Goal: Task Accomplishment & Management: Manage account settings

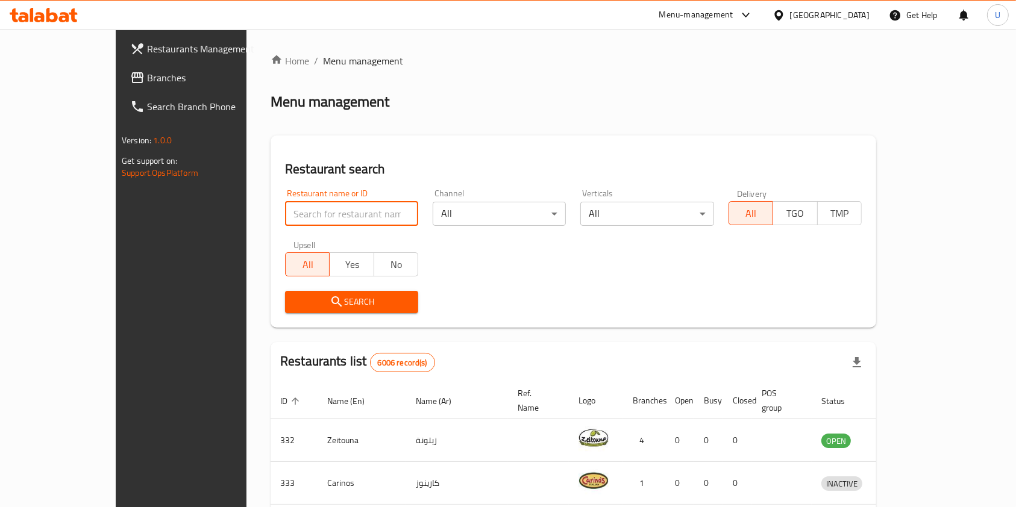
click at [285, 215] on input "search" at bounding box center [351, 214] width 133 height 24
type input "crepafe"
click button "Search" at bounding box center [351, 302] width 133 height 22
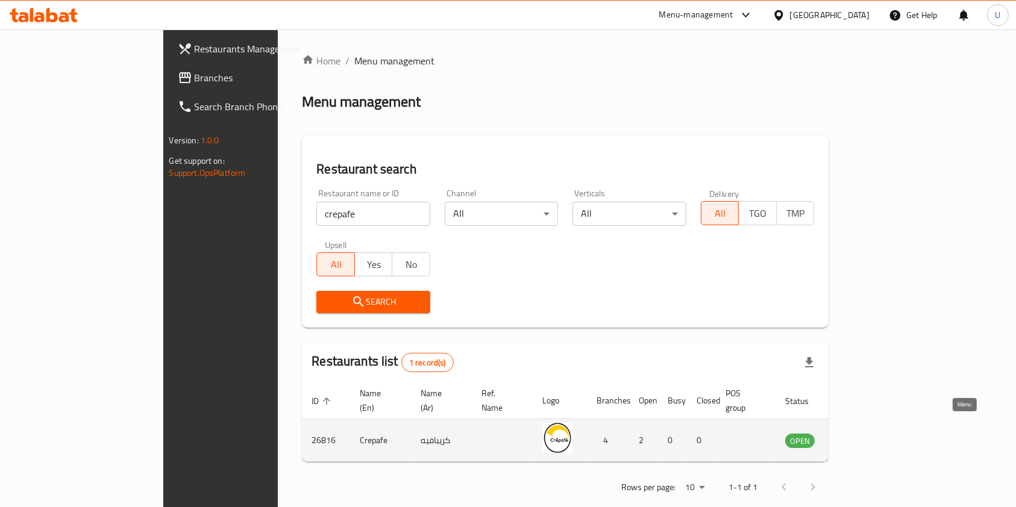
click at [861, 439] on icon "enhanced table" at bounding box center [858, 441] width 4 height 5
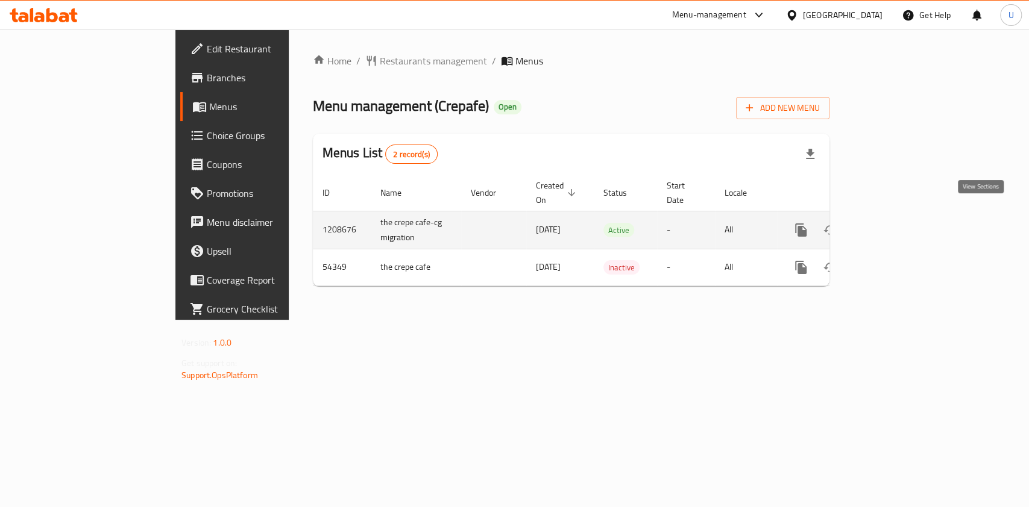
click at [893, 225] on icon "enhanced table" at bounding box center [887, 230] width 11 height 11
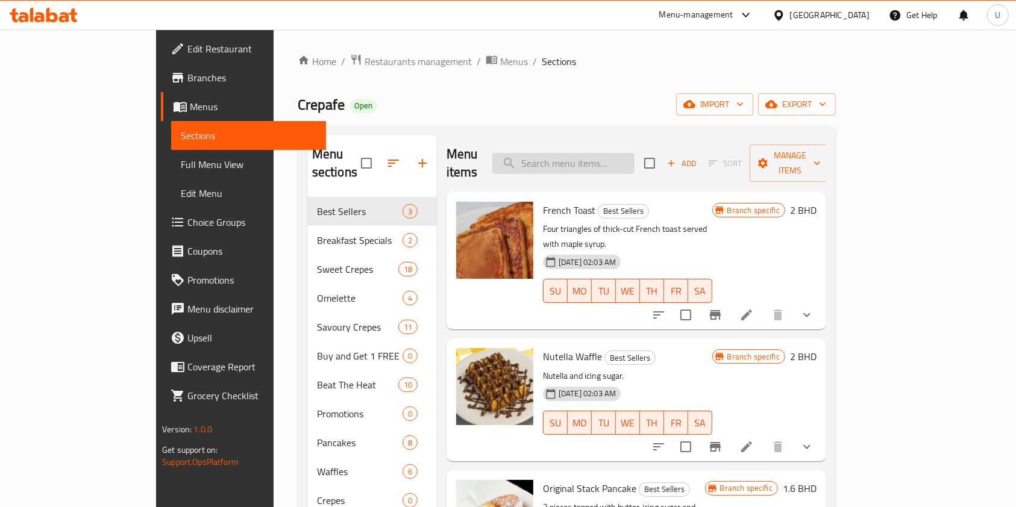
click at [635, 156] on input "search" at bounding box center [563, 163] width 142 height 21
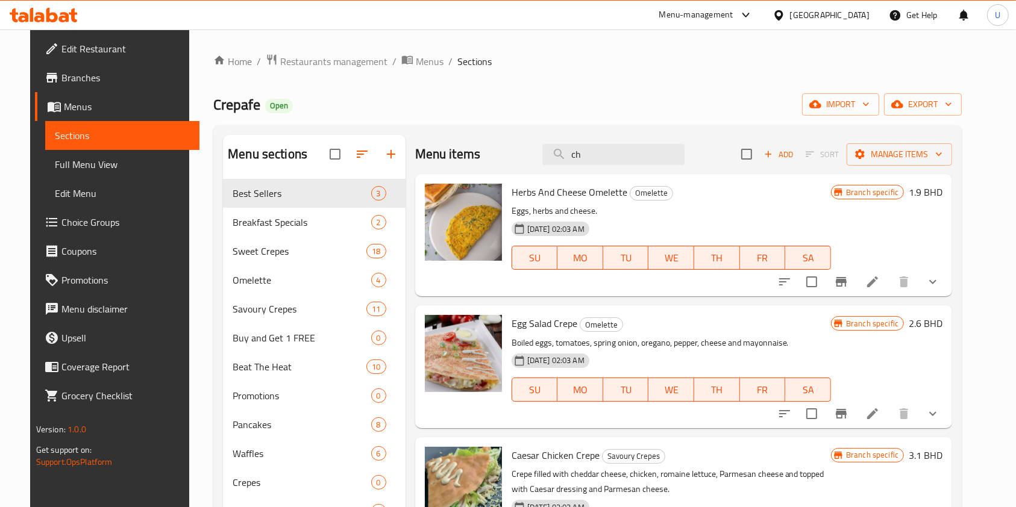
type input "c"
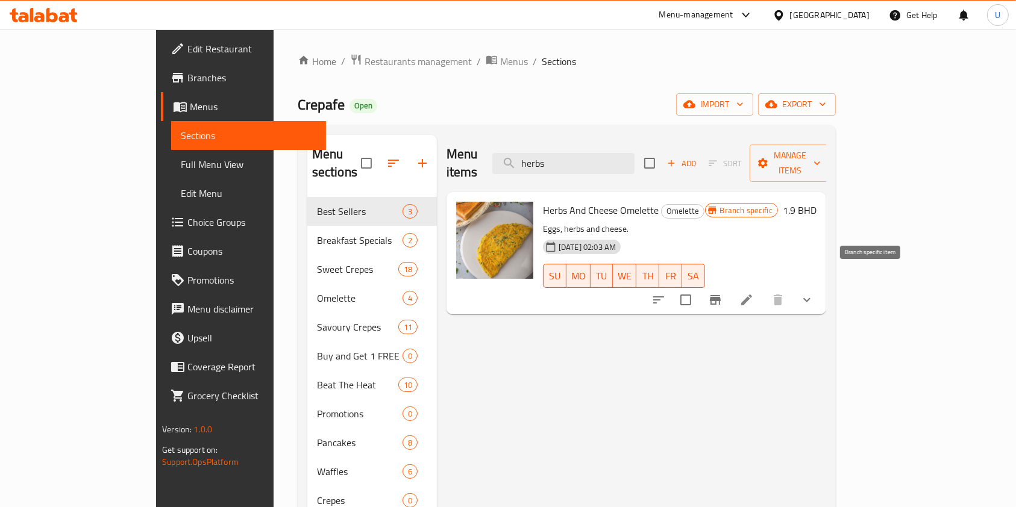
type input "herbs"
click at [721, 295] on icon "Branch-specific-item" at bounding box center [715, 300] width 11 height 10
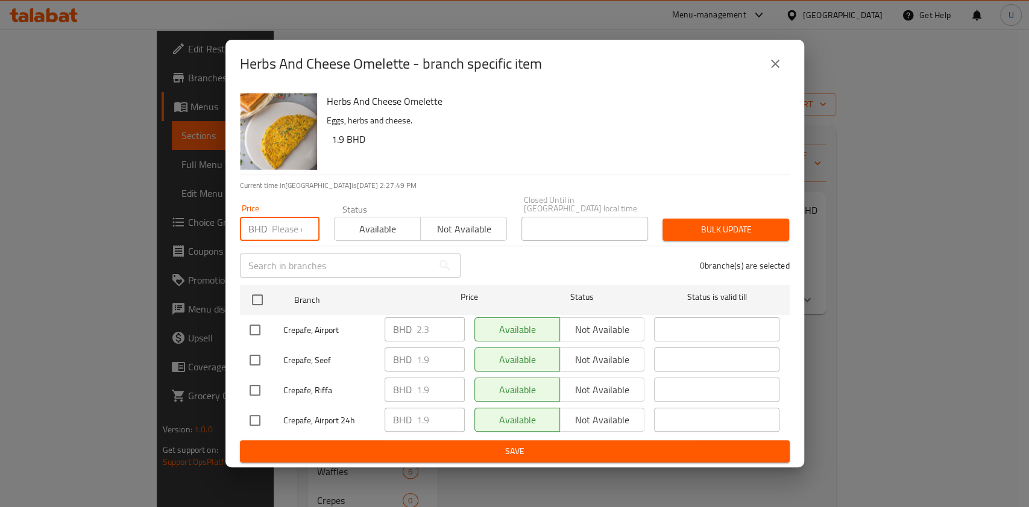
click at [289, 223] on input "number" at bounding box center [296, 229] width 48 height 24
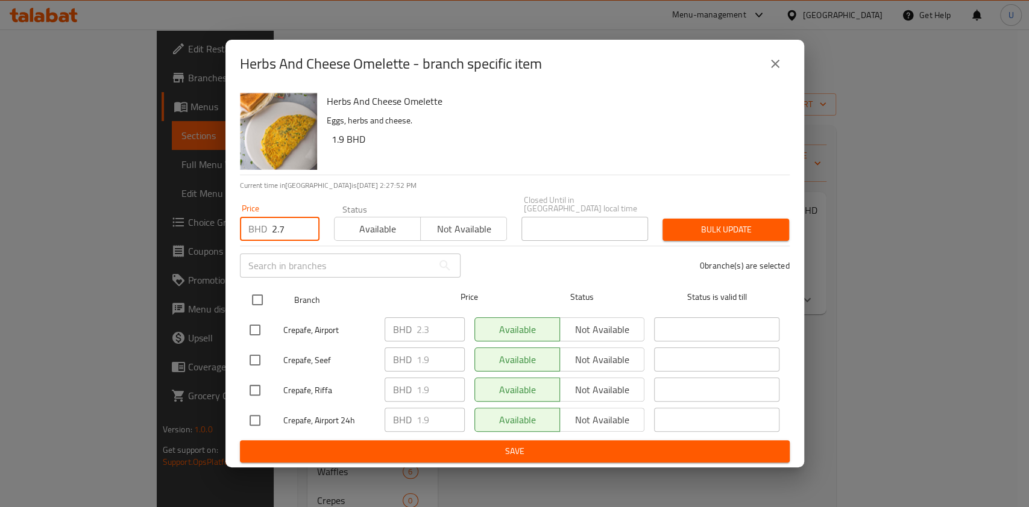
type input "2.7"
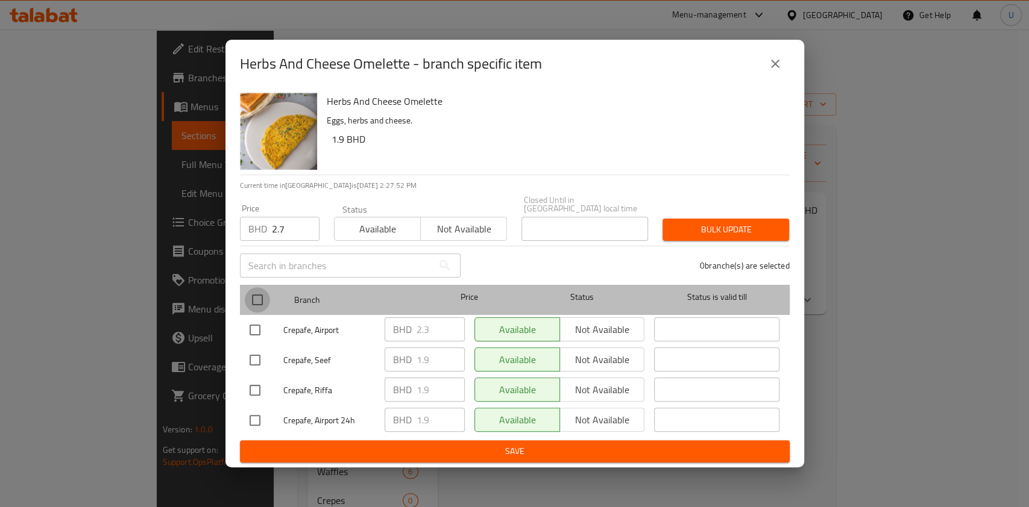
click at [255, 297] on input "checkbox" at bounding box center [257, 299] width 25 height 25
checkbox input "true"
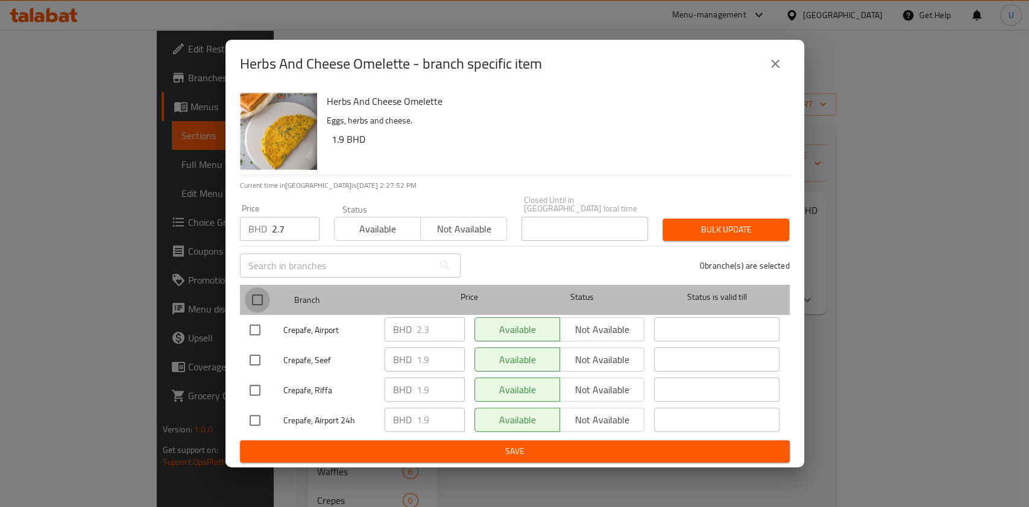
checkbox input "true"
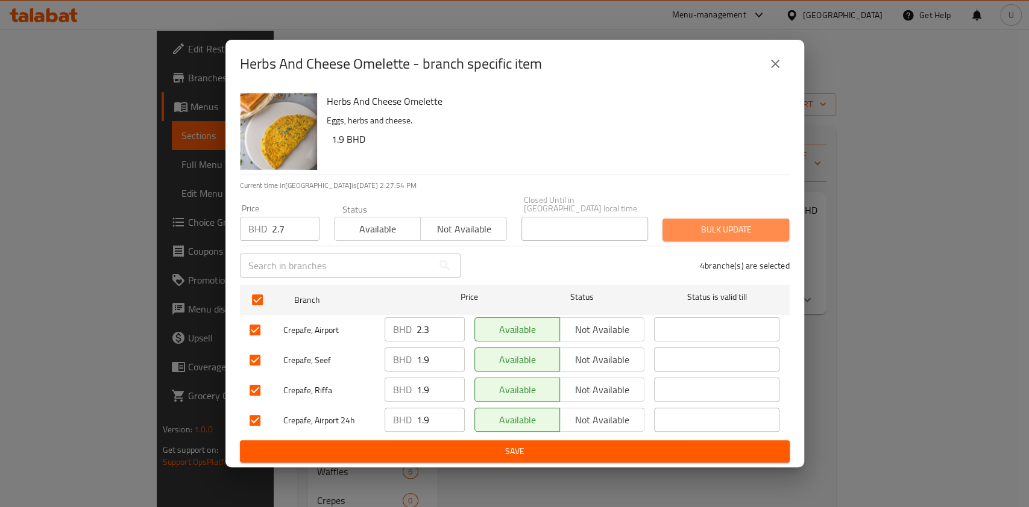
click at [702, 222] on span "Bulk update" at bounding box center [725, 229] width 107 height 15
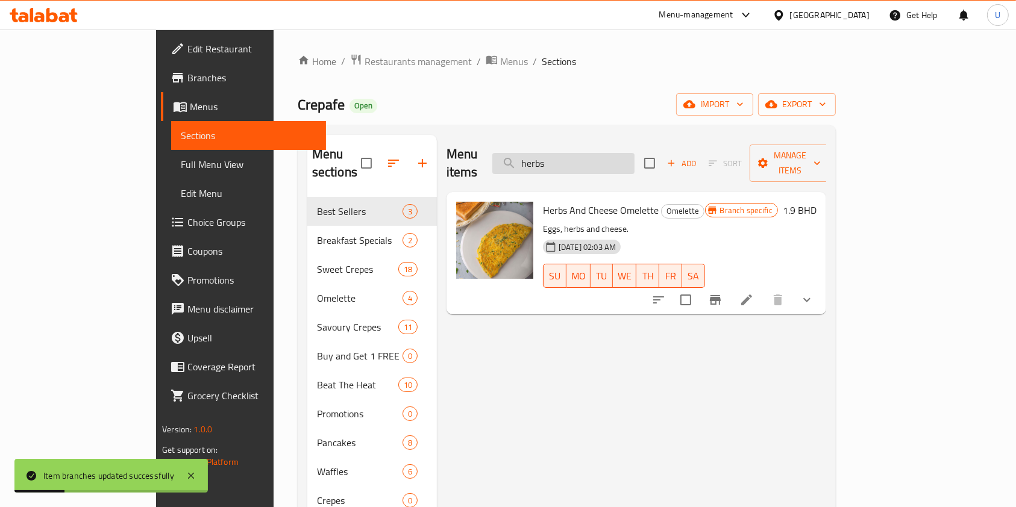
click at [600, 156] on input "herbs" at bounding box center [563, 163] width 142 height 21
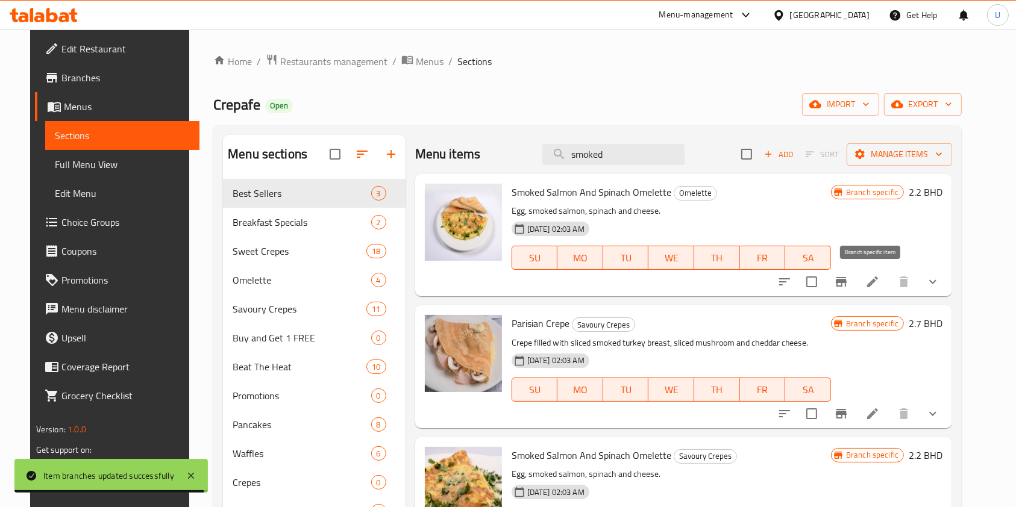
type input "smoked"
click at [847, 280] on icon "Branch-specific-item" at bounding box center [841, 282] width 11 height 10
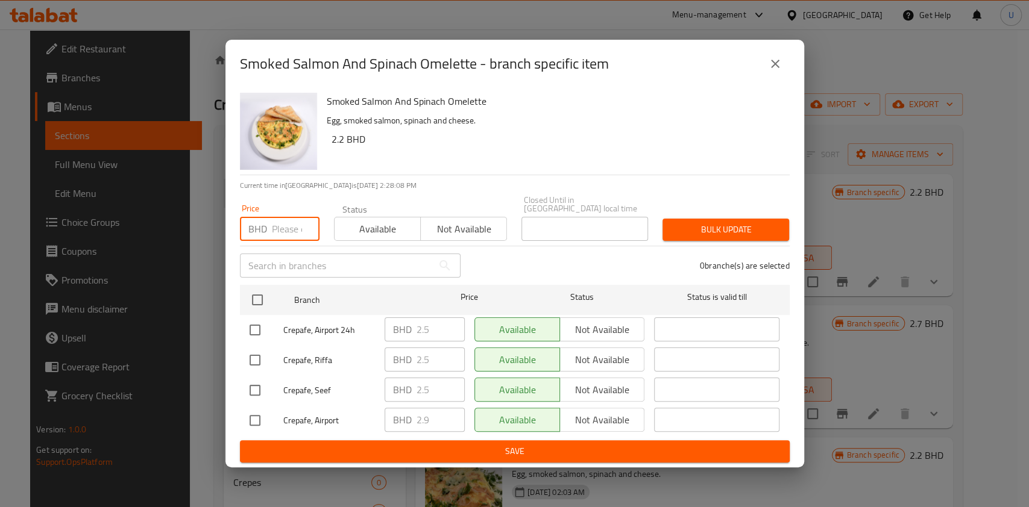
click at [284, 221] on input "number" at bounding box center [296, 229] width 48 height 24
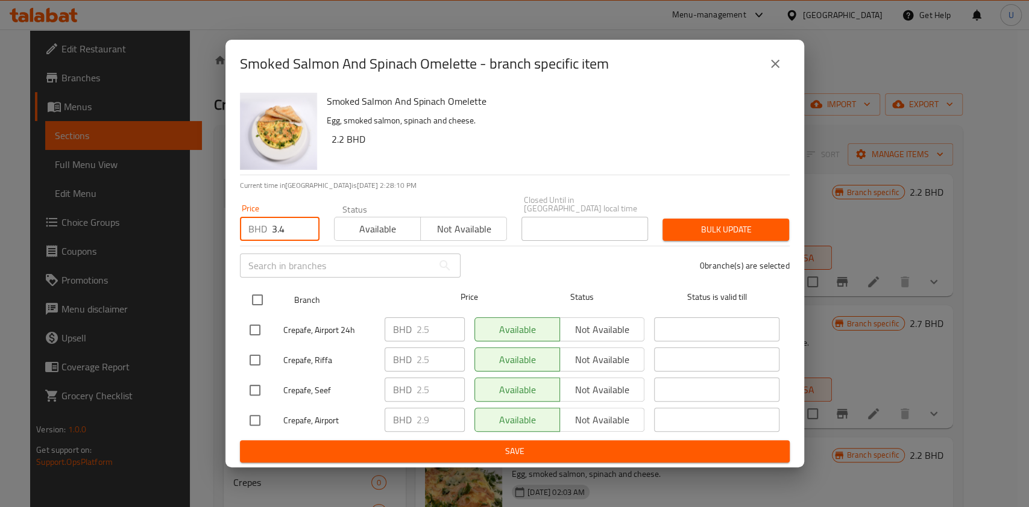
type input "3.4"
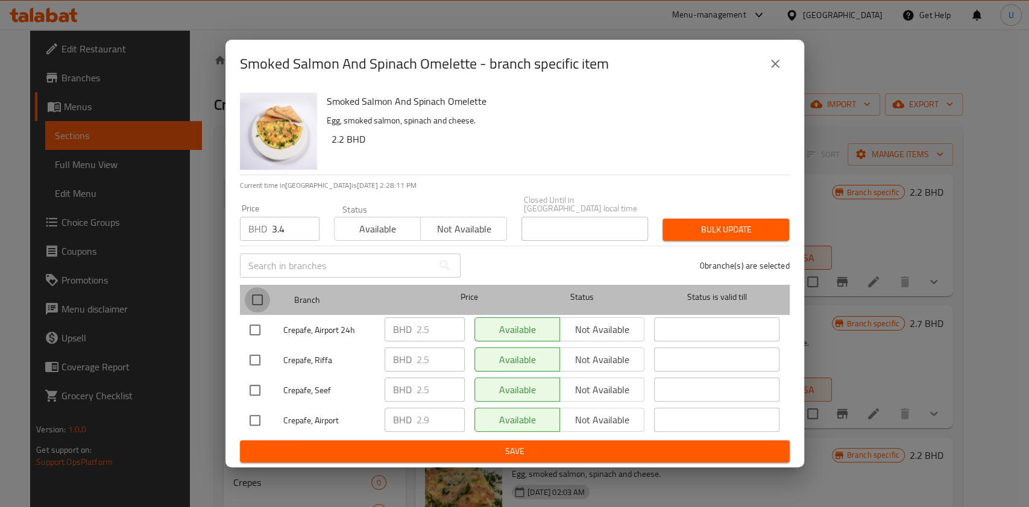
click at [261, 292] on input "checkbox" at bounding box center [257, 299] width 25 height 25
checkbox input "true"
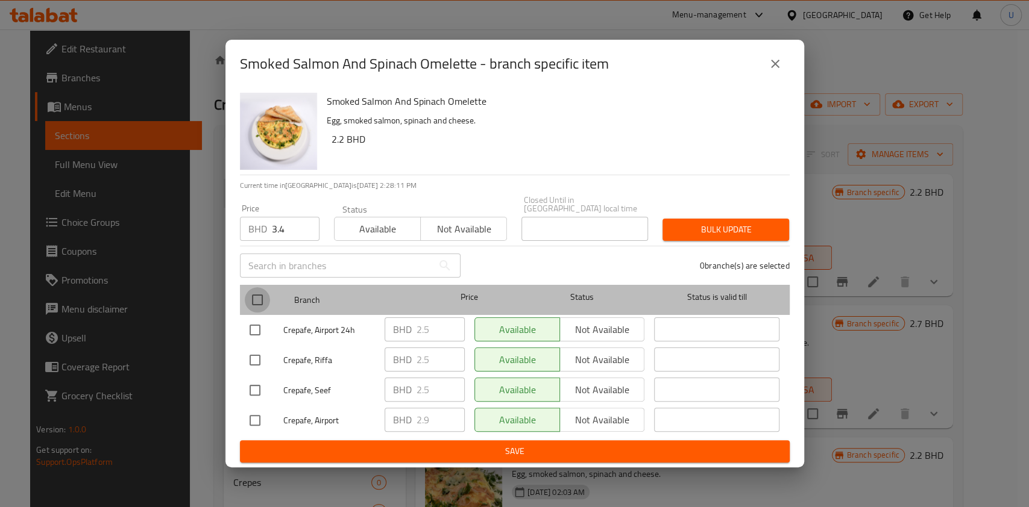
checkbox input "true"
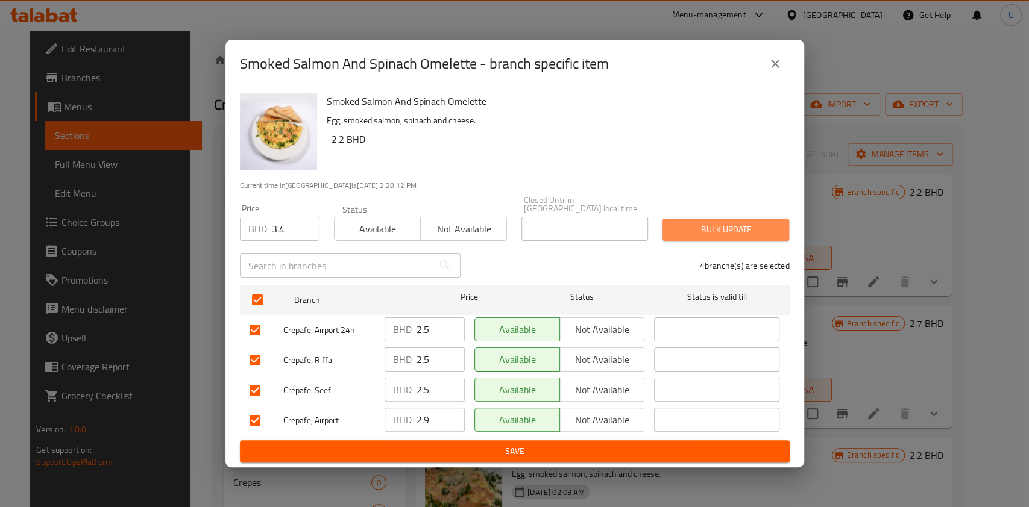
click at [694, 225] on span "Bulk update" at bounding box center [725, 229] width 107 height 15
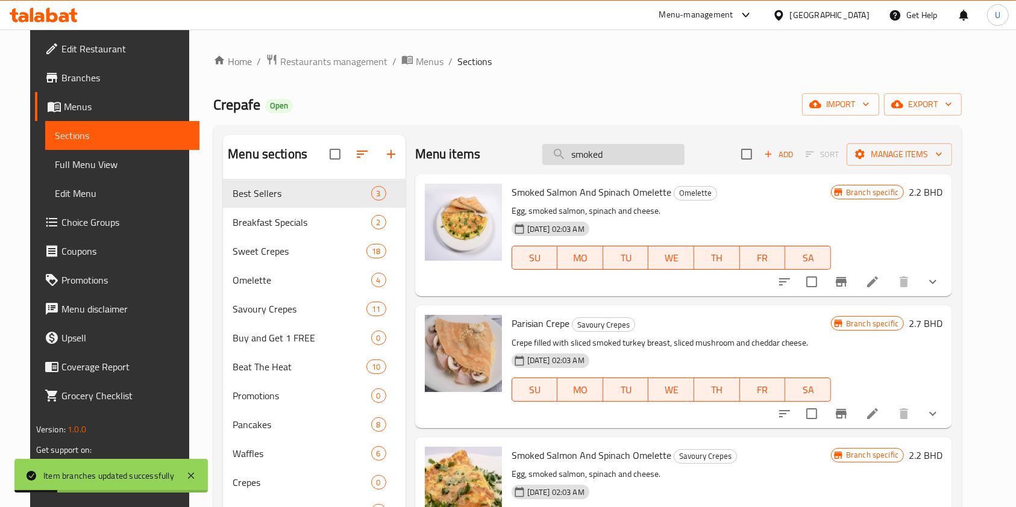
click at [600, 157] on input "smoked" at bounding box center [613, 154] width 142 height 21
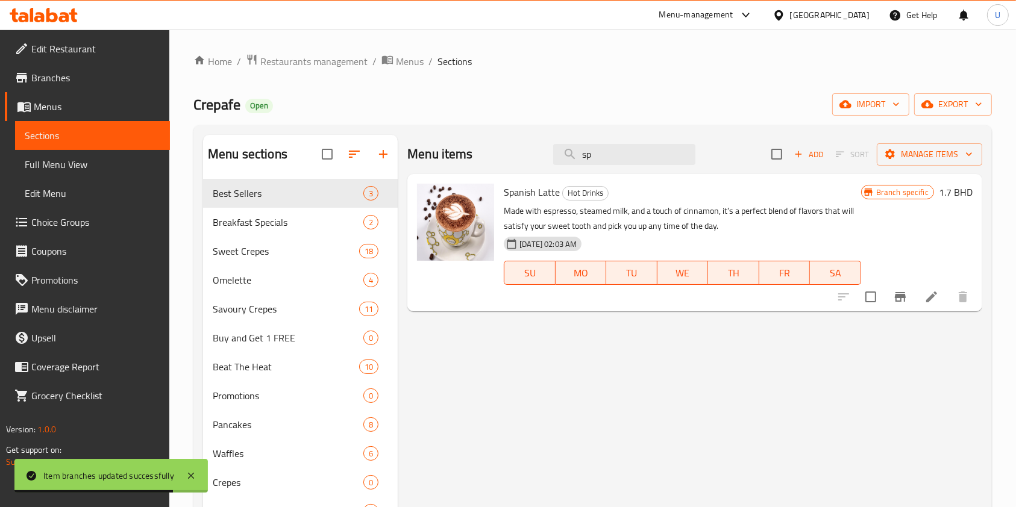
type input "s"
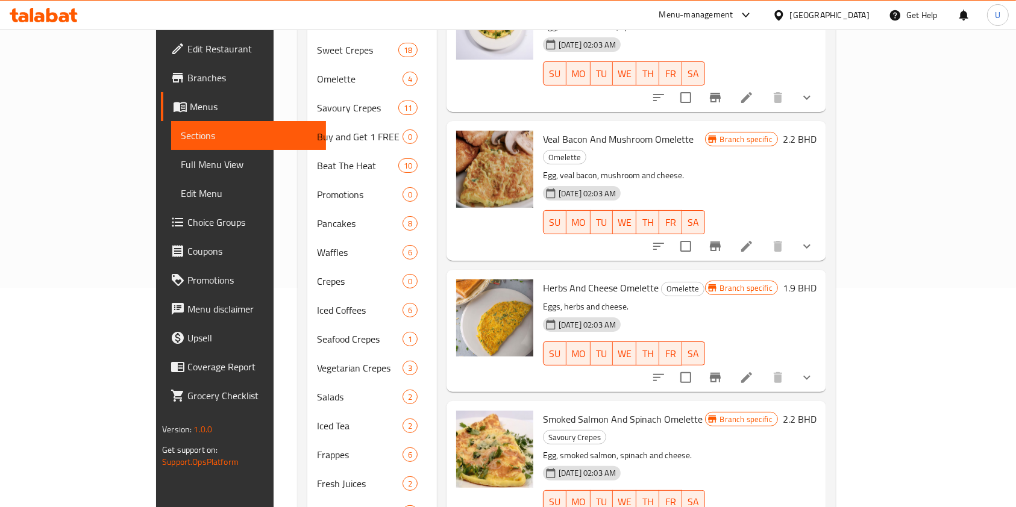
scroll to position [224, 0]
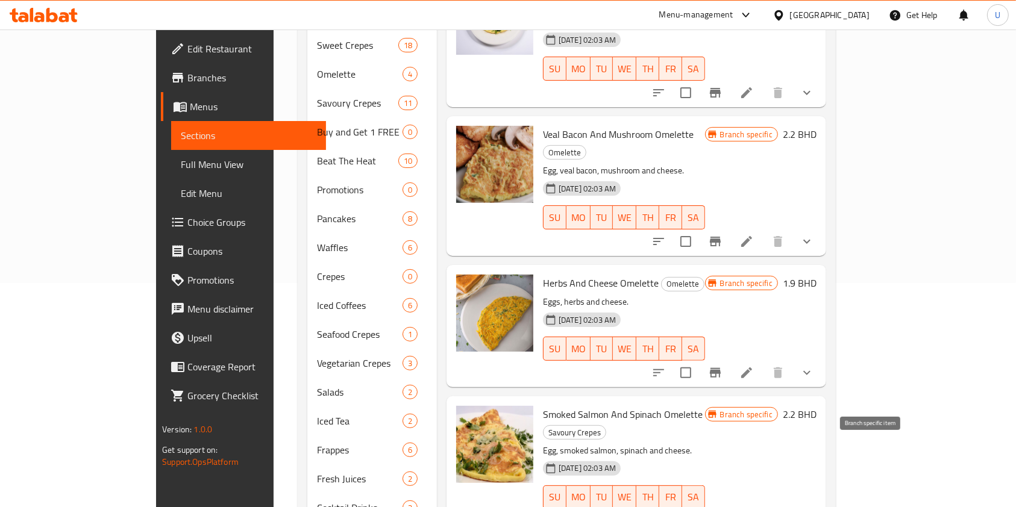
type input "omel"
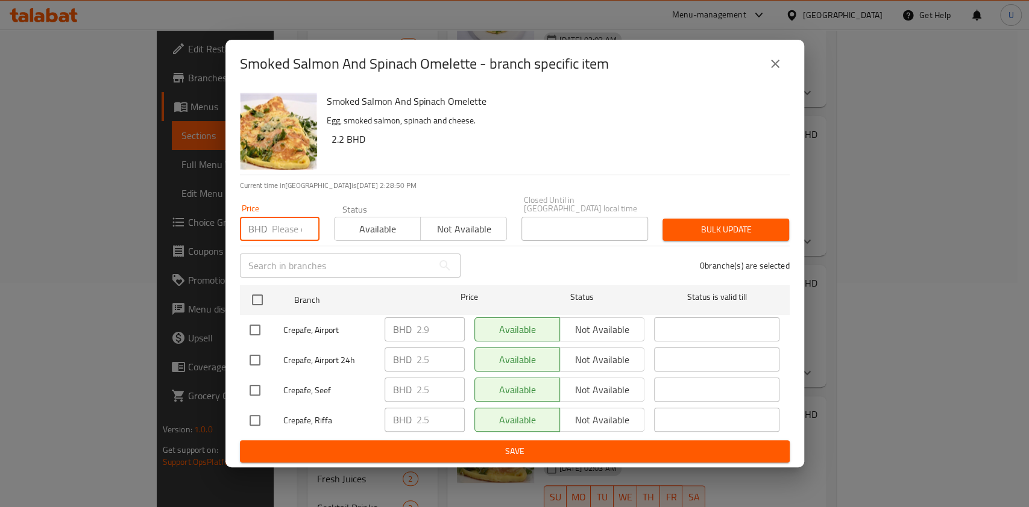
click at [284, 221] on input "number" at bounding box center [296, 229] width 48 height 24
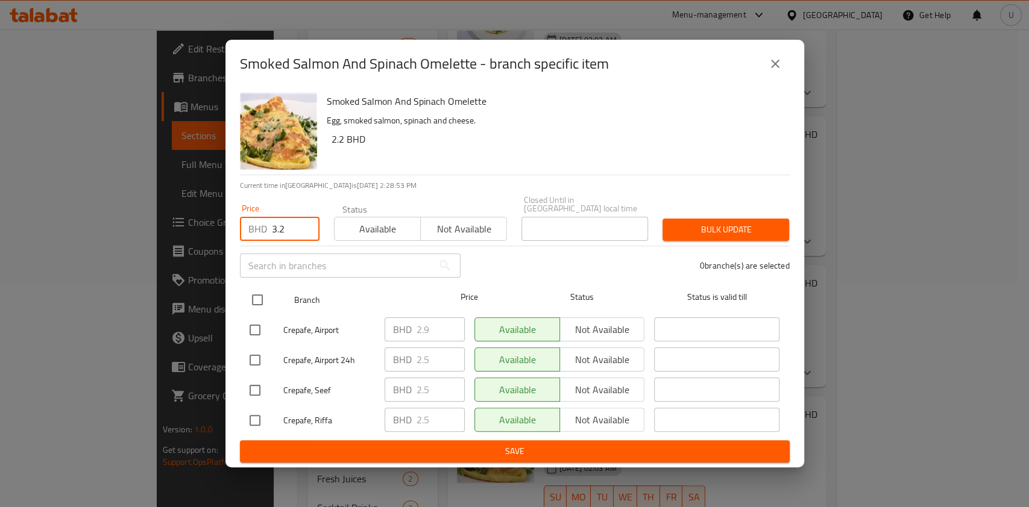
type input "3.2"
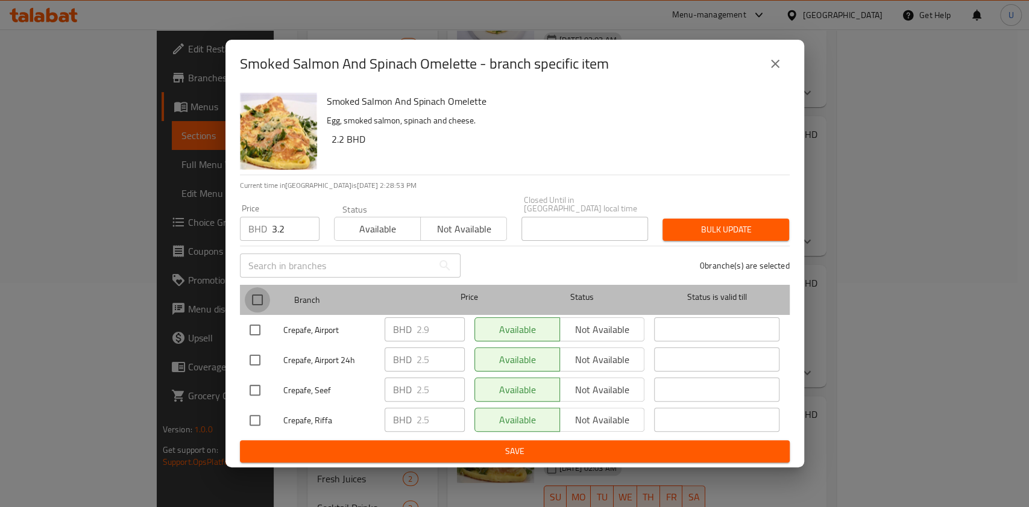
click at [259, 297] on input "checkbox" at bounding box center [257, 299] width 25 height 25
checkbox input "true"
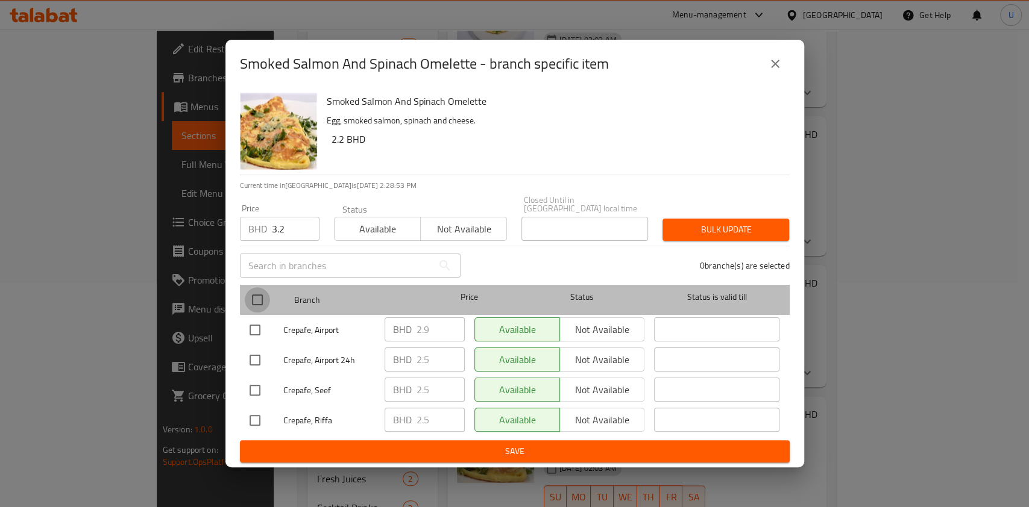
checkbox input "true"
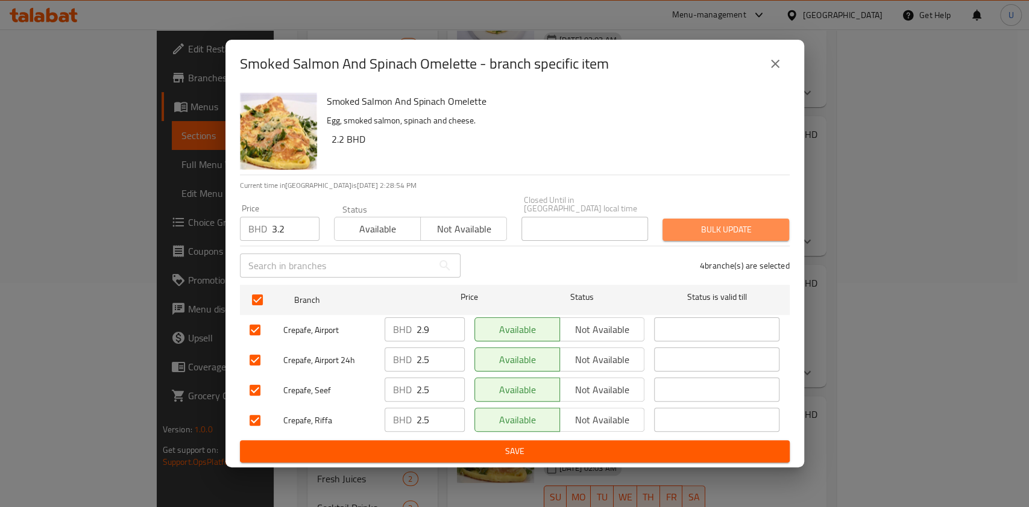
click at [701, 219] on button "Bulk update" at bounding box center [725, 230] width 127 height 22
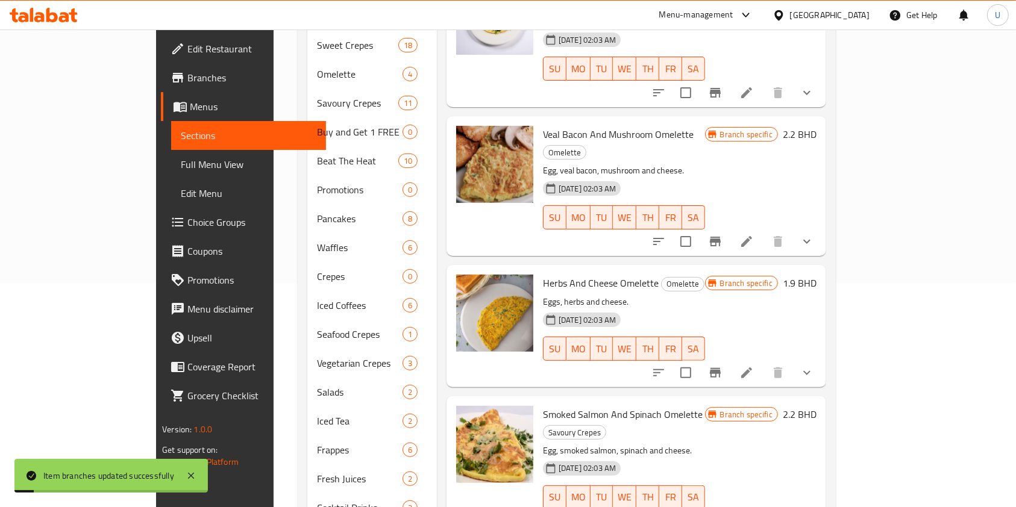
scroll to position [0, 0]
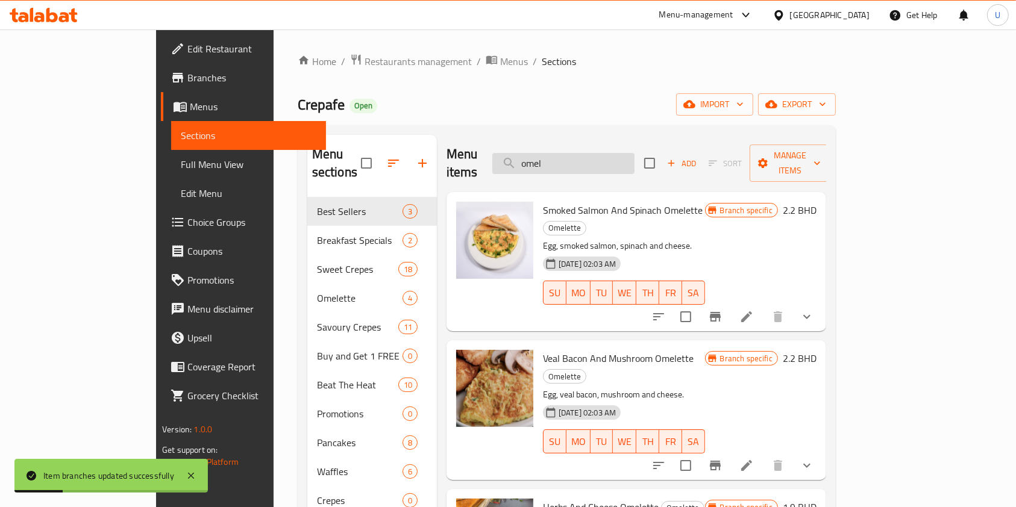
click at [588, 153] on input "omel" at bounding box center [563, 163] width 142 height 21
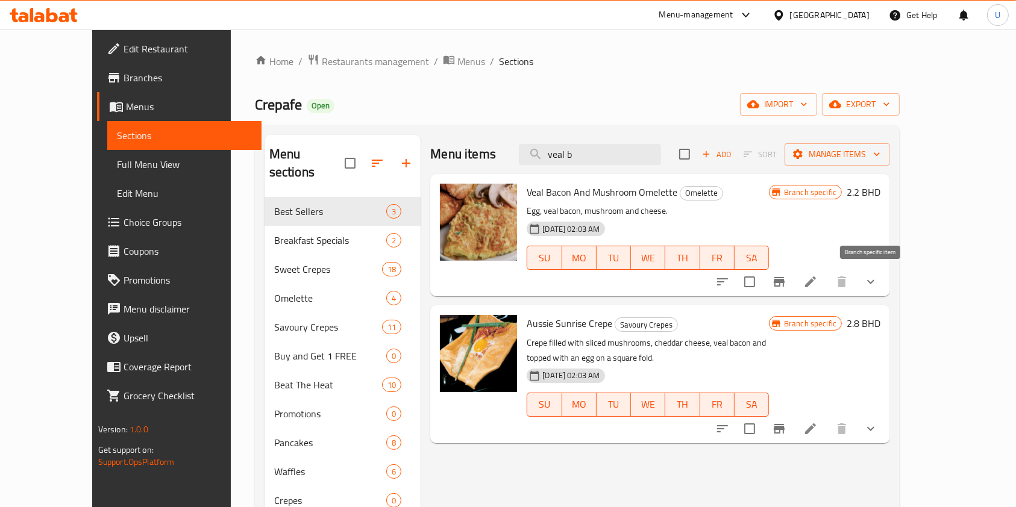
type input "veal b"
click at [787, 276] on icon "Branch-specific-item" at bounding box center [779, 282] width 14 height 14
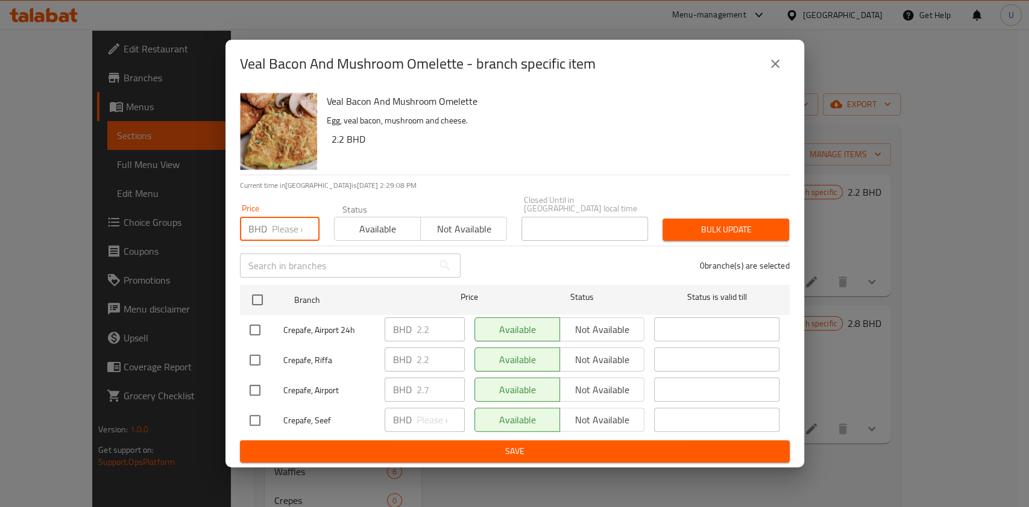
click at [286, 228] on input "number" at bounding box center [296, 229] width 48 height 24
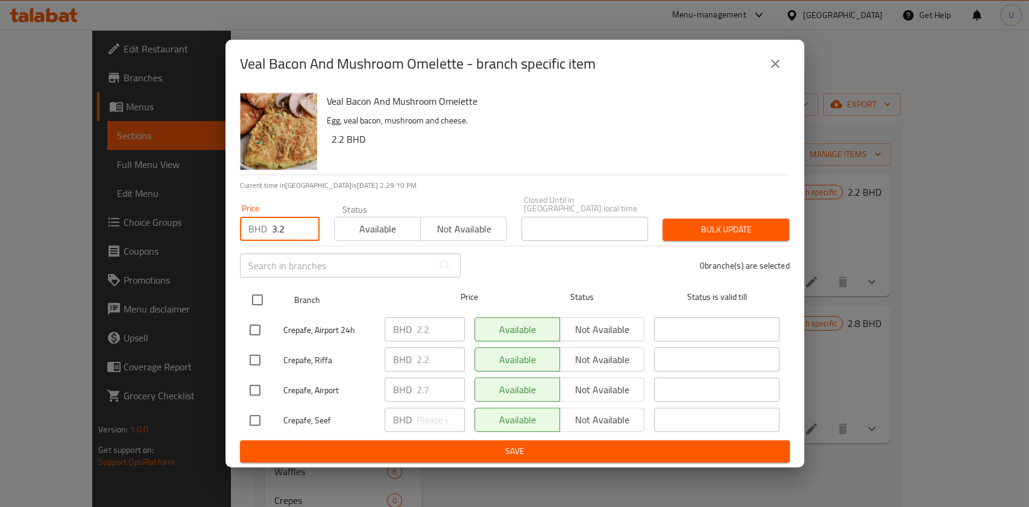
type input "3.2"
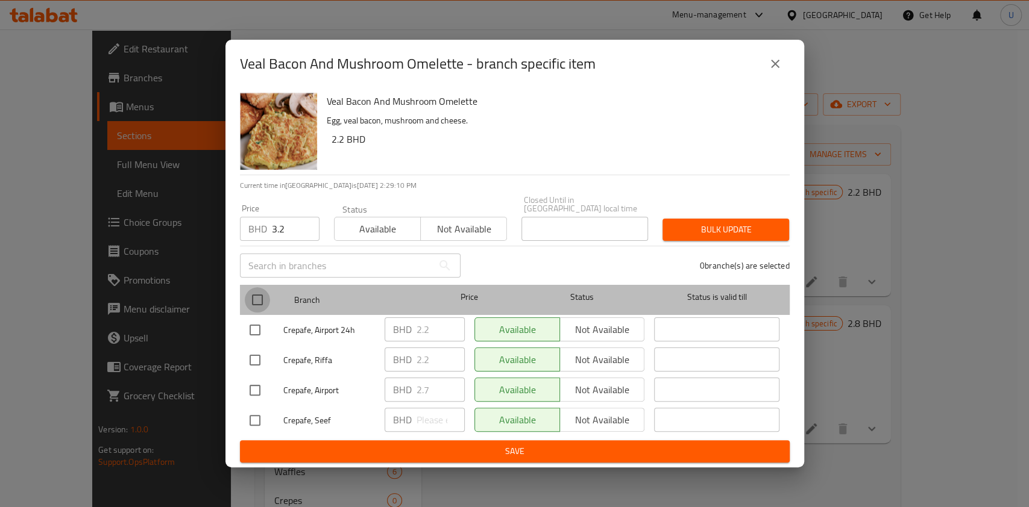
click at [263, 294] on input "checkbox" at bounding box center [257, 299] width 25 height 25
checkbox input "true"
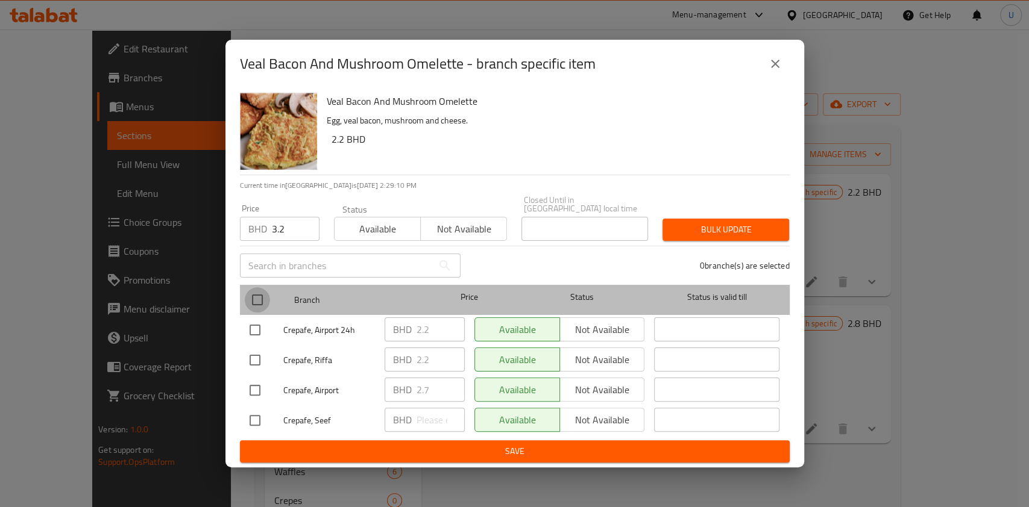
checkbox input "true"
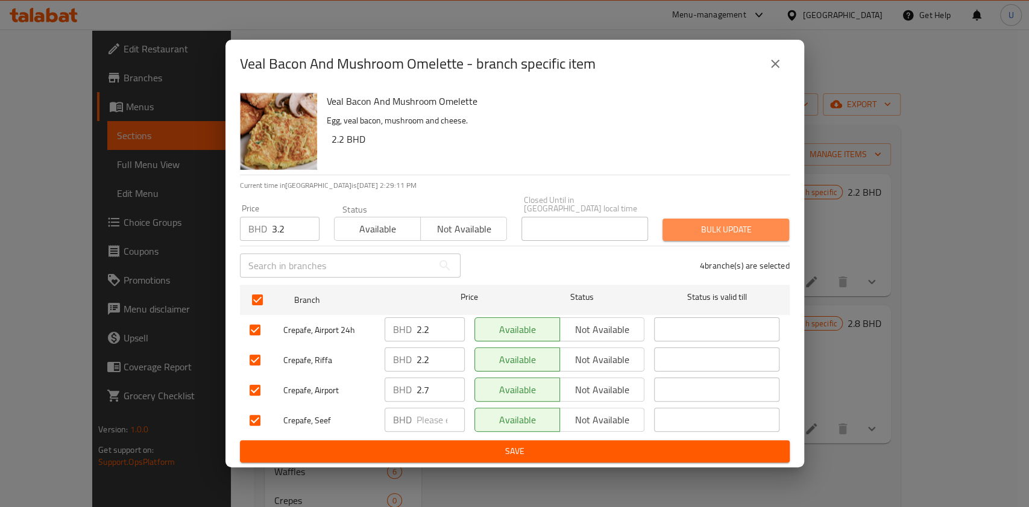
click at [694, 224] on span "Bulk update" at bounding box center [725, 229] width 107 height 15
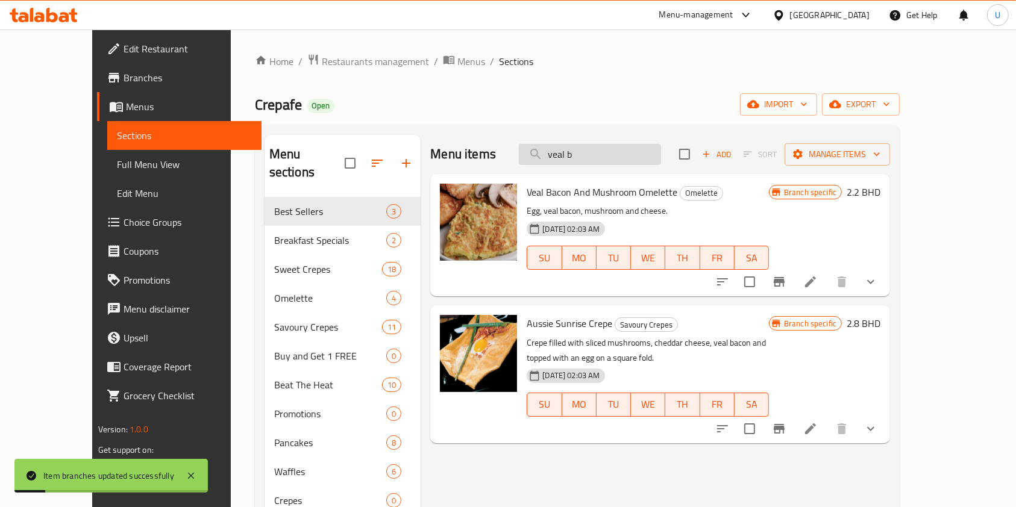
drag, startPoint x: 622, startPoint y: 157, endPoint x: 561, endPoint y: 154, distance: 61.6
click at [561, 154] on input "veal b" at bounding box center [590, 154] width 142 height 21
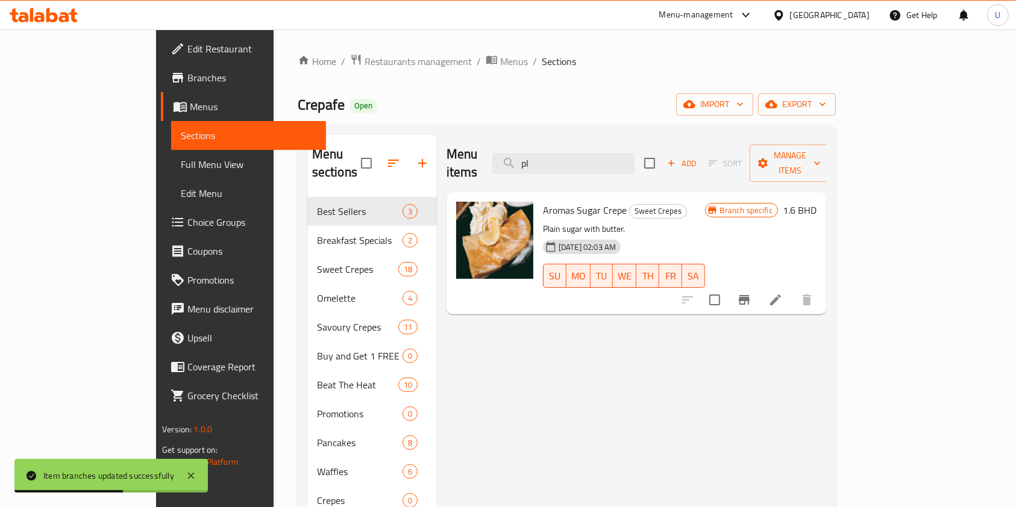
type input "p"
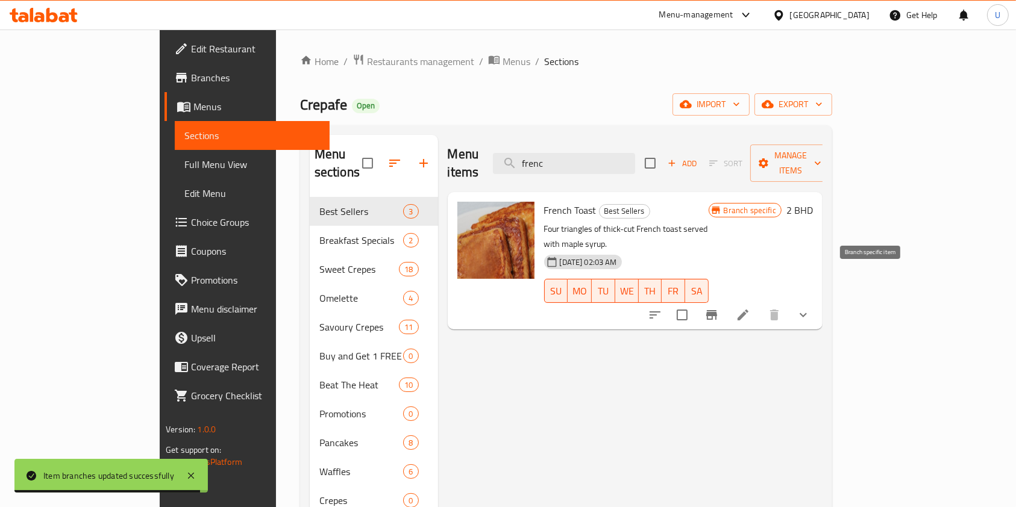
type input "frenc"
click at [726, 301] on button "Branch-specific-item" at bounding box center [711, 315] width 29 height 29
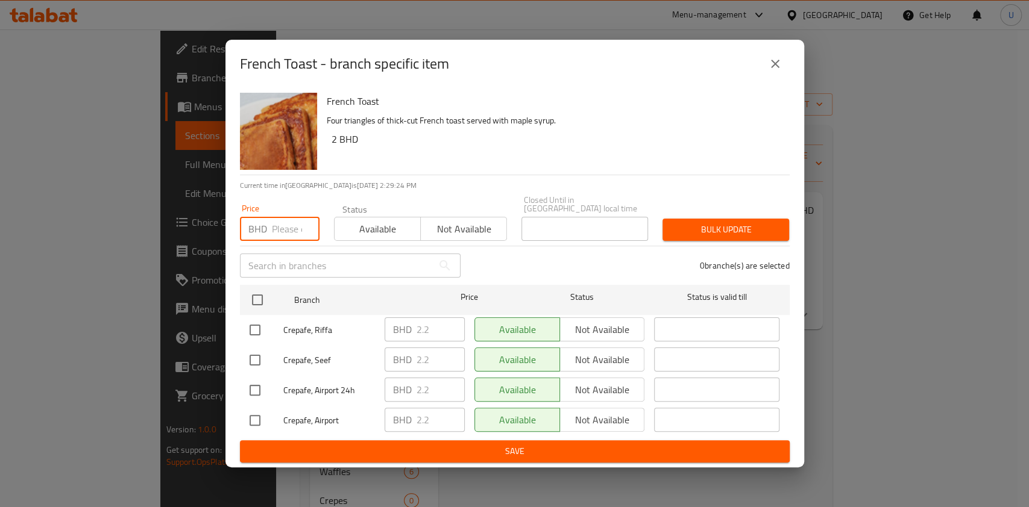
click at [286, 227] on input "number" at bounding box center [296, 229] width 48 height 24
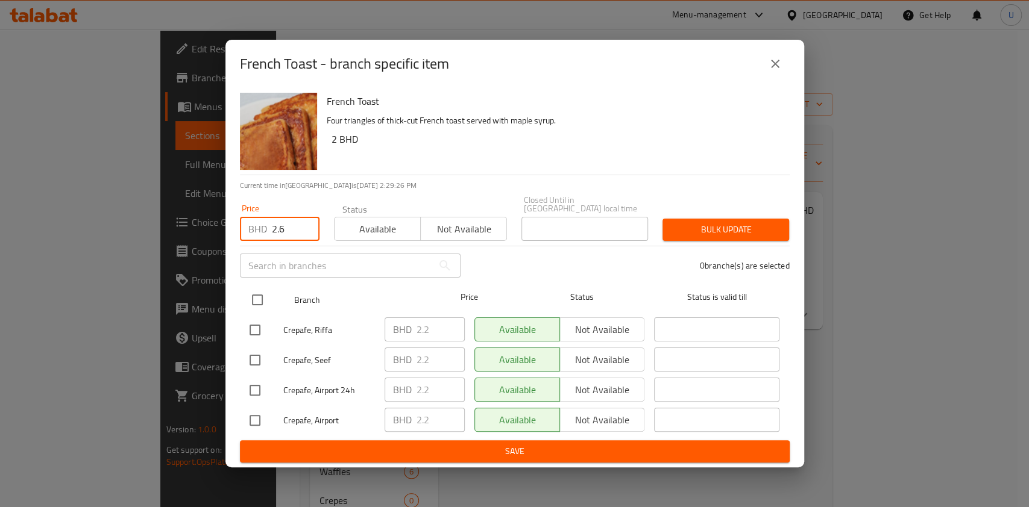
type input "2.6"
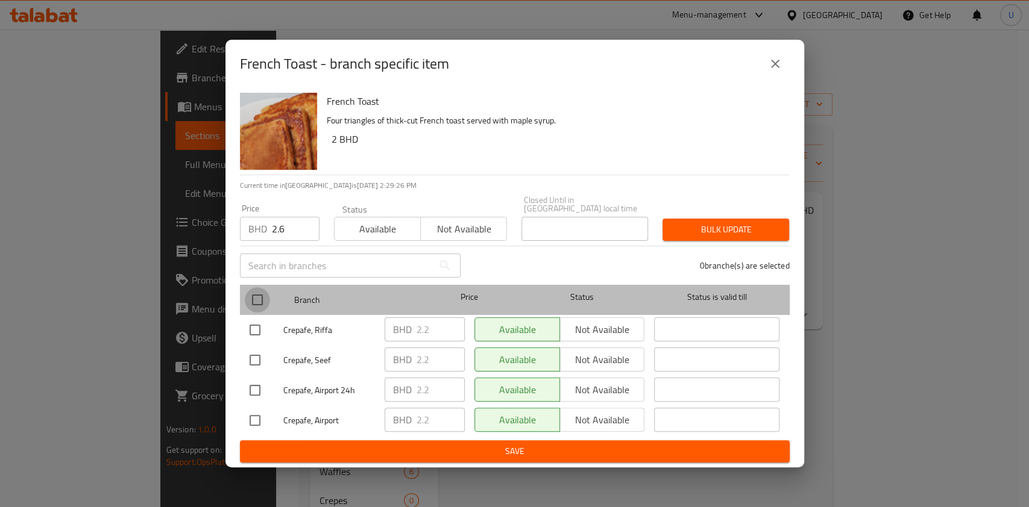
click at [259, 298] on input "checkbox" at bounding box center [257, 299] width 25 height 25
checkbox input "true"
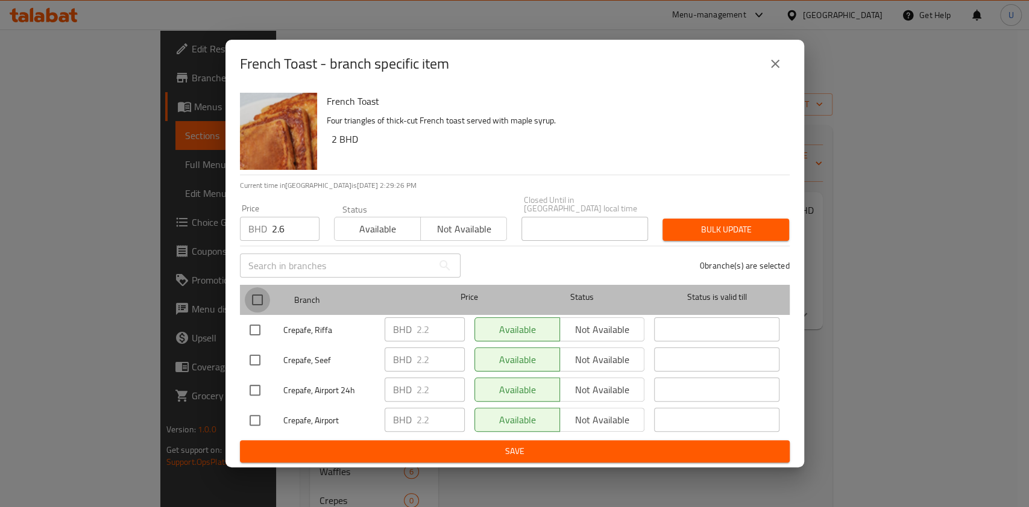
checkbox input "true"
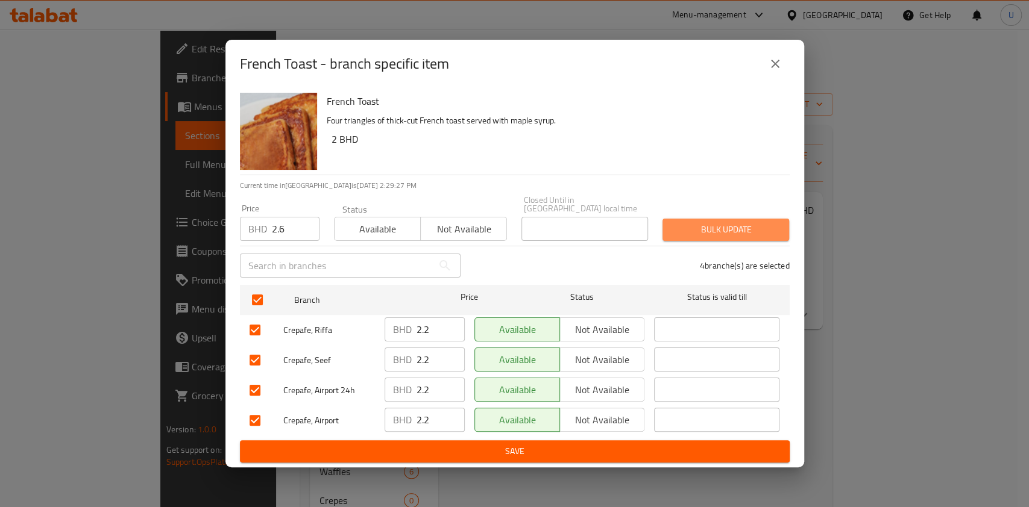
click at [695, 222] on span "Bulk update" at bounding box center [725, 229] width 107 height 15
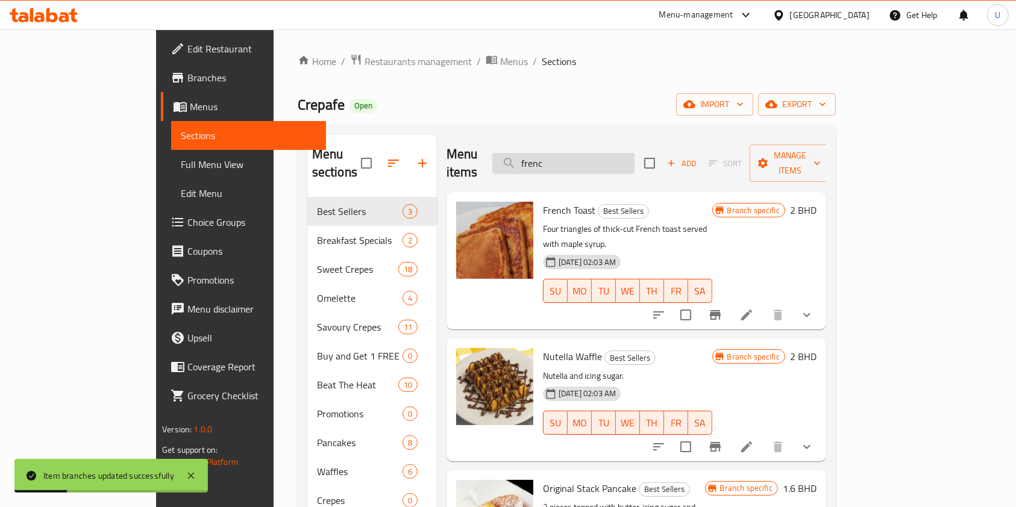
click at [591, 154] on input "frenc" at bounding box center [563, 163] width 142 height 21
click at [591, 154] on input "c" at bounding box center [563, 163] width 142 height 21
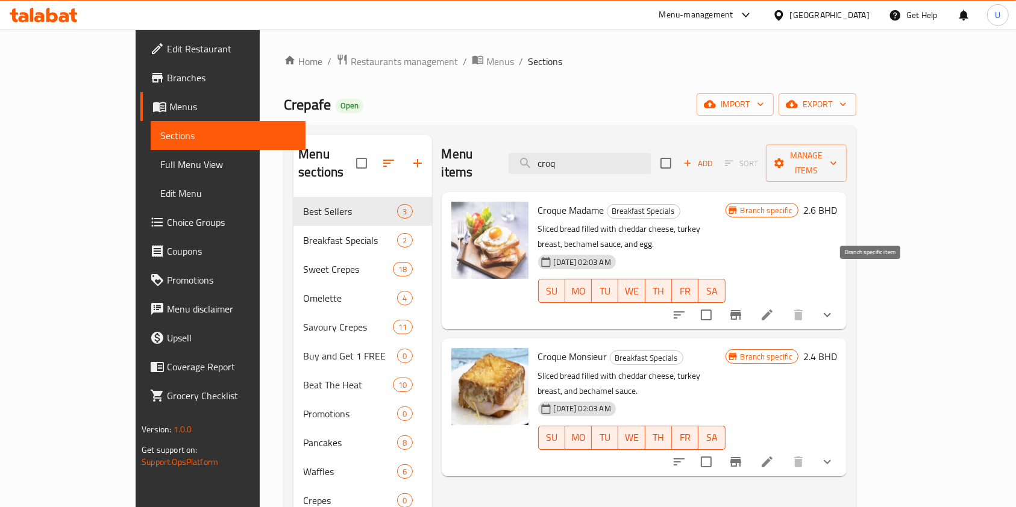
type input "croq"
click at [741, 310] on icon "Branch-specific-item" at bounding box center [735, 315] width 11 height 10
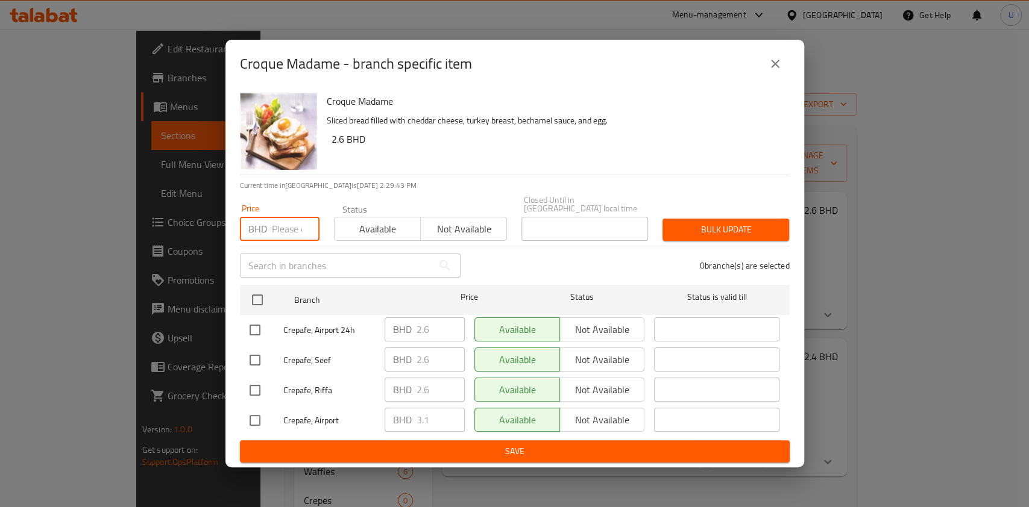
click at [281, 223] on input "number" at bounding box center [296, 229] width 48 height 24
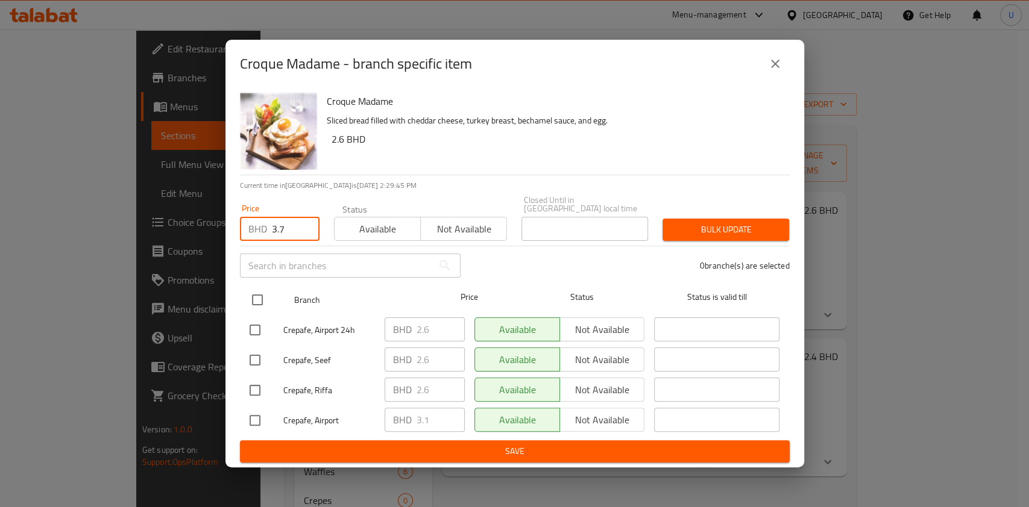
type input "3.7"
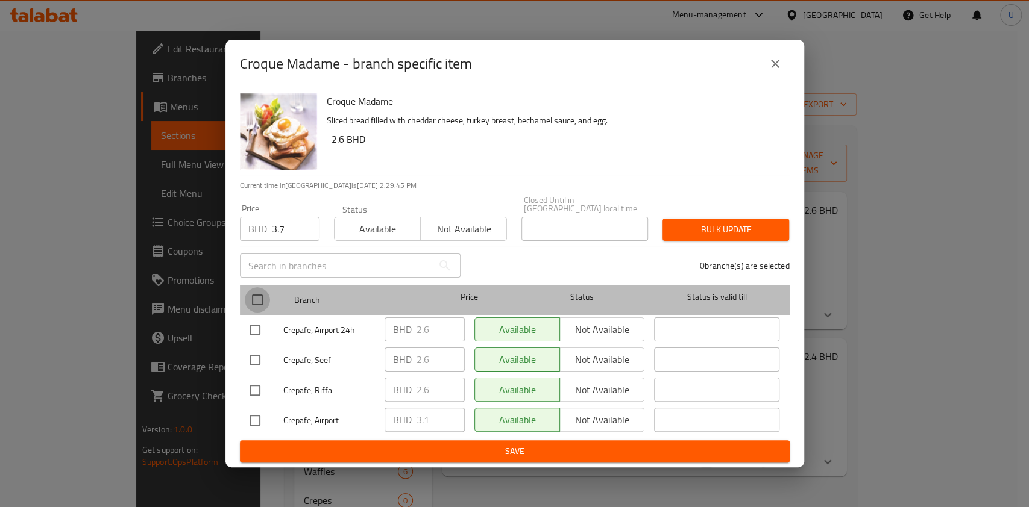
click at [260, 294] on input "checkbox" at bounding box center [257, 299] width 25 height 25
checkbox input "true"
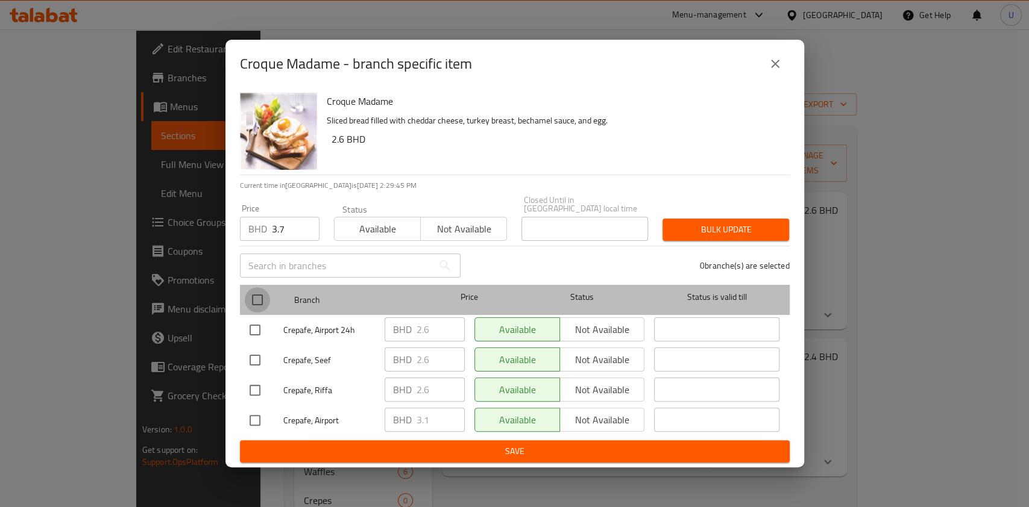
checkbox input "true"
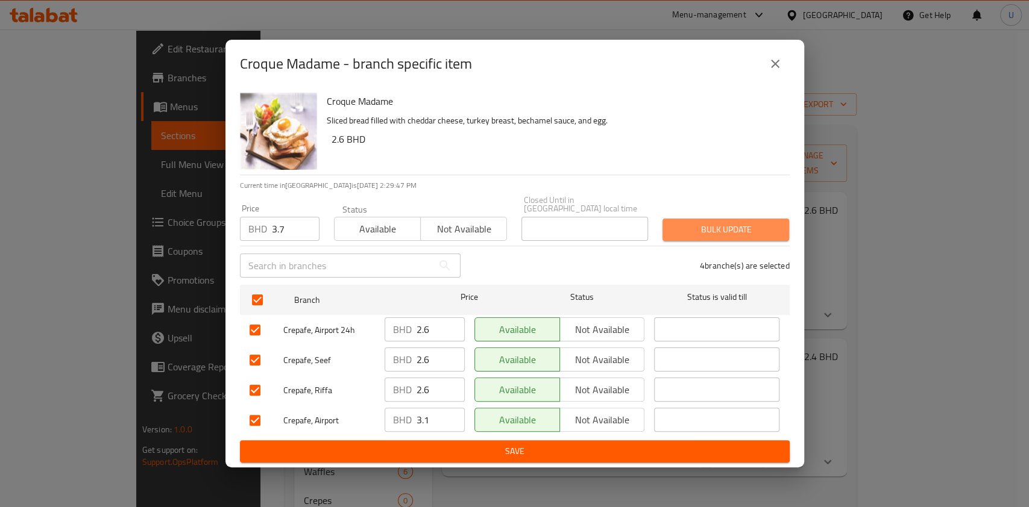
click at [717, 226] on span "Bulk update" at bounding box center [725, 229] width 107 height 15
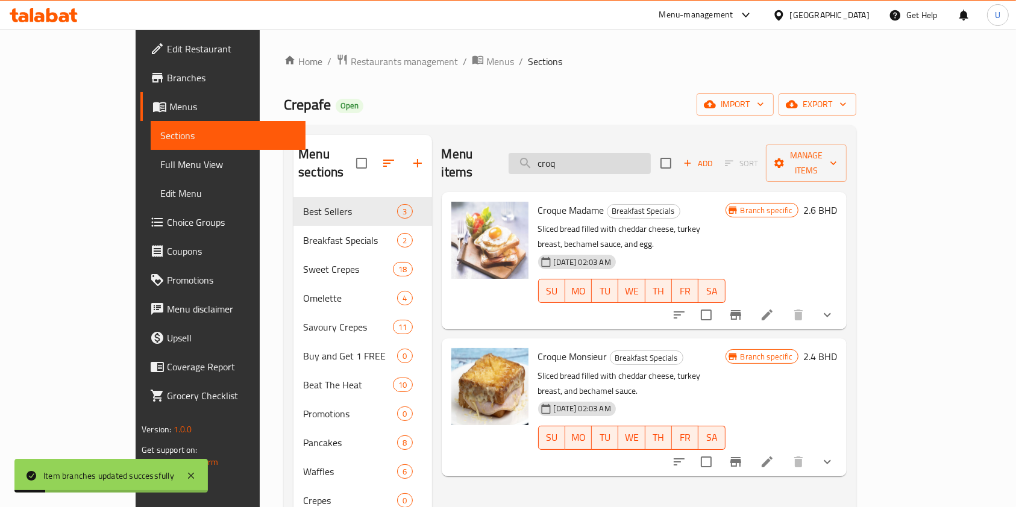
click at [617, 159] on input "croq" at bounding box center [580, 163] width 142 height 21
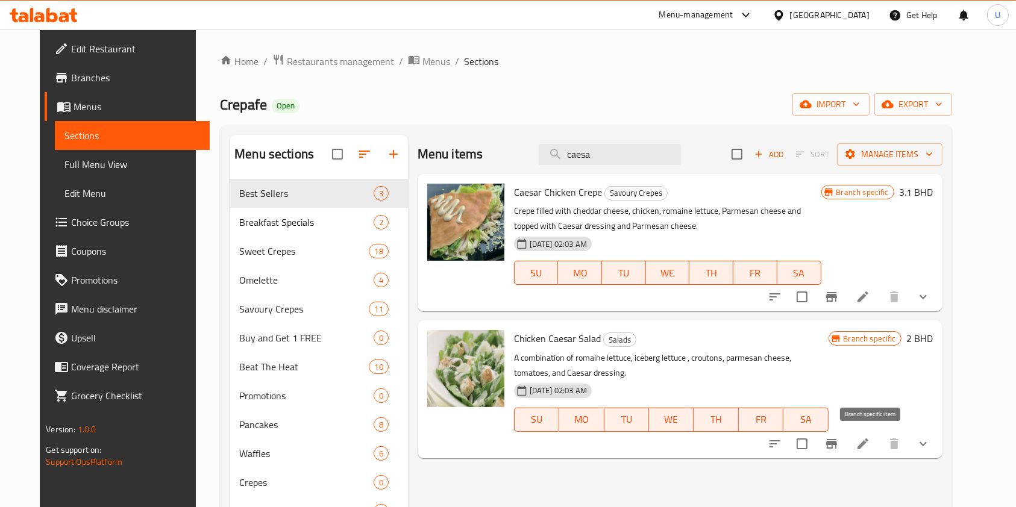
type input "caesa"
click at [846, 441] on button "Branch-specific-item" at bounding box center [831, 444] width 29 height 29
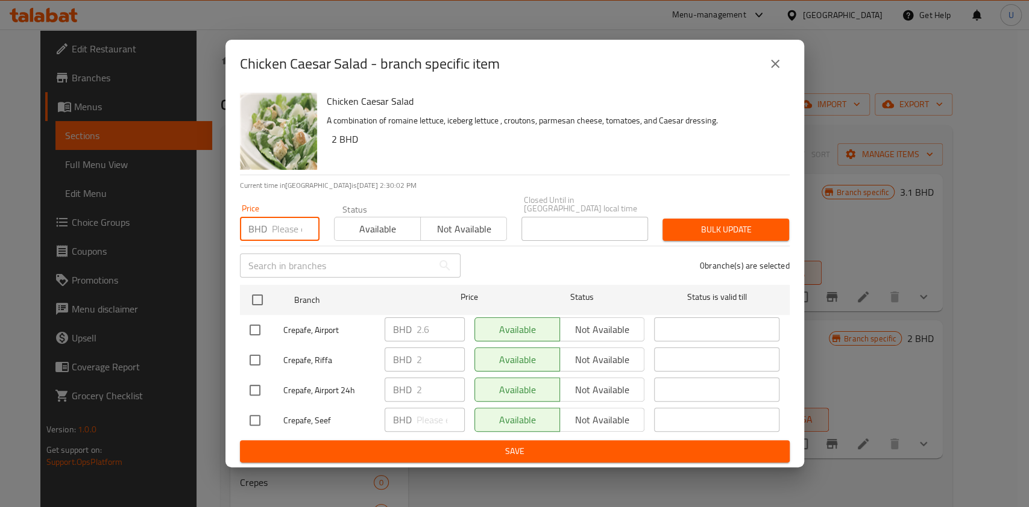
click at [290, 222] on input "number" at bounding box center [296, 229] width 48 height 24
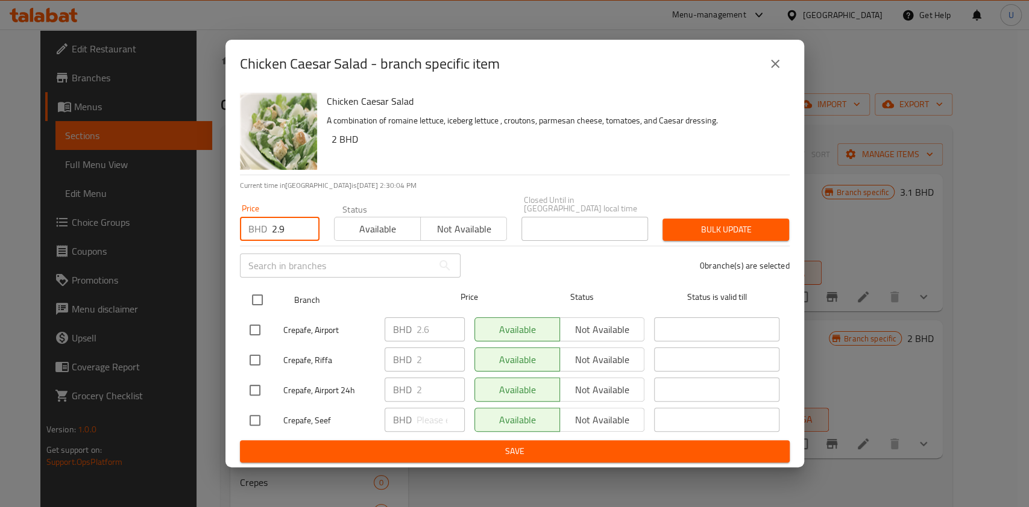
type input "2.9"
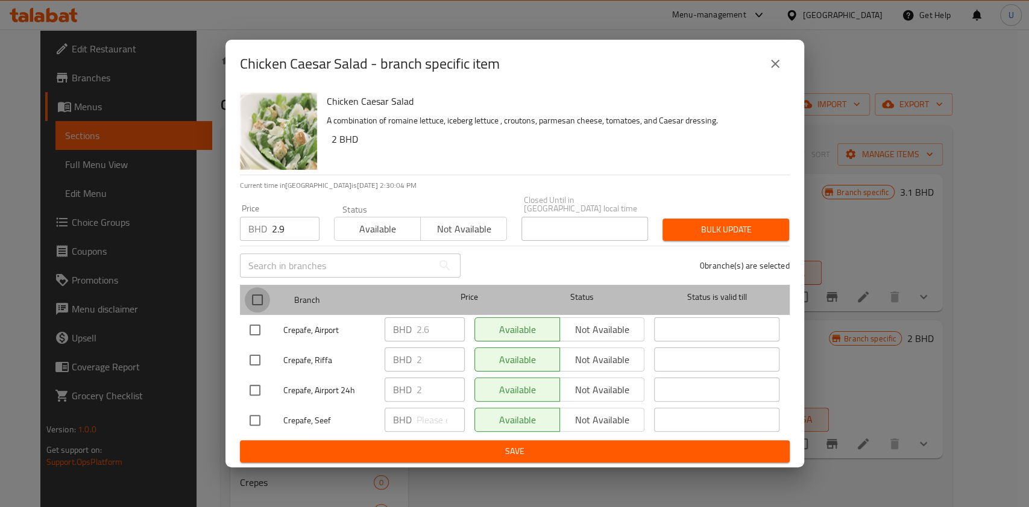
click at [259, 295] on input "checkbox" at bounding box center [257, 299] width 25 height 25
checkbox input "true"
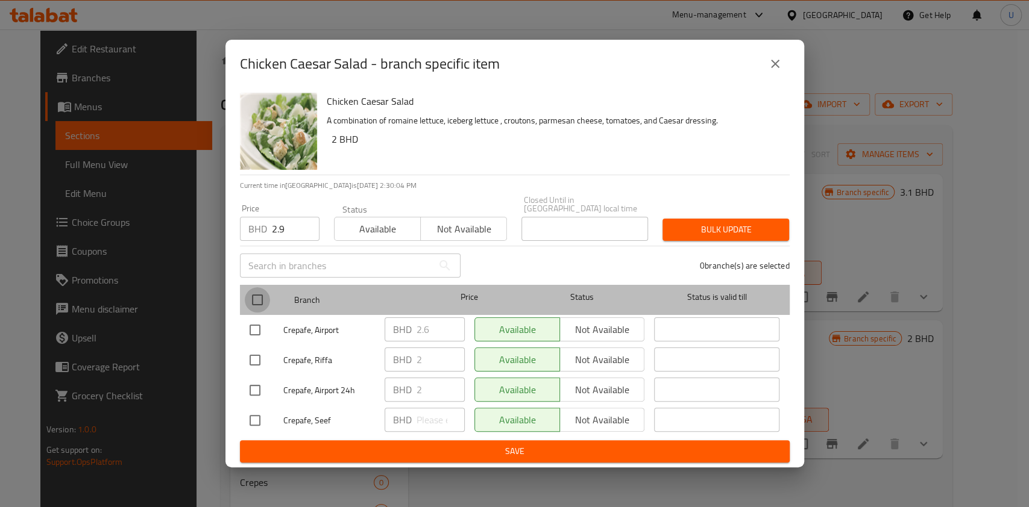
checkbox input "true"
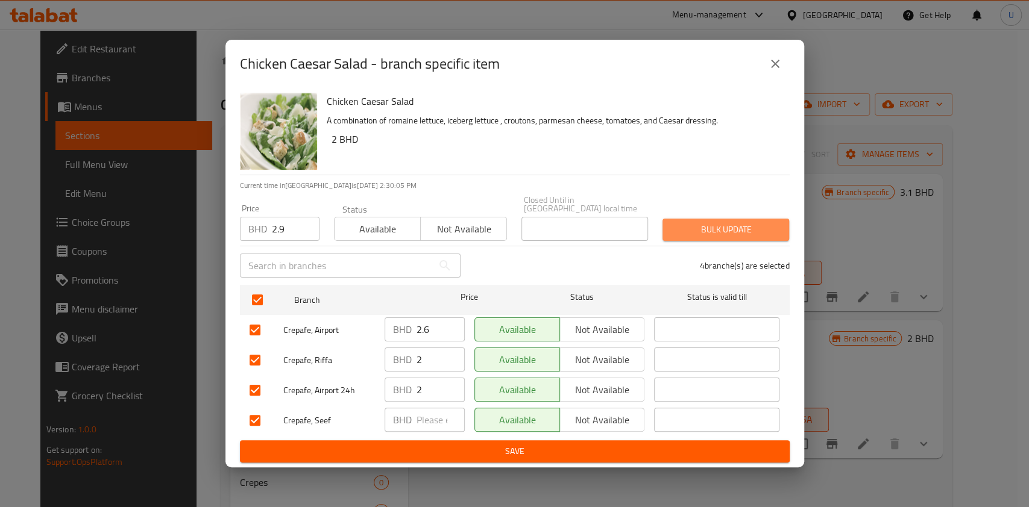
click at [704, 222] on span "Bulk update" at bounding box center [725, 229] width 107 height 15
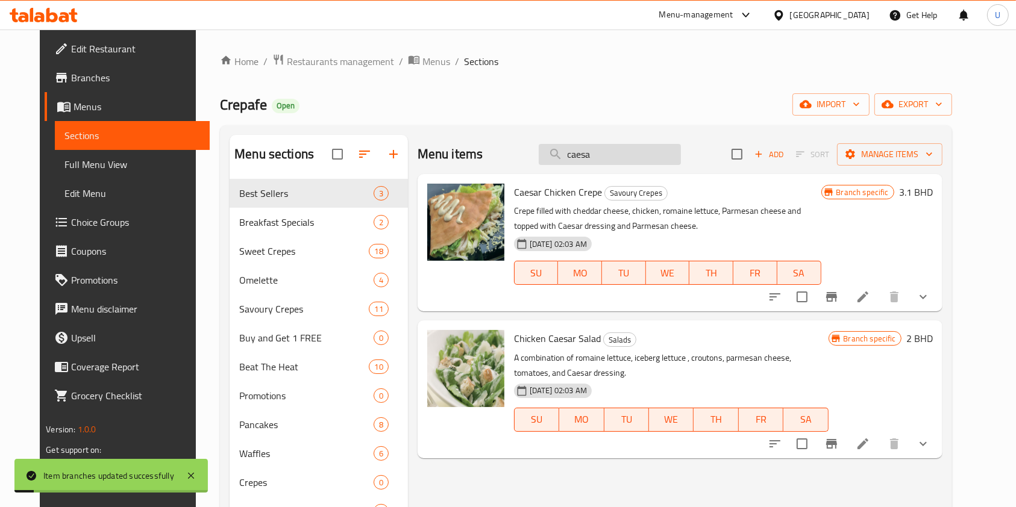
click at [598, 154] on input "caesa" at bounding box center [610, 154] width 142 height 21
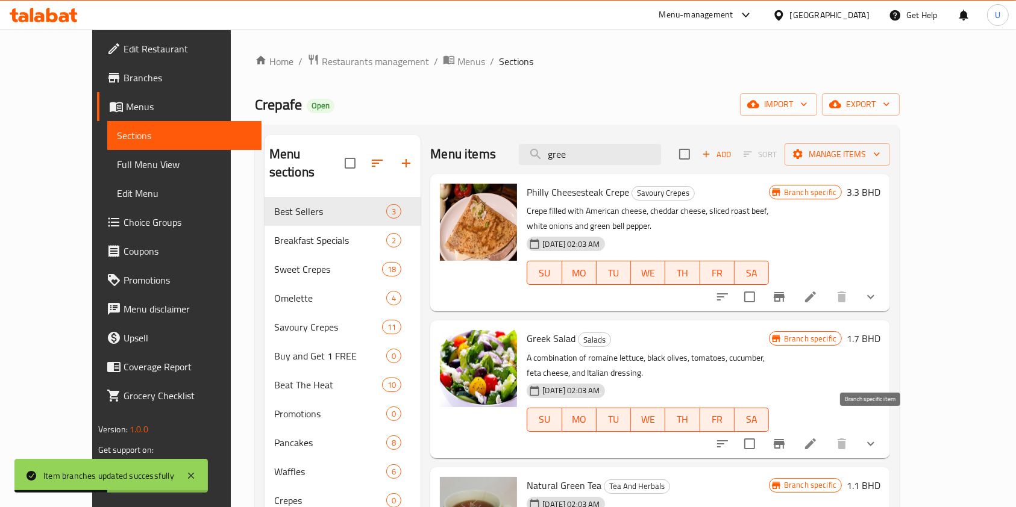
type input "gree"
click at [794, 430] on button "Branch-specific-item" at bounding box center [779, 444] width 29 height 29
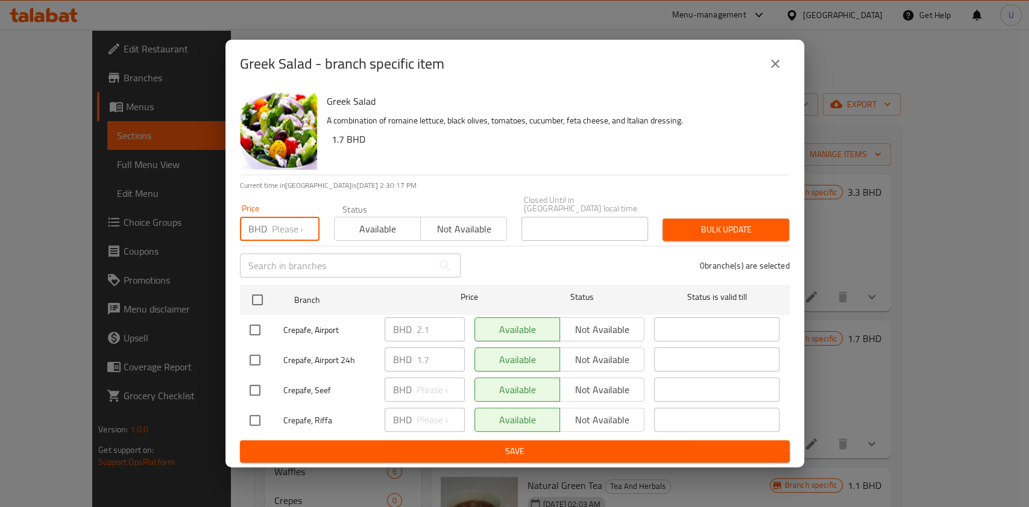
click at [280, 225] on input "number" at bounding box center [296, 229] width 48 height 24
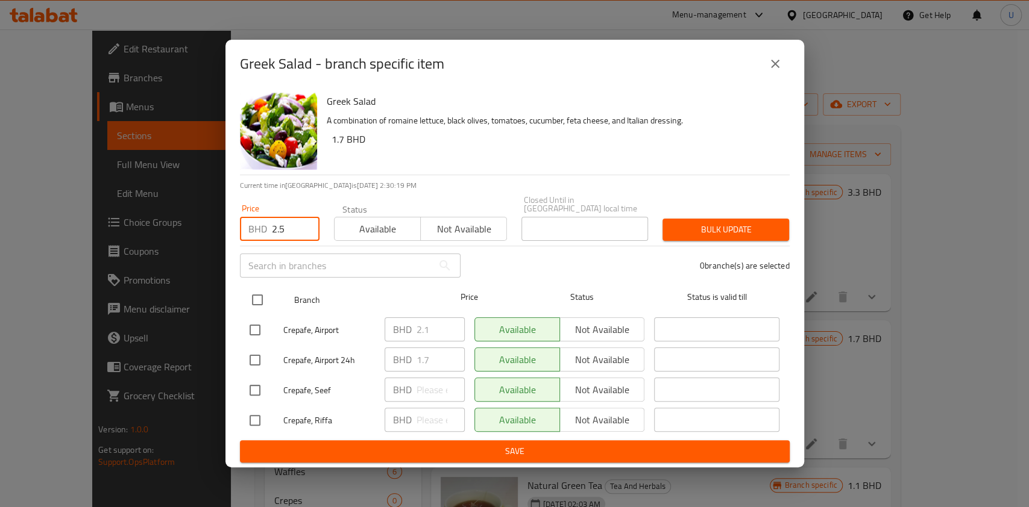
type input "2.5"
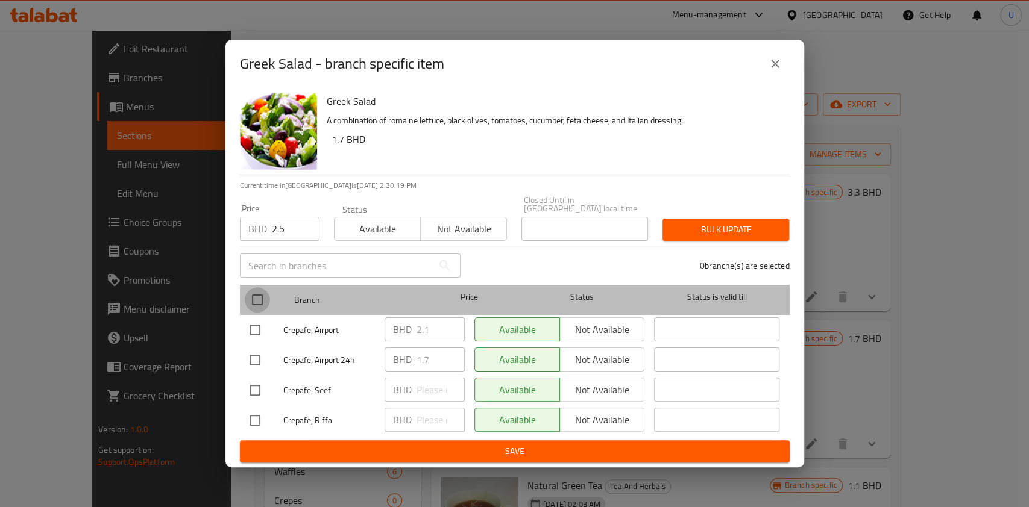
click at [260, 294] on input "checkbox" at bounding box center [257, 299] width 25 height 25
checkbox input "true"
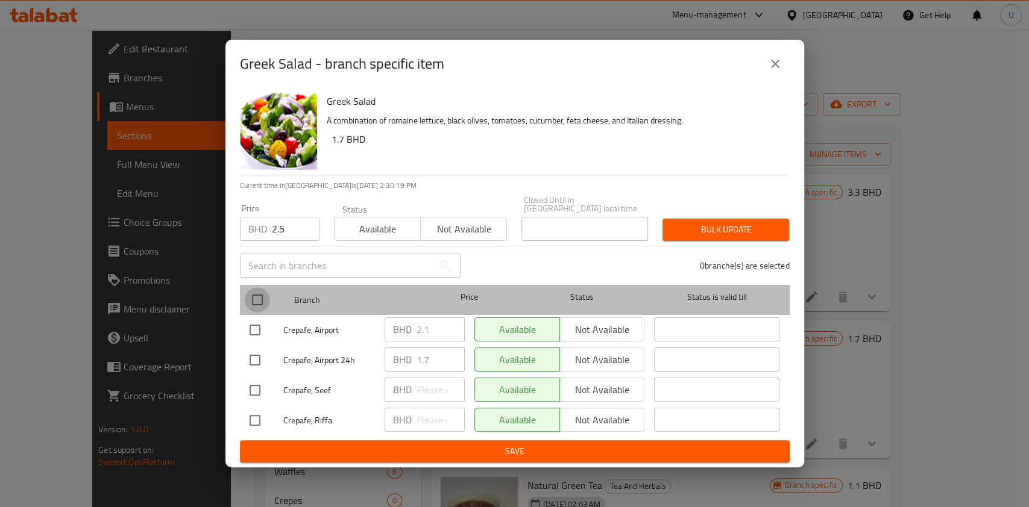
checkbox input "true"
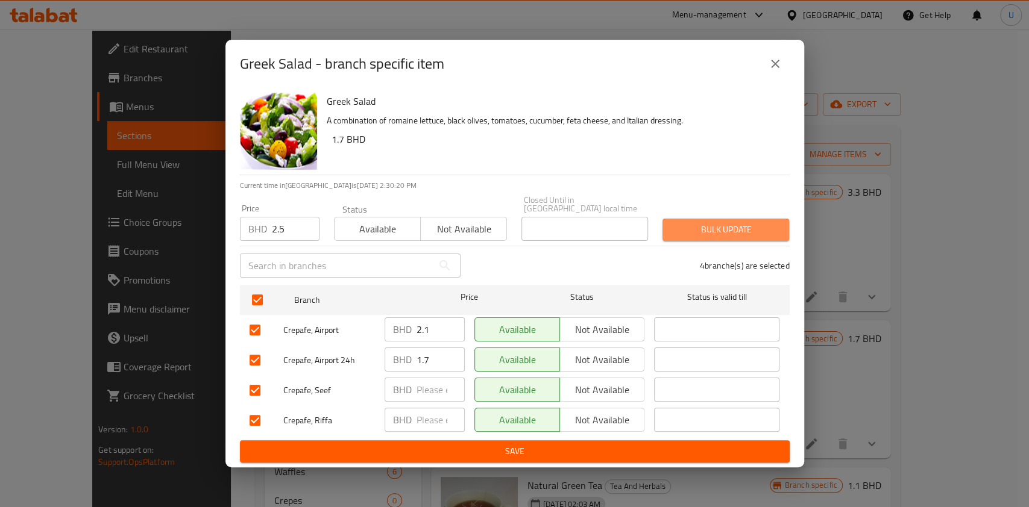
click at [709, 224] on span "Bulk update" at bounding box center [725, 229] width 107 height 15
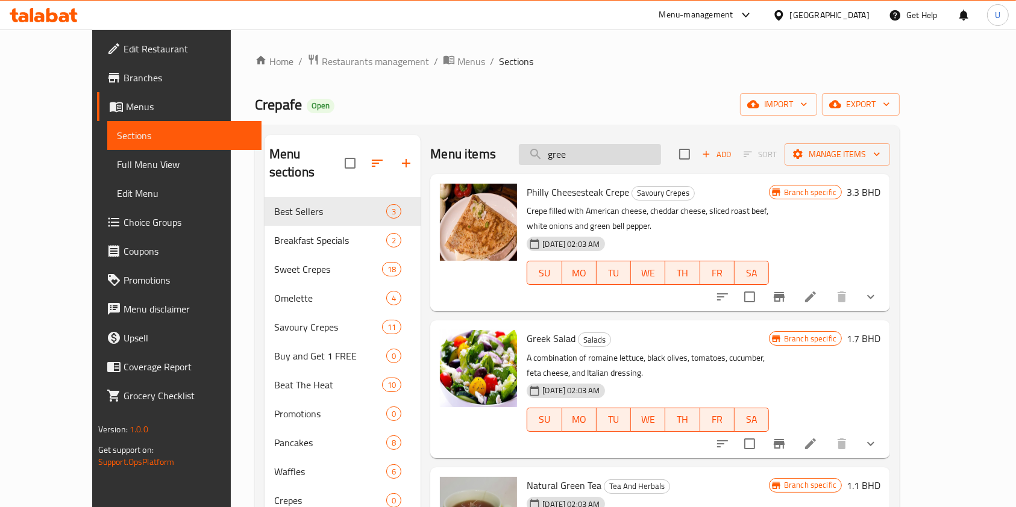
click at [588, 160] on input "gree" at bounding box center [590, 154] width 142 height 21
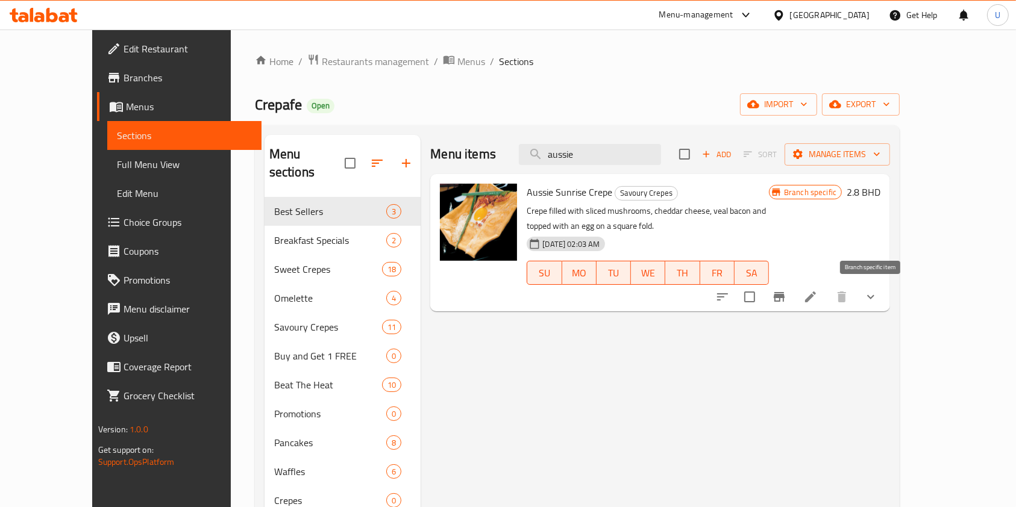
type input "aussie"
click at [785, 300] on icon "Branch-specific-item" at bounding box center [779, 297] width 11 height 10
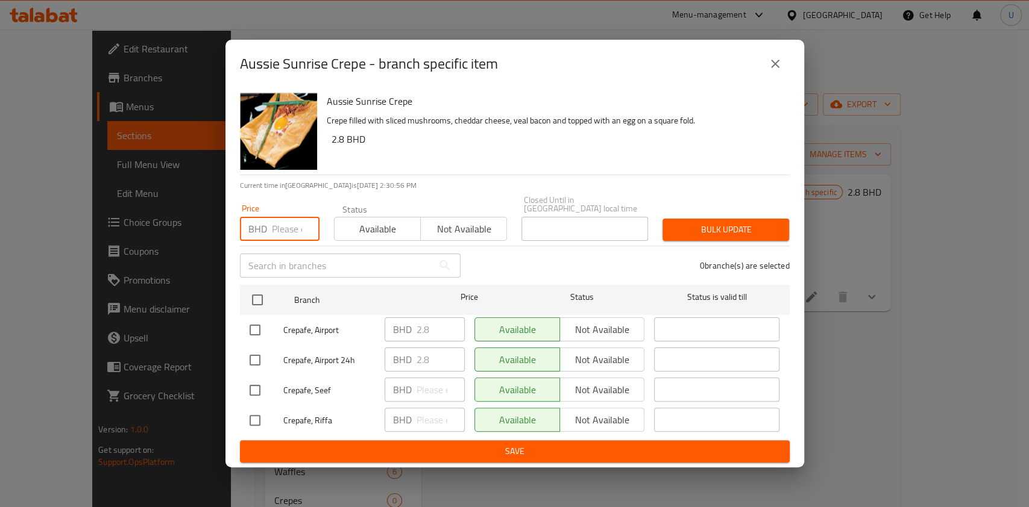
click at [285, 227] on input "number" at bounding box center [296, 229] width 48 height 24
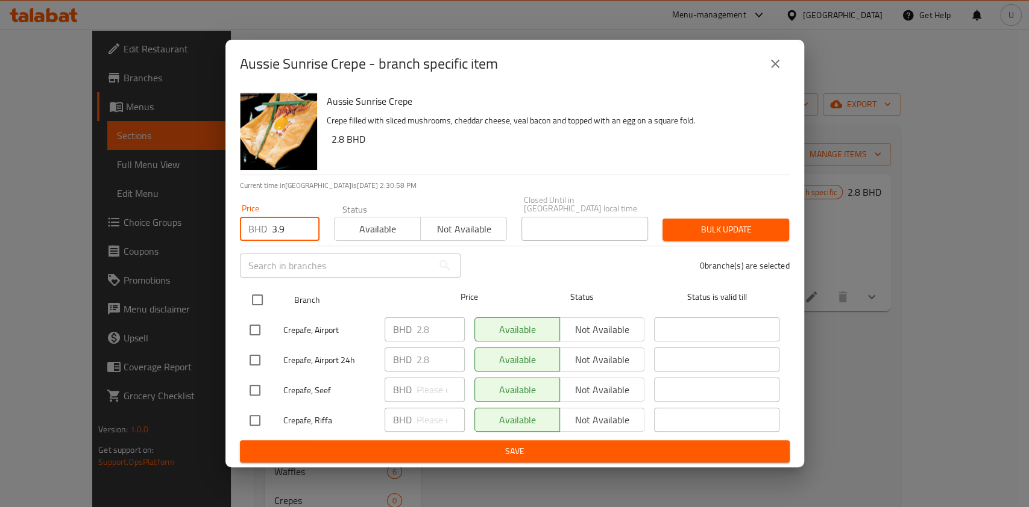
type input "3.9"
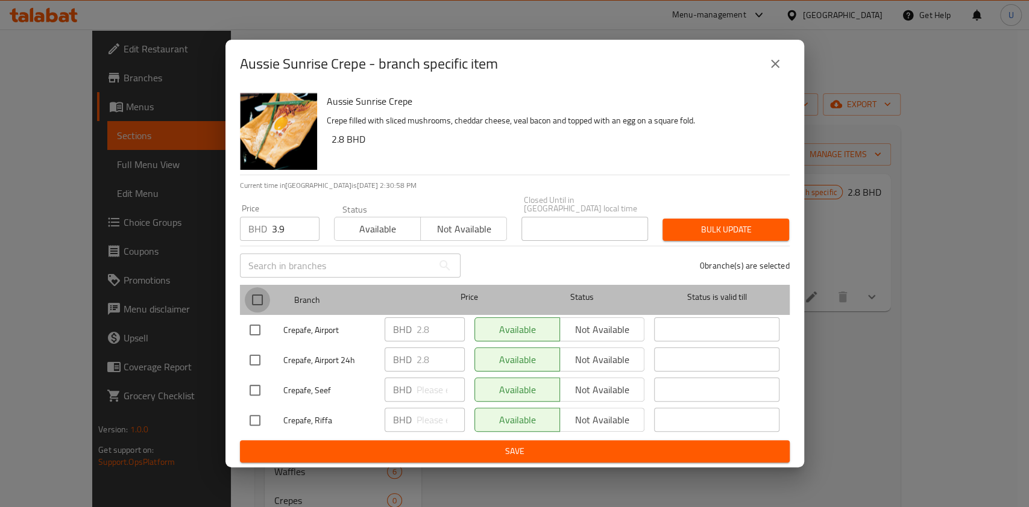
click at [260, 299] on input "checkbox" at bounding box center [257, 299] width 25 height 25
checkbox input "true"
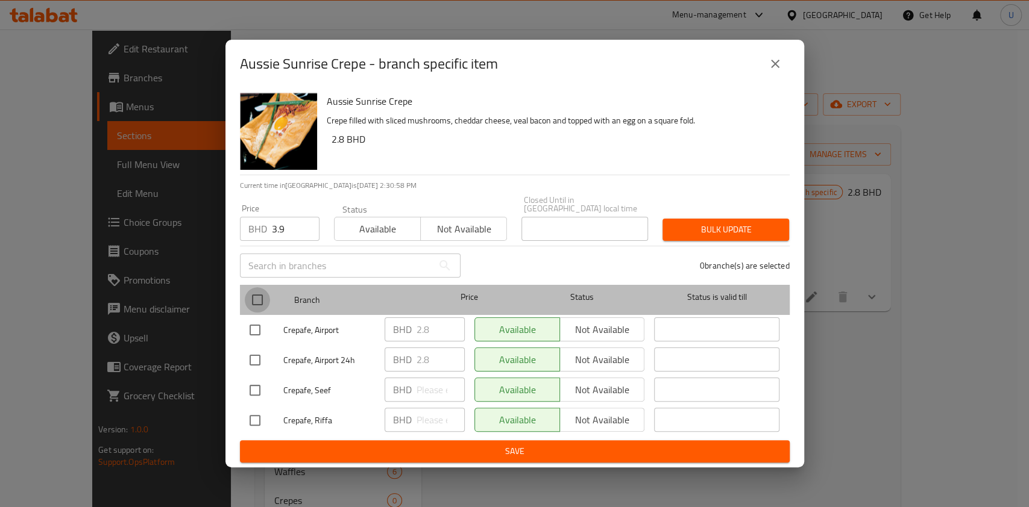
checkbox input "true"
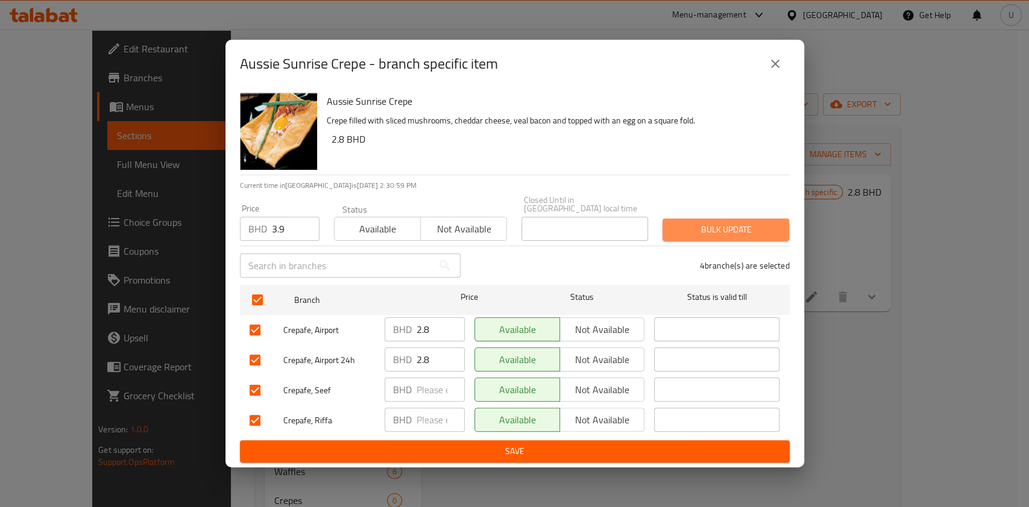
click at [707, 234] on button "Bulk update" at bounding box center [725, 230] width 127 height 22
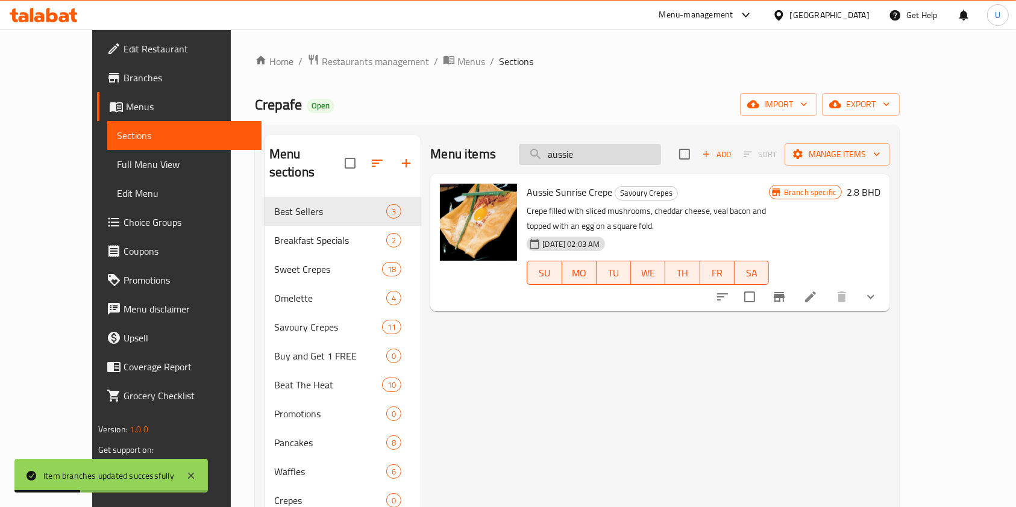
click at [594, 152] on input "aussie" at bounding box center [590, 154] width 142 height 21
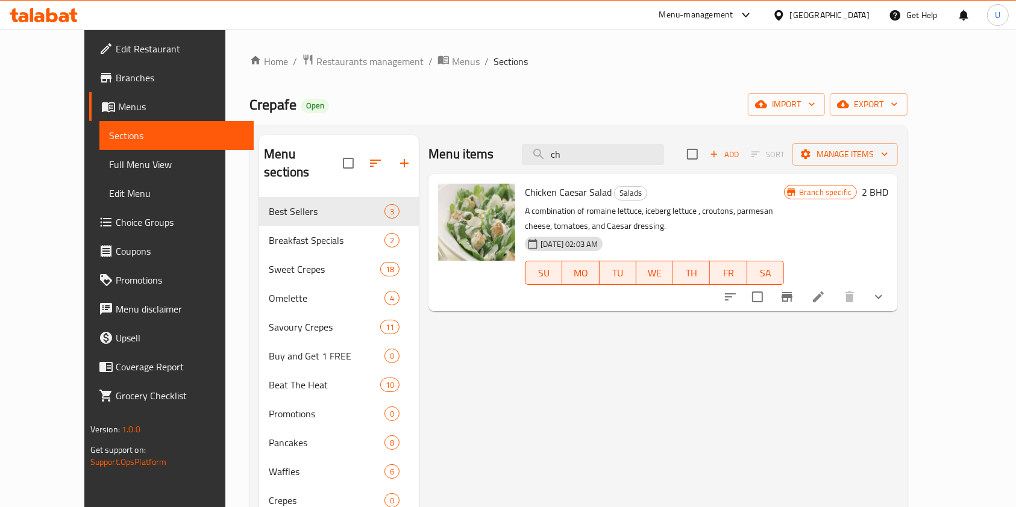
type input "c"
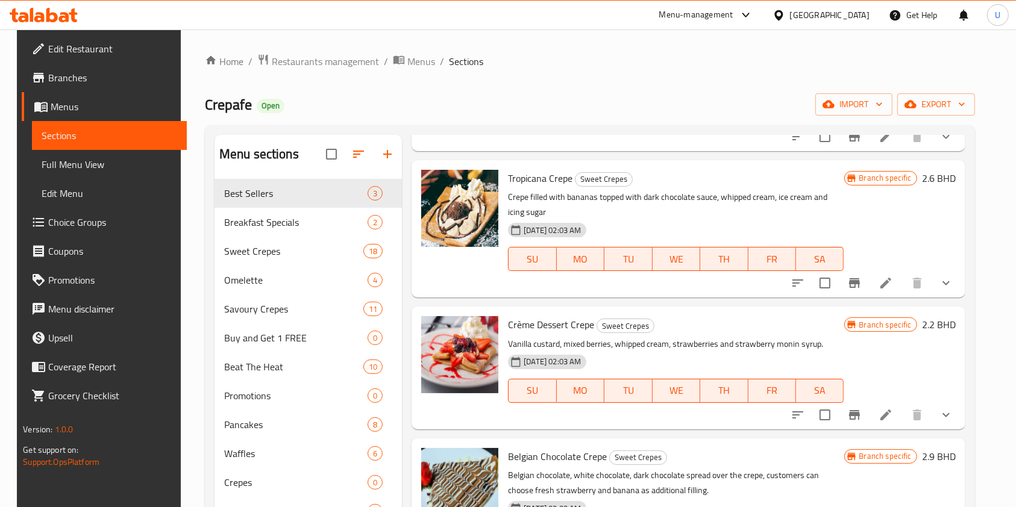
scroll to position [10, 0]
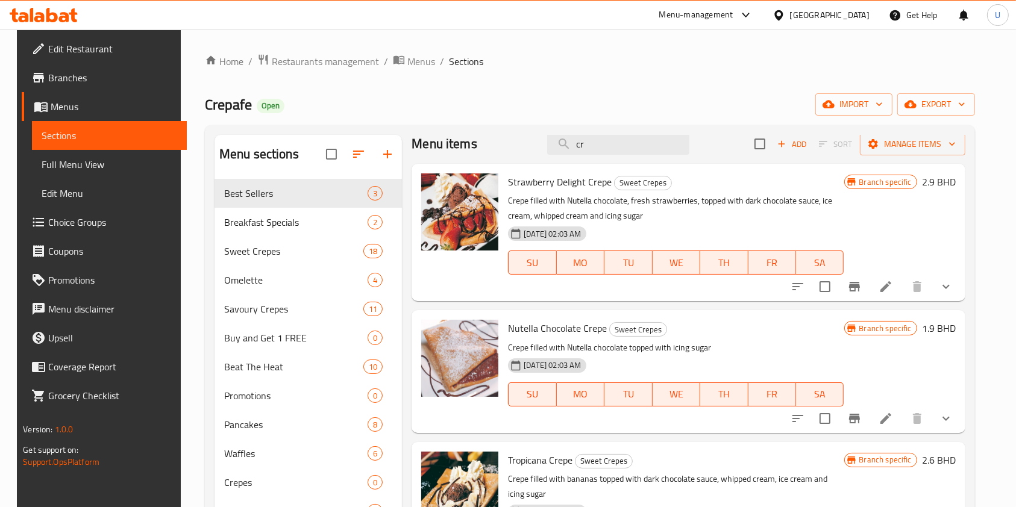
type input "c"
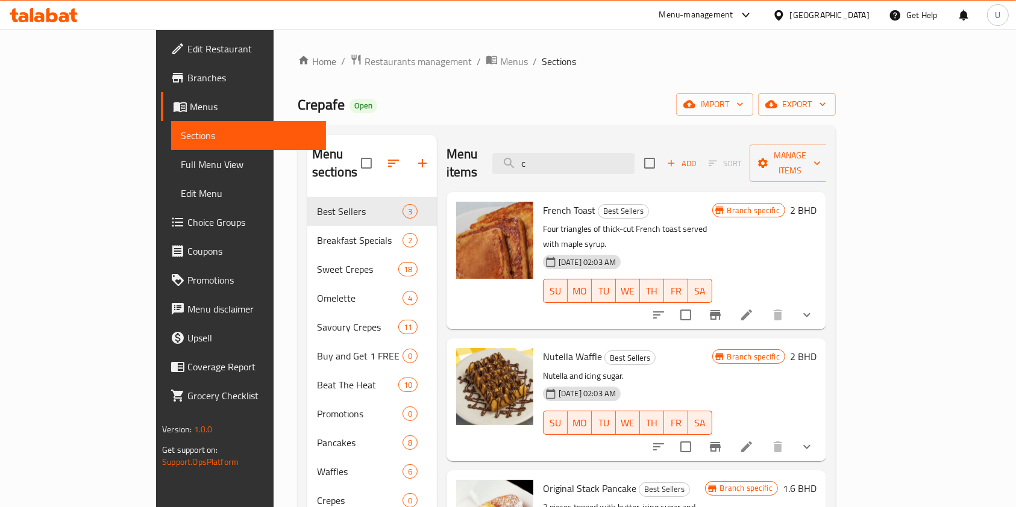
scroll to position [0, 0]
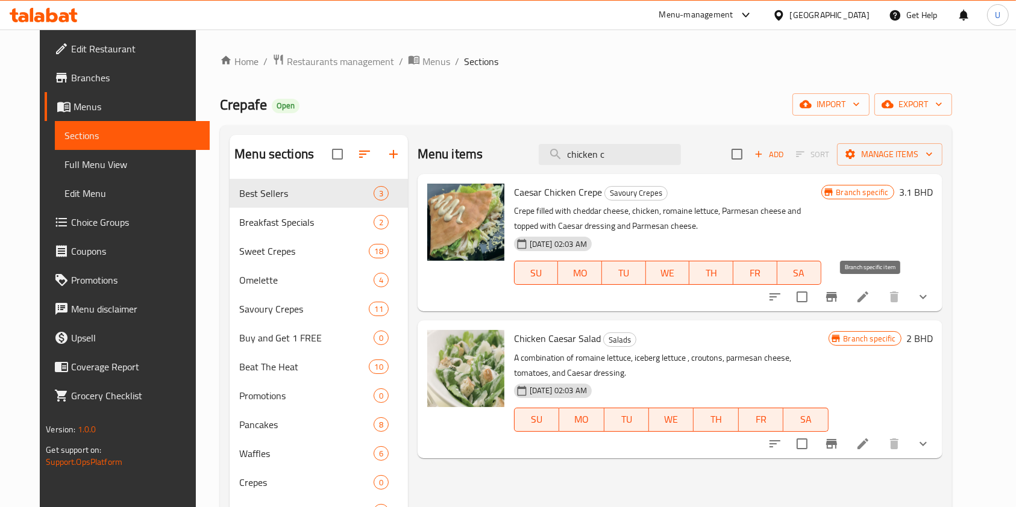
type input "chicken c"
click at [846, 295] on button "Branch-specific-item" at bounding box center [831, 297] width 29 height 29
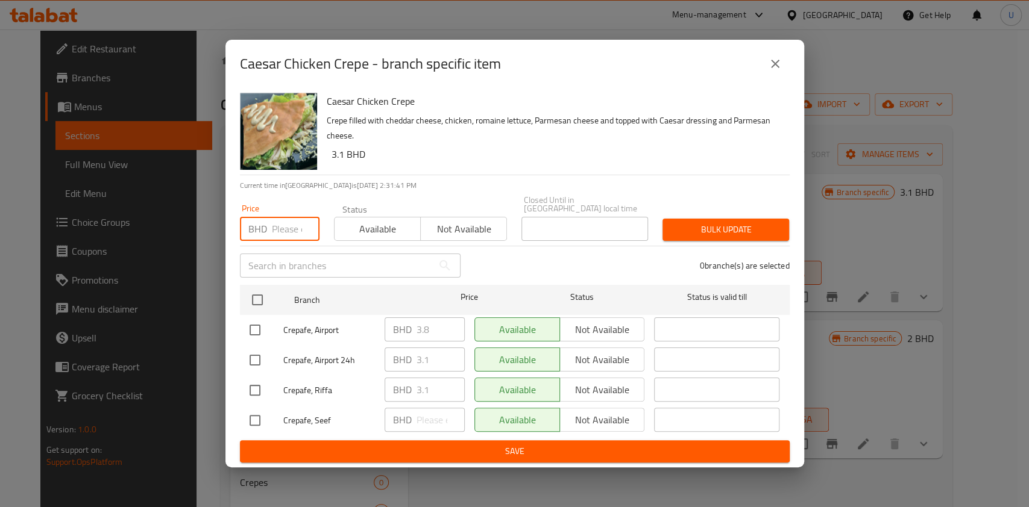
click at [280, 224] on input "number" at bounding box center [296, 229] width 48 height 24
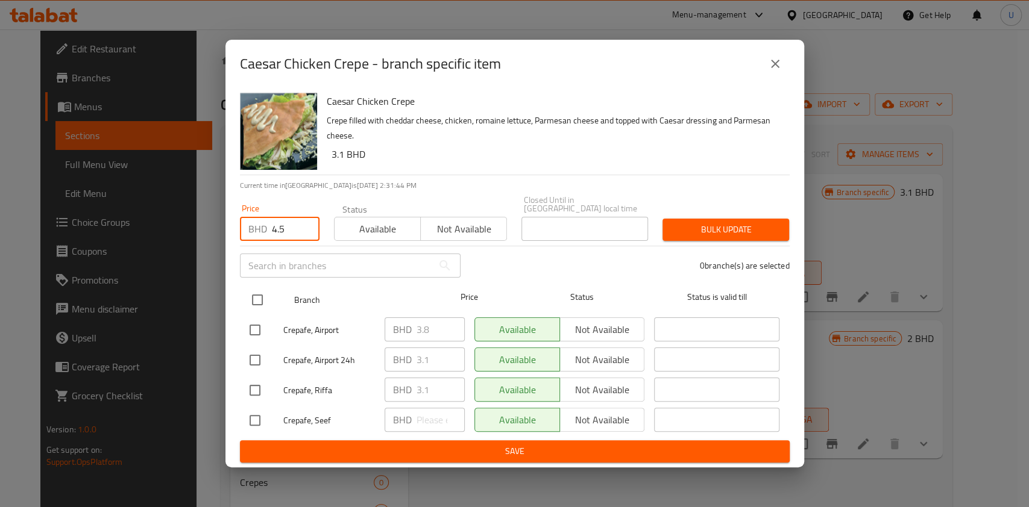
type input "4.5"
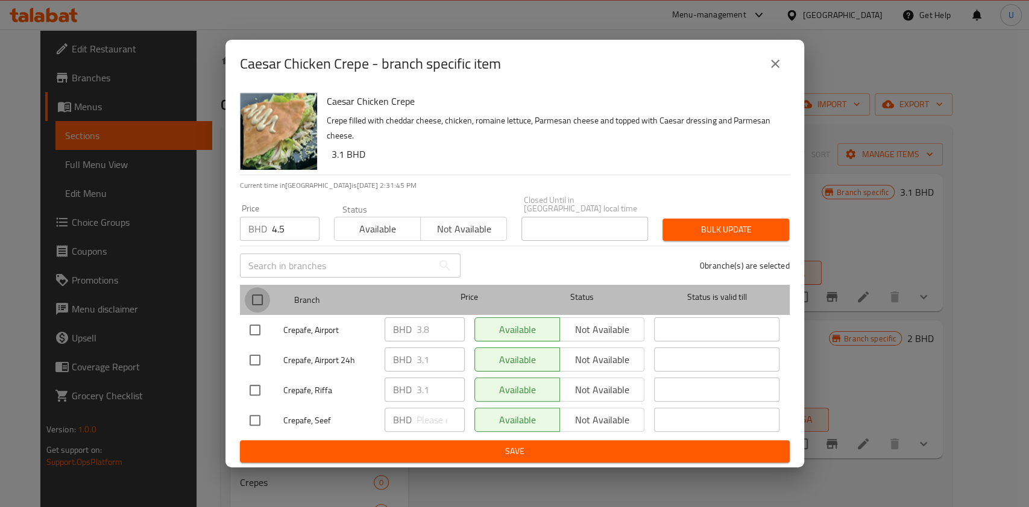
click at [254, 296] on input "checkbox" at bounding box center [257, 299] width 25 height 25
checkbox input "true"
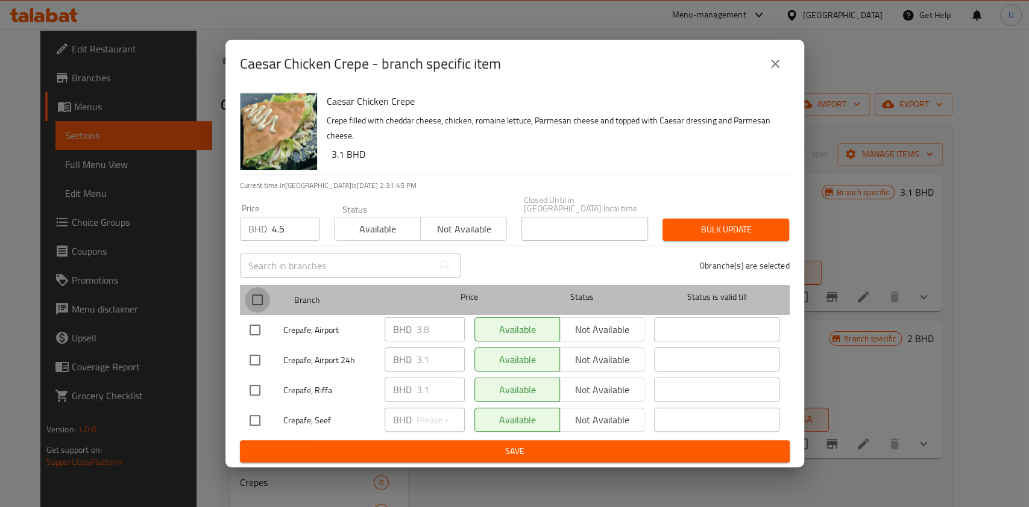
checkbox input "true"
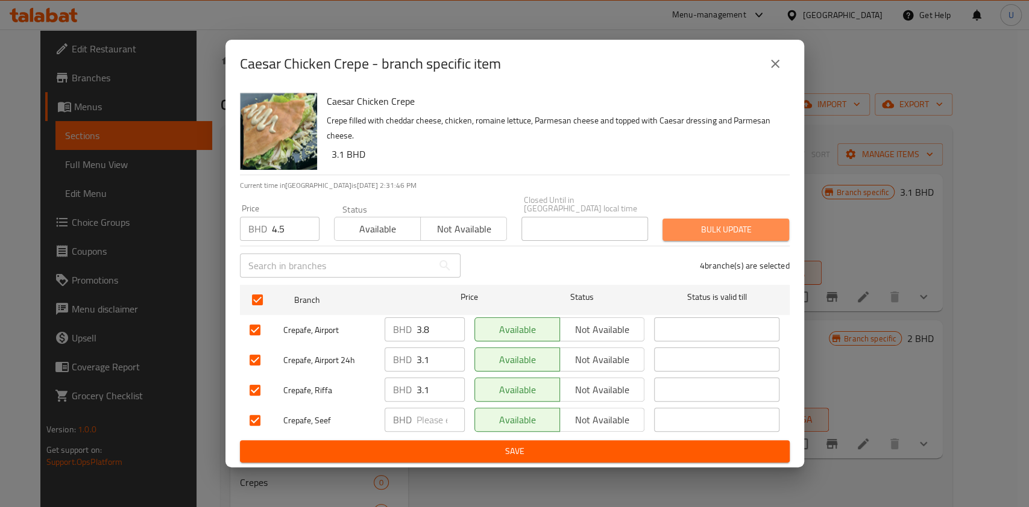
click at [690, 222] on span "Bulk update" at bounding box center [725, 229] width 107 height 15
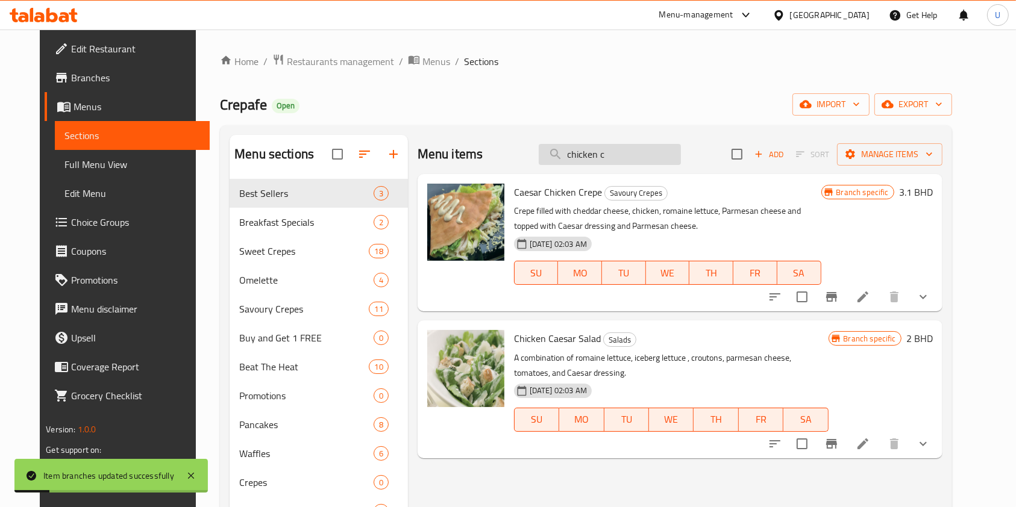
click at [625, 157] on input "chicken c" at bounding box center [610, 154] width 142 height 21
type input "c"
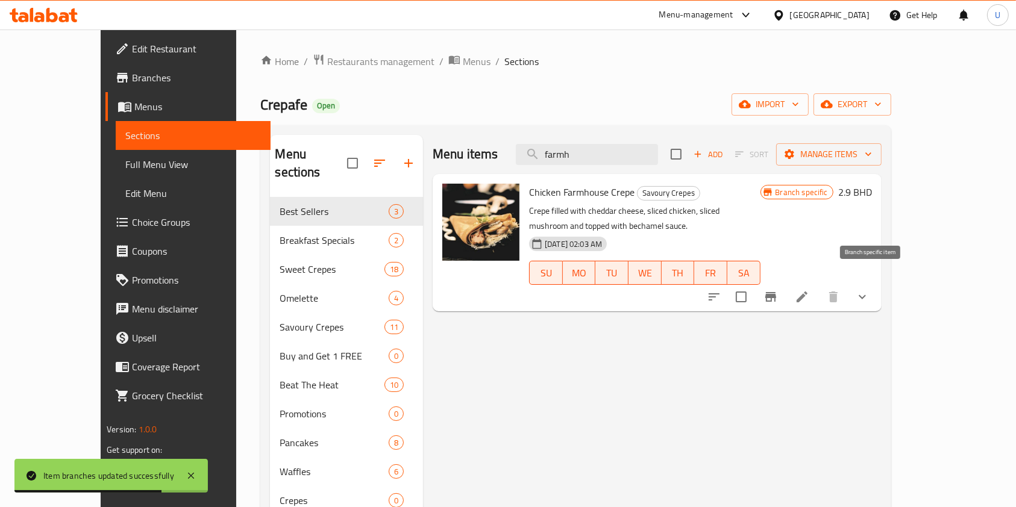
type input "farmh"
click at [776, 292] on icon "Branch-specific-item" at bounding box center [770, 297] width 11 height 10
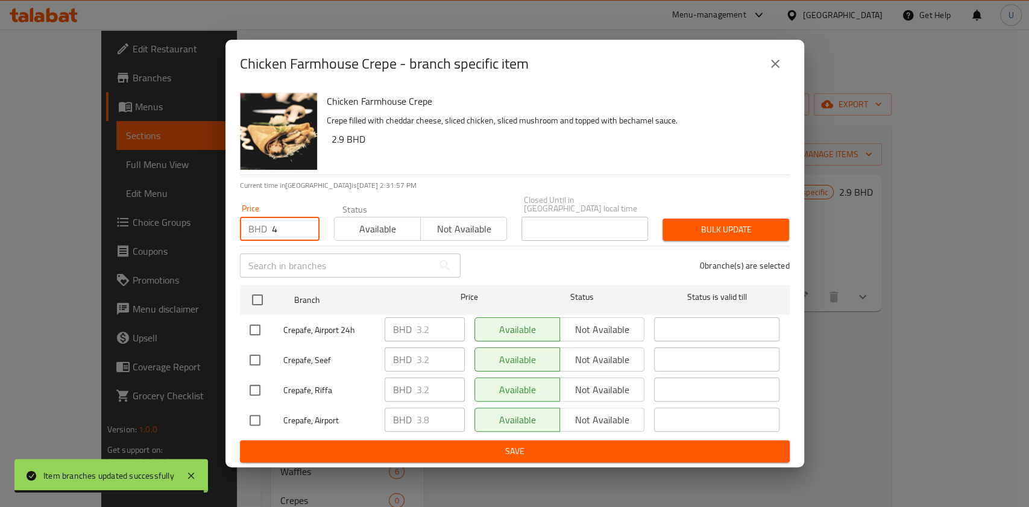
click at [291, 224] on input "4" at bounding box center [296, 229] width 48 height 24
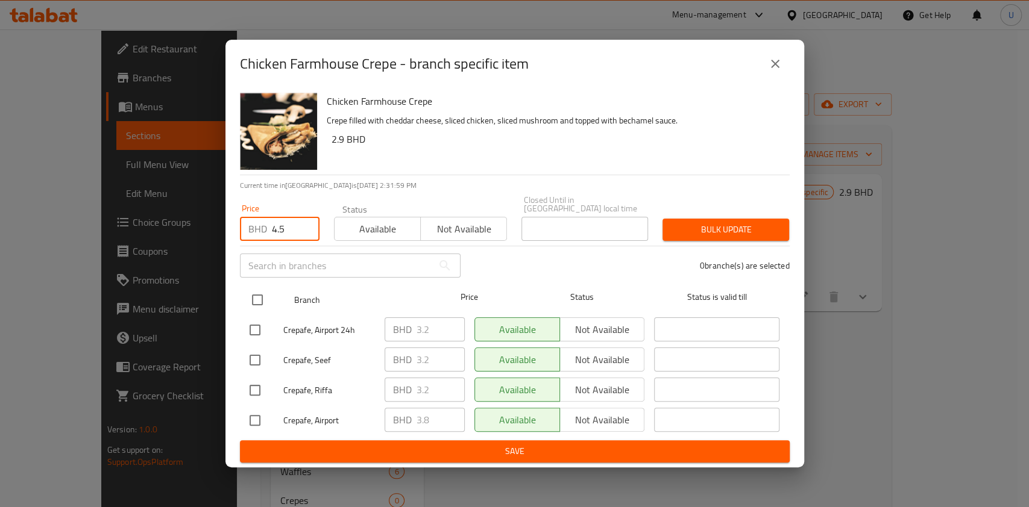
type input "4.5"
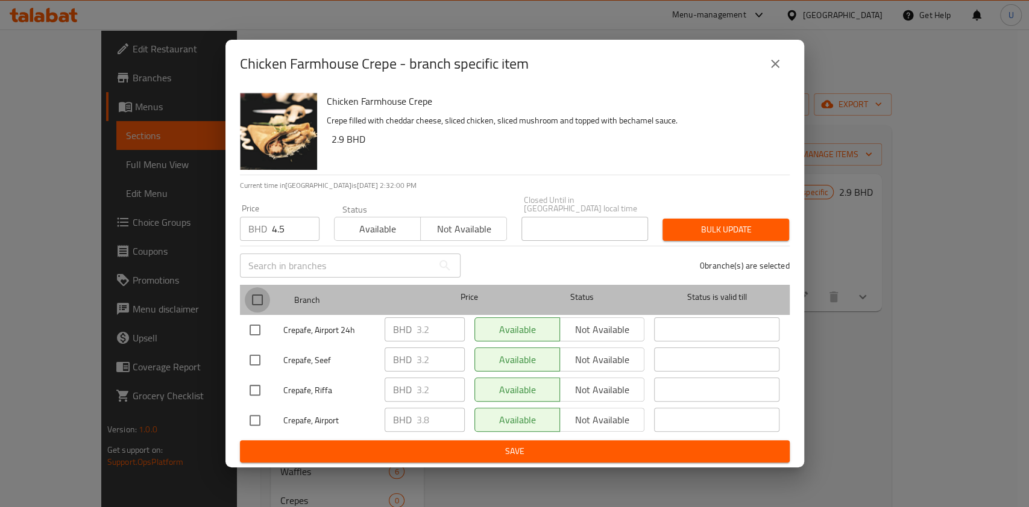
click at [255, 297] on input "checkbox" at bounding box center [257, 299] width 25 height 25
checkbox input "true"
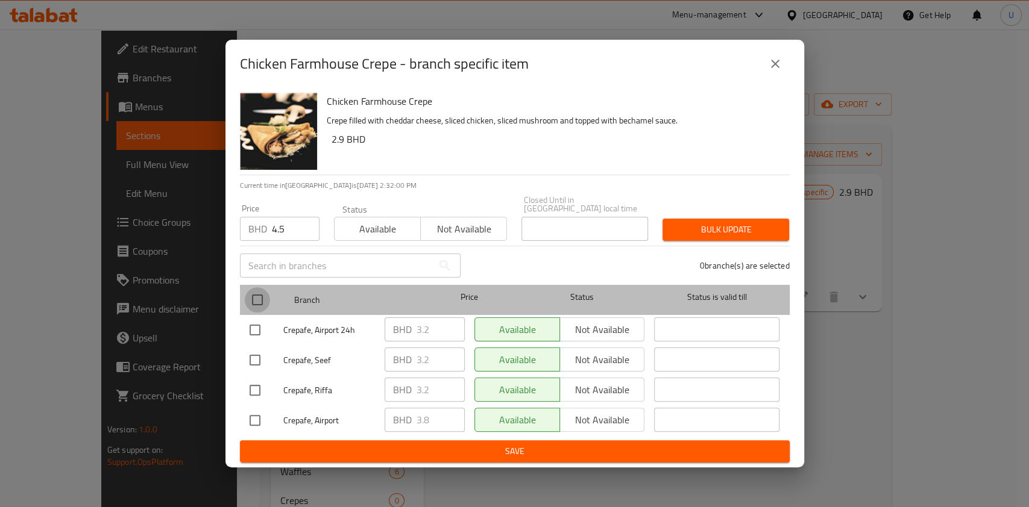
checkbox input "true"
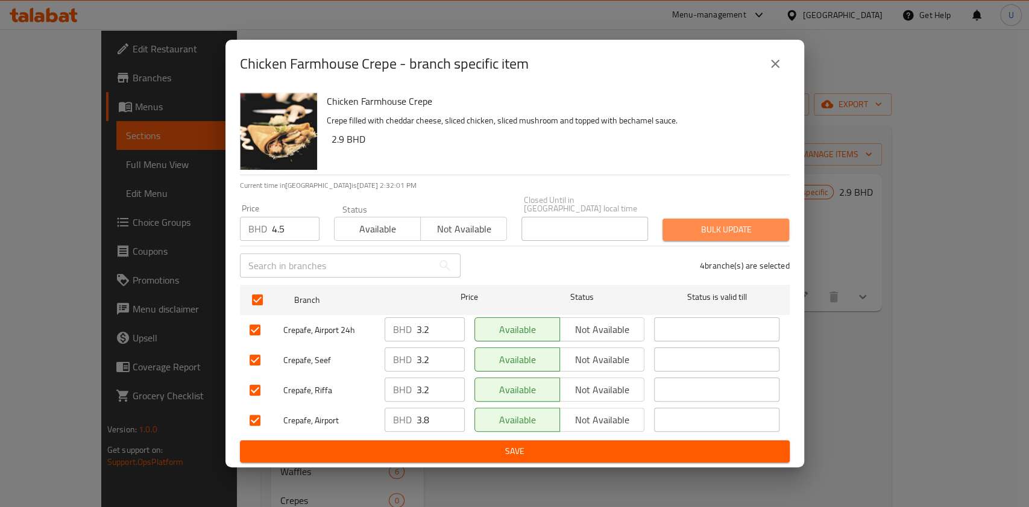
click at [703, 219] on button "Bulk update" at bounding box center [725, 230] width 127 height 22
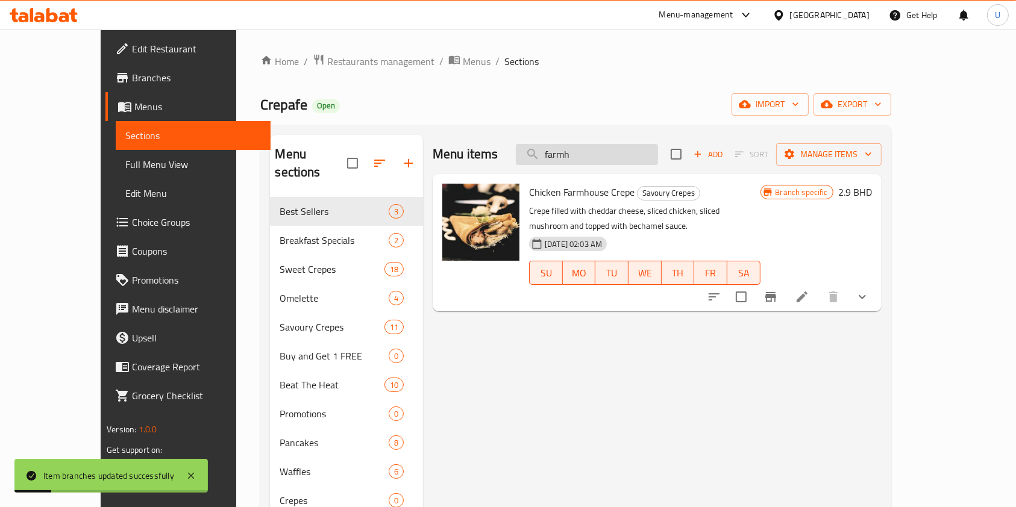
click at [597, 157] on input "farmh" at bounding box center [587, 154] width 142 height 21
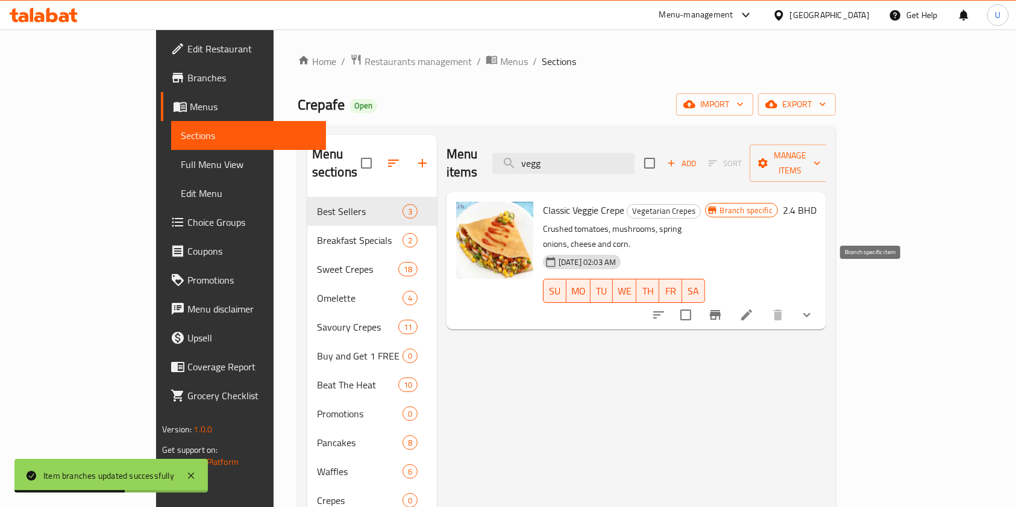
type input "vegg"
click at [723, 308] on icon "Branch-specific-item" at bounding box center [715, 315] width 14 height 14
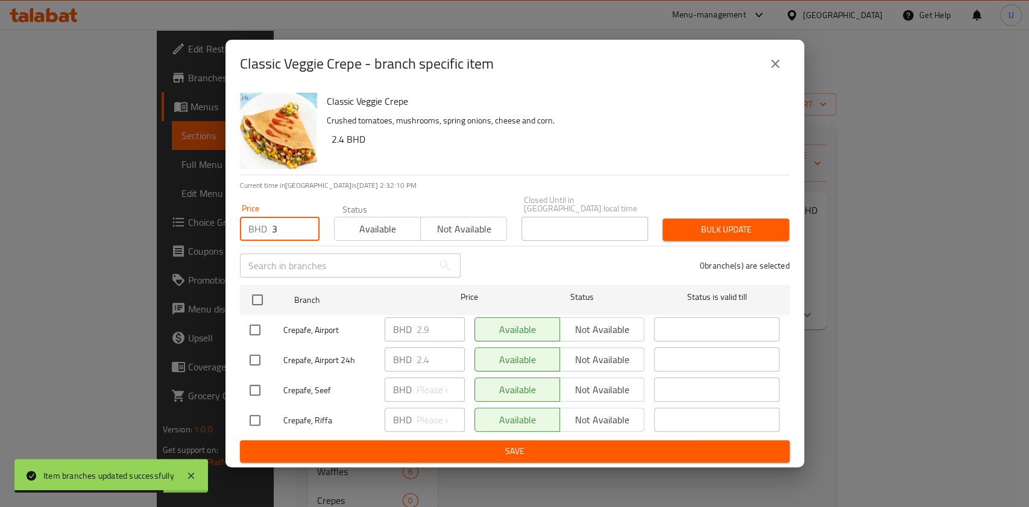
click at [281, 228] on input "3" at bounding box center [296, 229] width 48 height 24
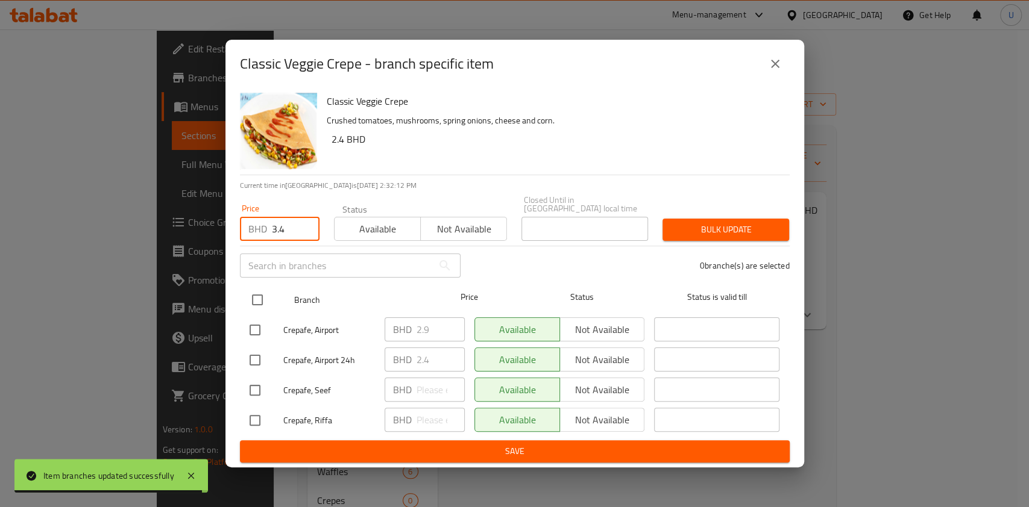
type input "3.4"
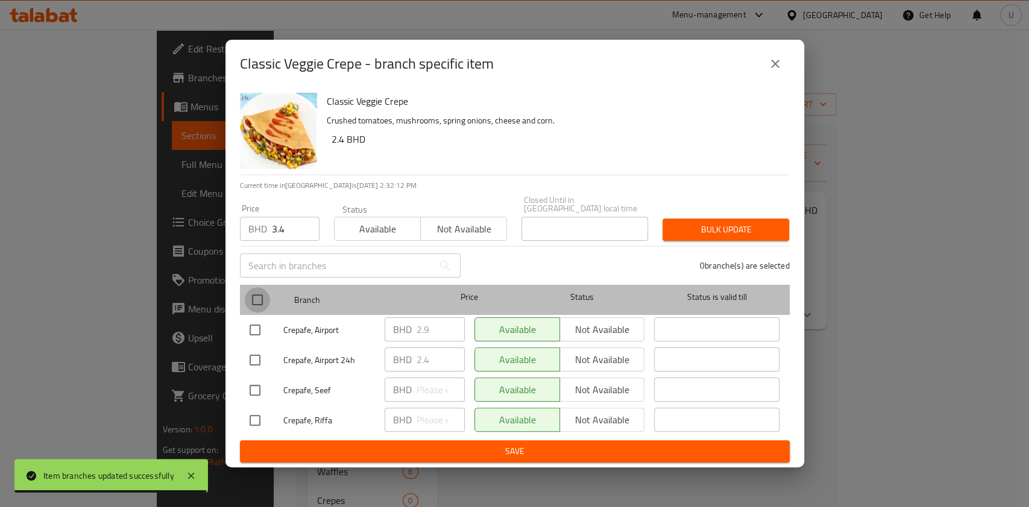
click at [262, 298] on input "checkbox" at bounding box center [257, 299] width 25 height 25
checkbox input "true"
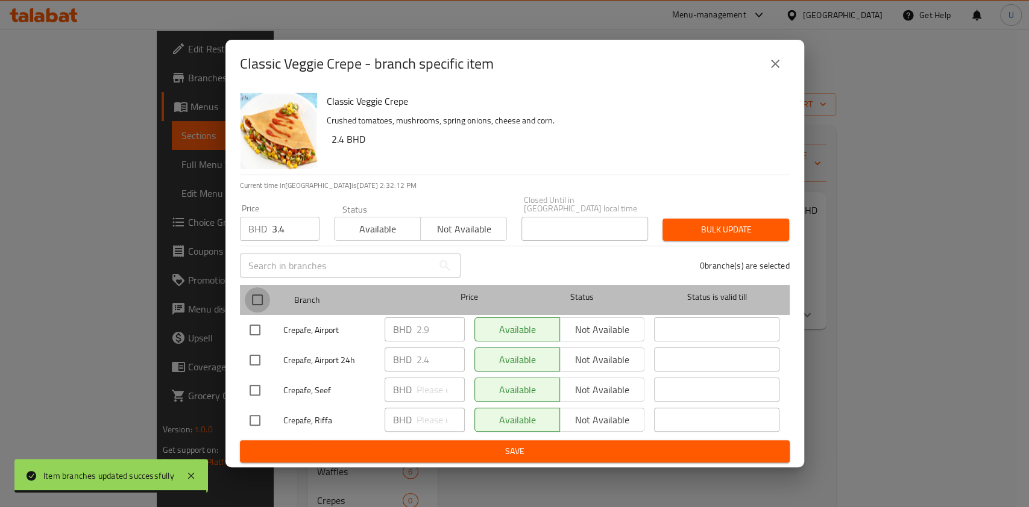
checkbox input "true"
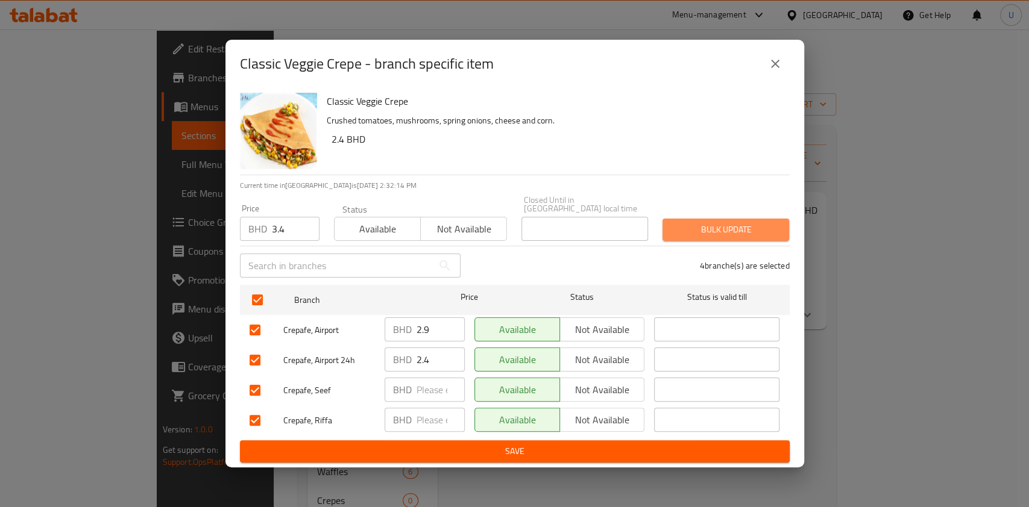
click at [702, 224] on span "Bulk update" at bounding box center [725, 229] width 107 height 15
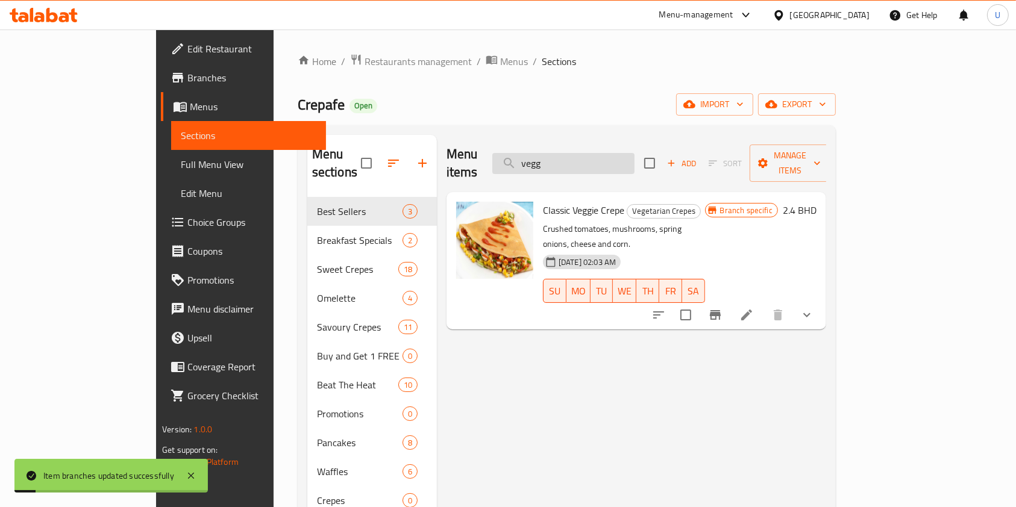
click at [594, 157] on input "vegg" at bounding box center [563, 163] width 142 height 21
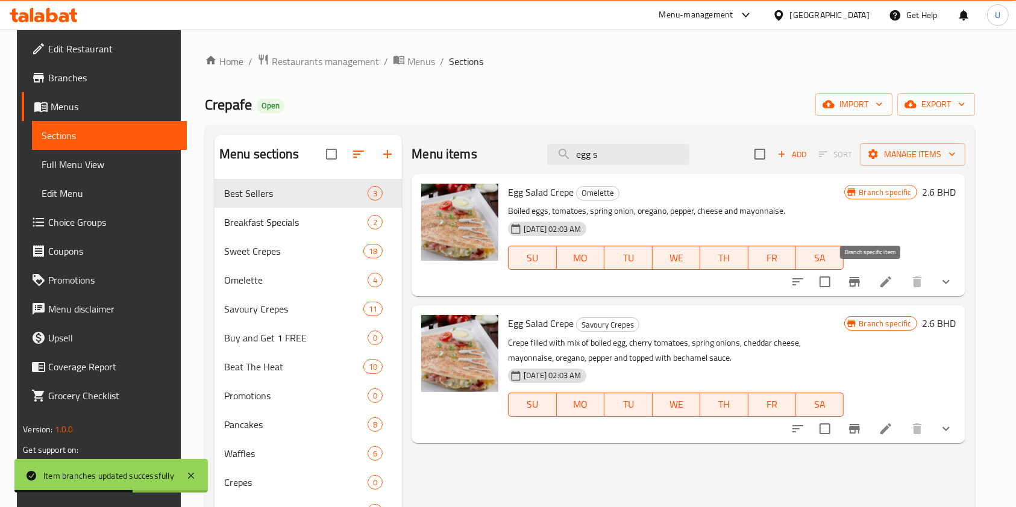
type input "egg s"
click at [860, 278] on icon "Branch-specific-item" at bounding box center [854, 282] width 11 height 10
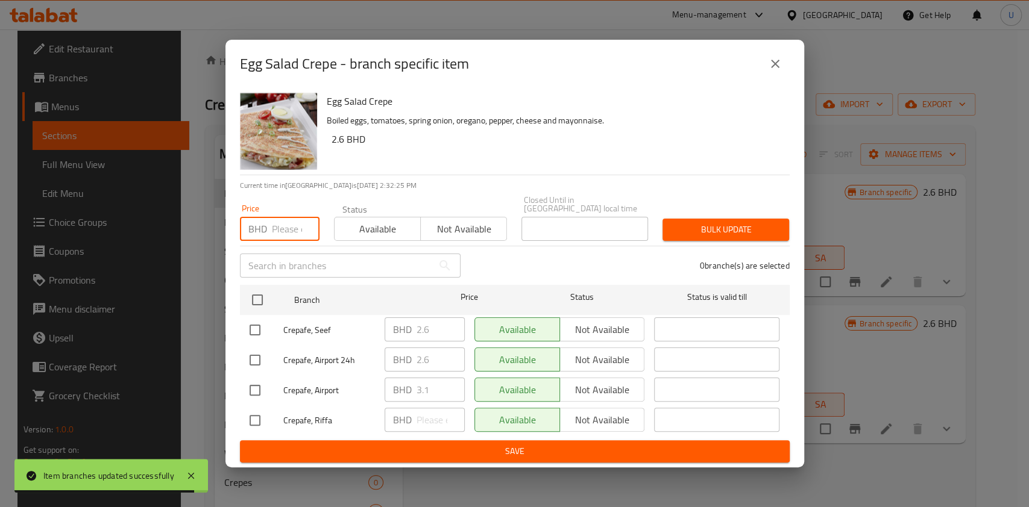
click at [287, 220] on input "number" at bounding box center [296, 229] width 48 height 24
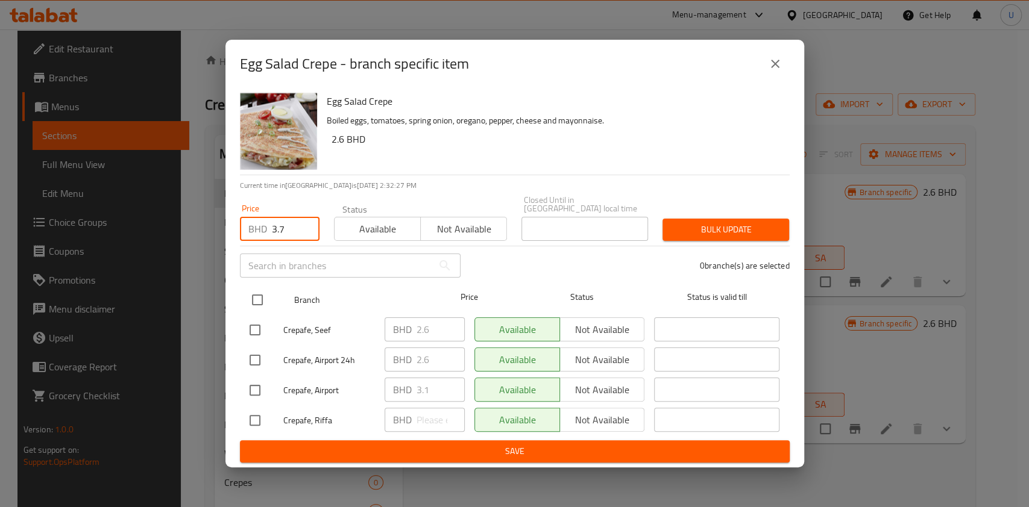
type input "3.7"
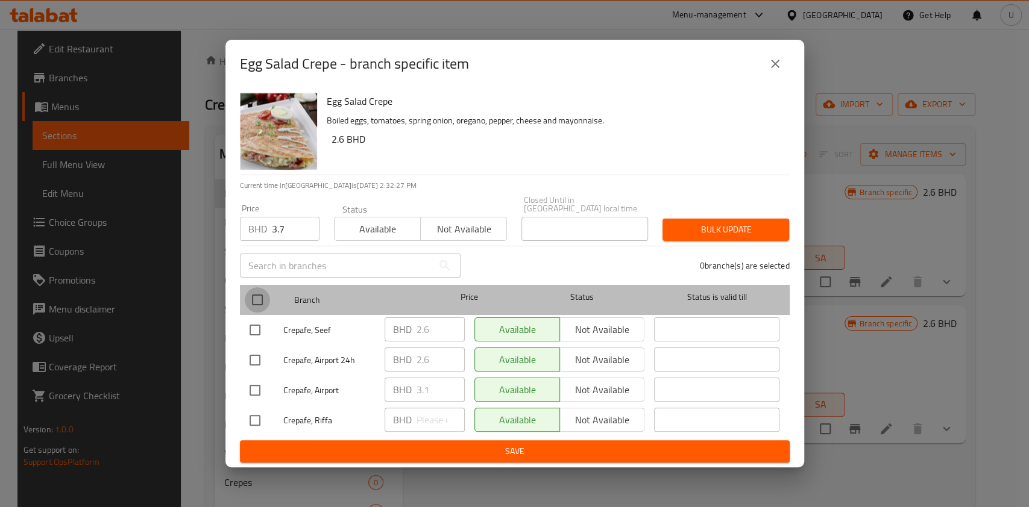
click at [257, 301] on input "checkbox" at bounding box center [257, 299] width 25 height 25
checkbox input "true"
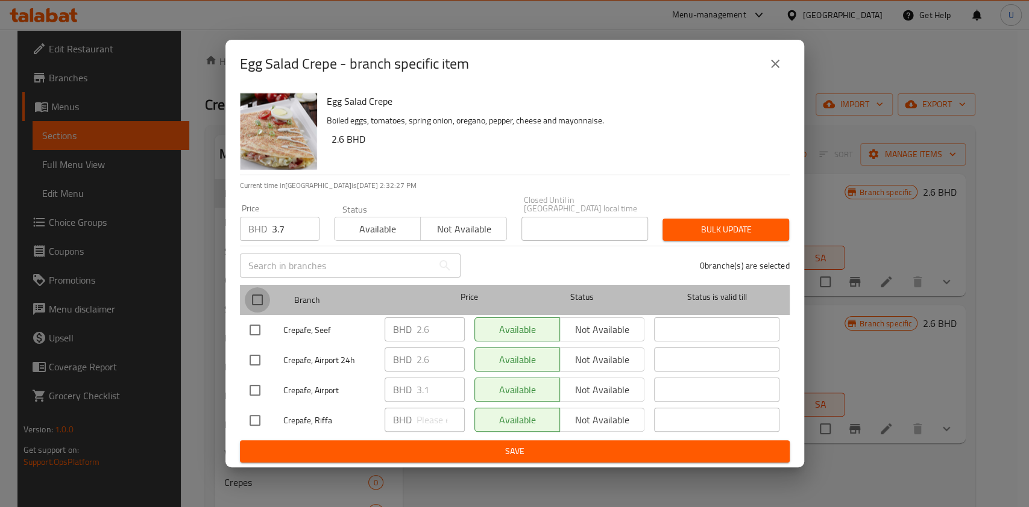
checkbox input "true"
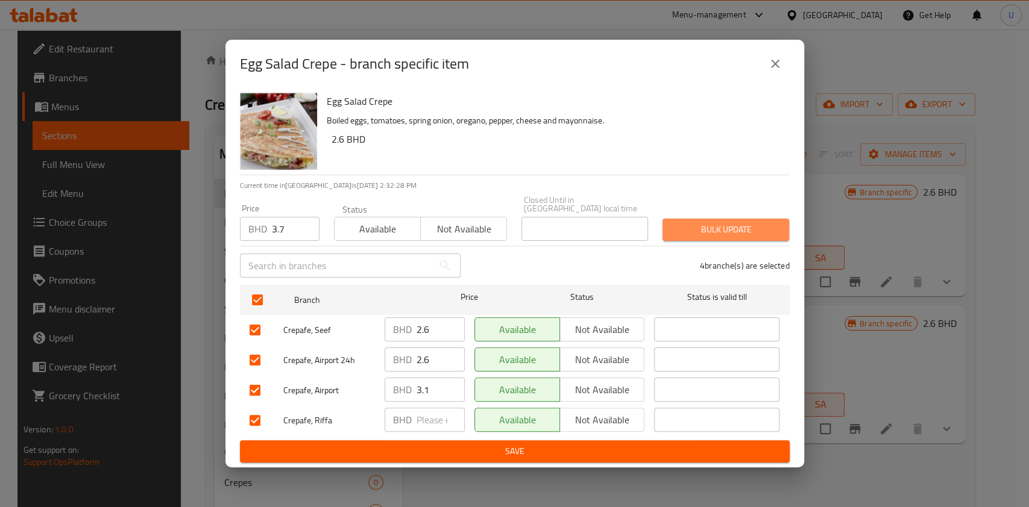
click at [712, 234] on button "Bulk update" at bounding box center [725, 230] width 127 height 22
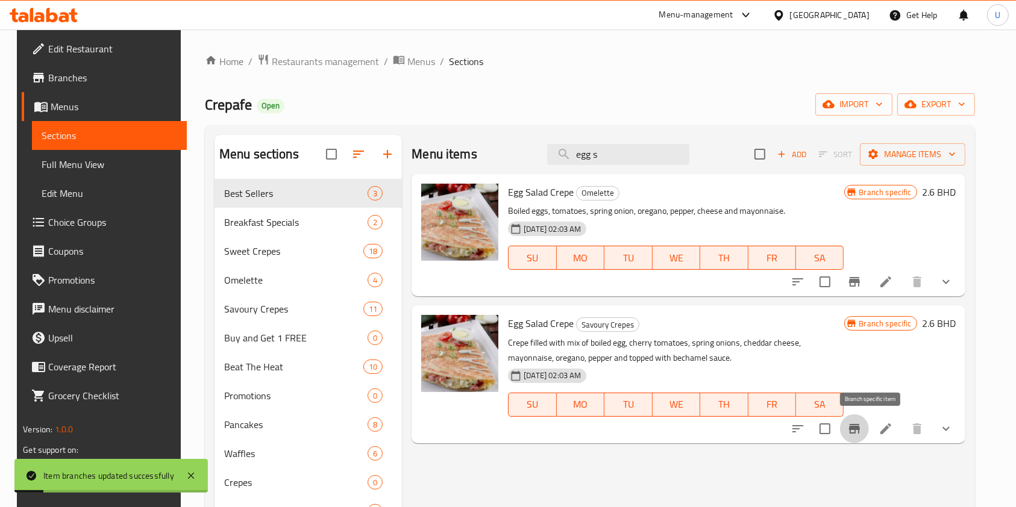
click at [862, 430] on icon "Branch-specific-item" at bounding box center [854, 429] width 14 height 14
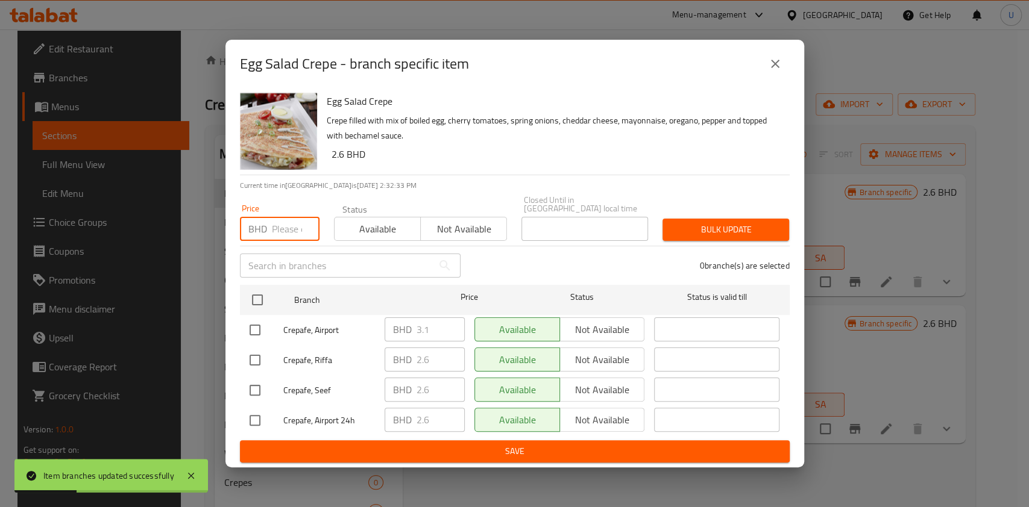
click at [284, 222] on input "number" at bounding box center [296, 229] width 48 height 24
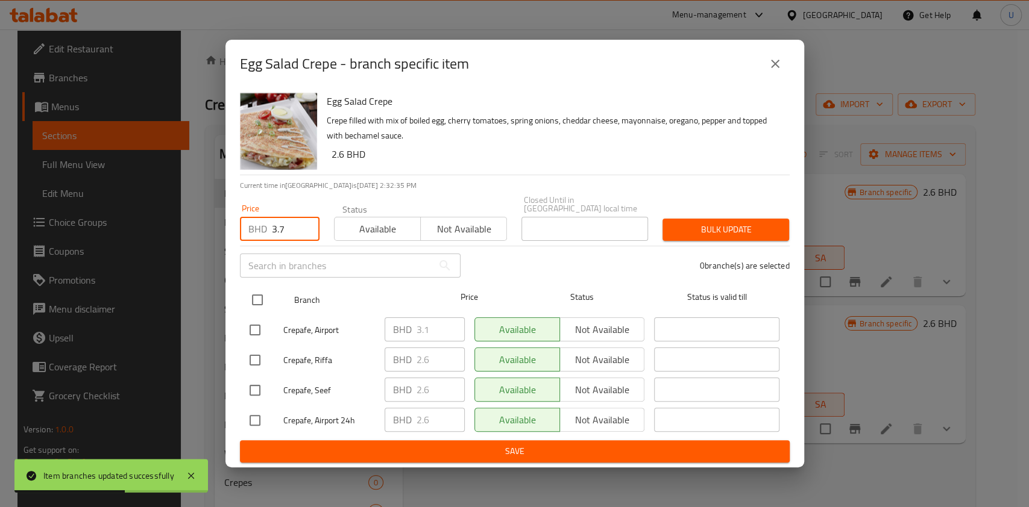
type input "3.7"
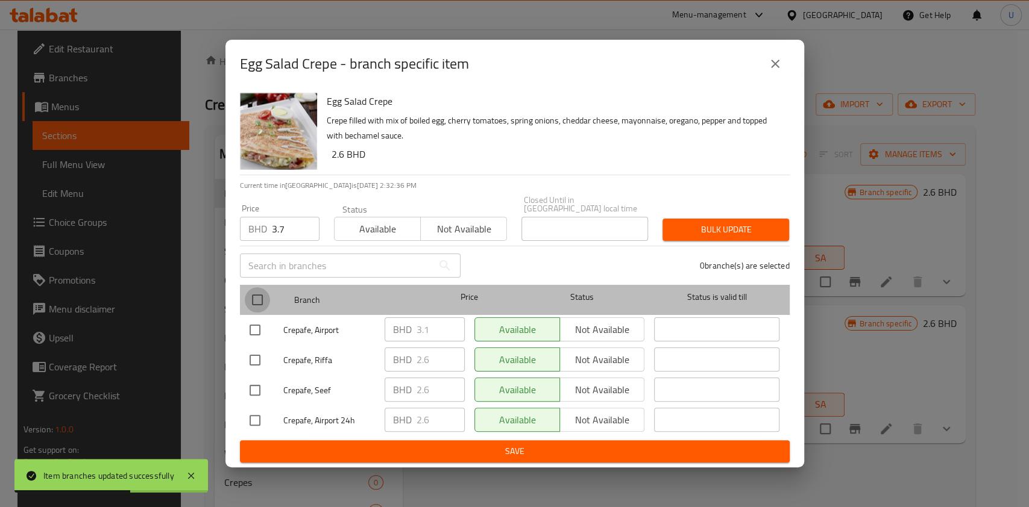
click at [254, 306] on input "checkbox" at bounding box center [257, 299] width 25 height 25
checkbox input "true"
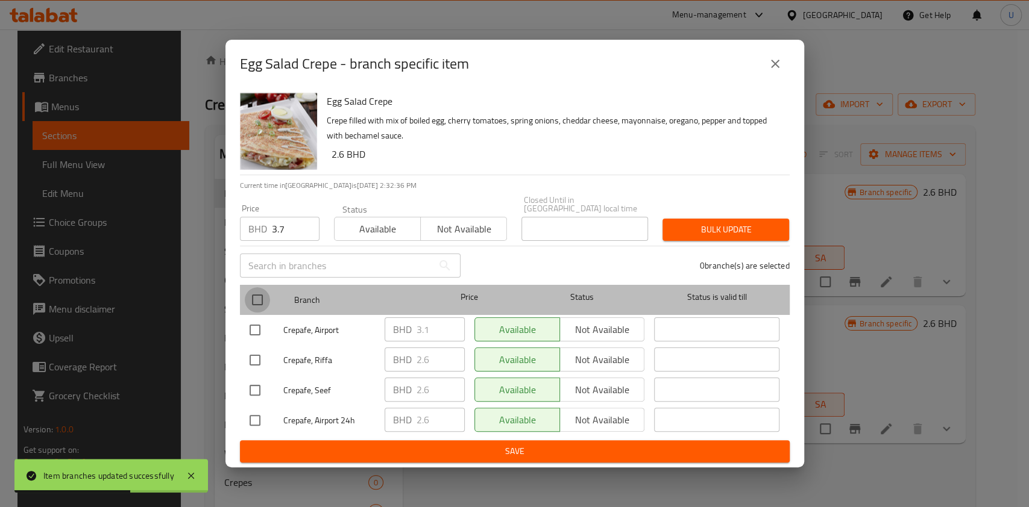
checkbox input "true"
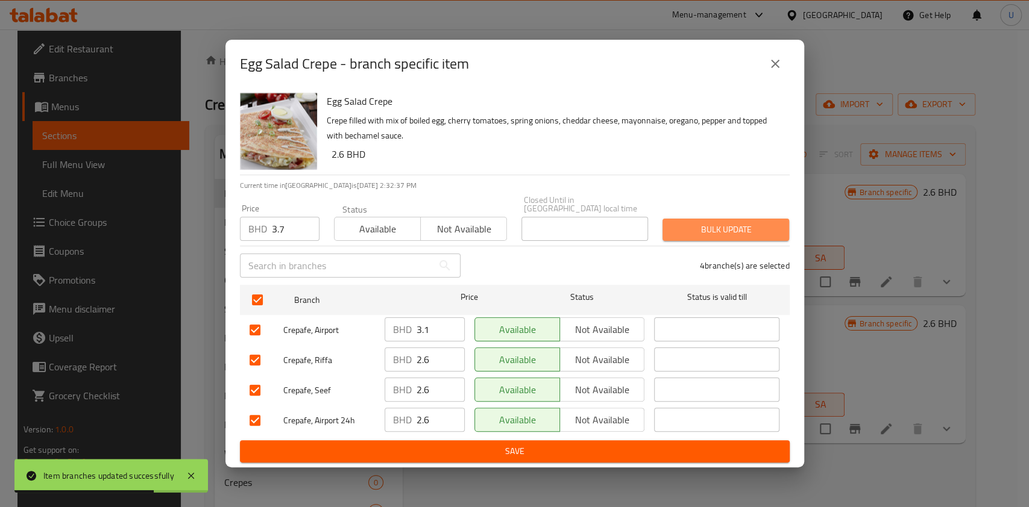
click at [696, 228] on span "Bulk update" at bounding box center [725, 229] width 107 height 15
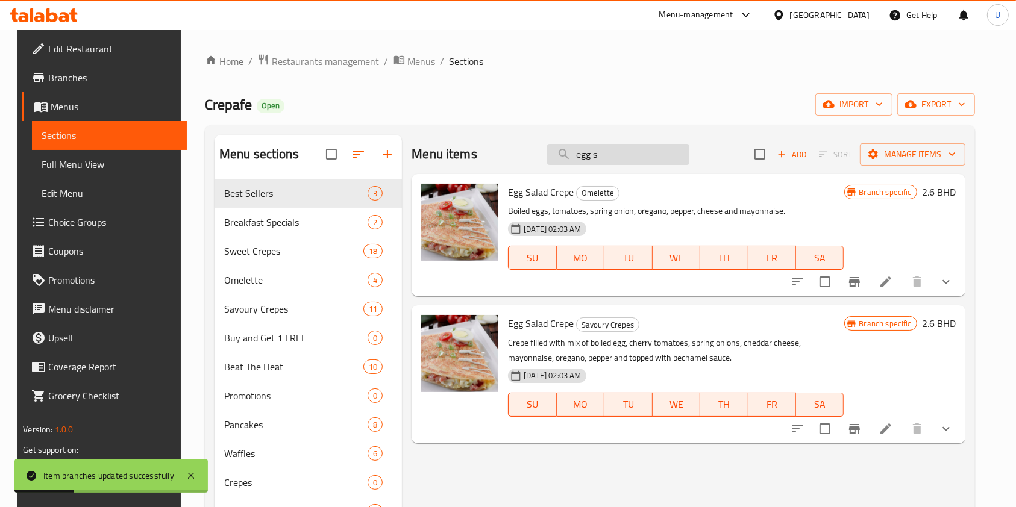
click at [631, 157] on input "egg s" at bounding box center [618, 154] width 142 height 21
type input "e"
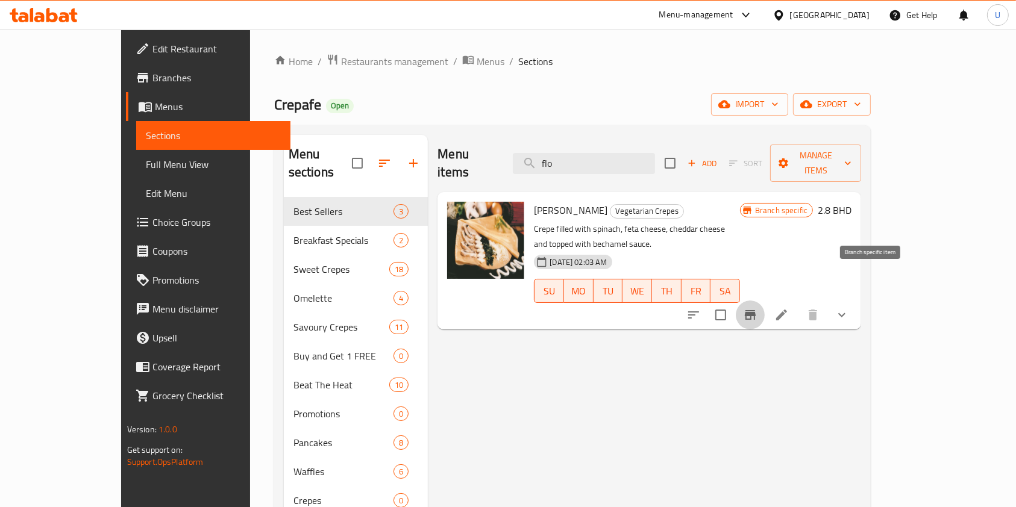
click at [756, 310] on icon "Branch-specific-item" at bounding box center [750, 315] width 11 height 10
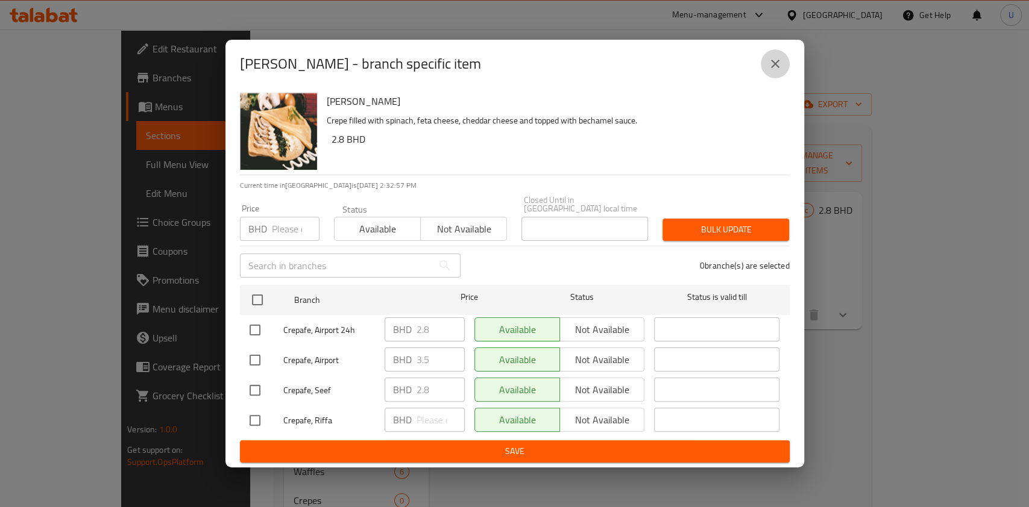
click at [774, 68] on icon "close" at bounding box center [775, 64] width 8 height 8
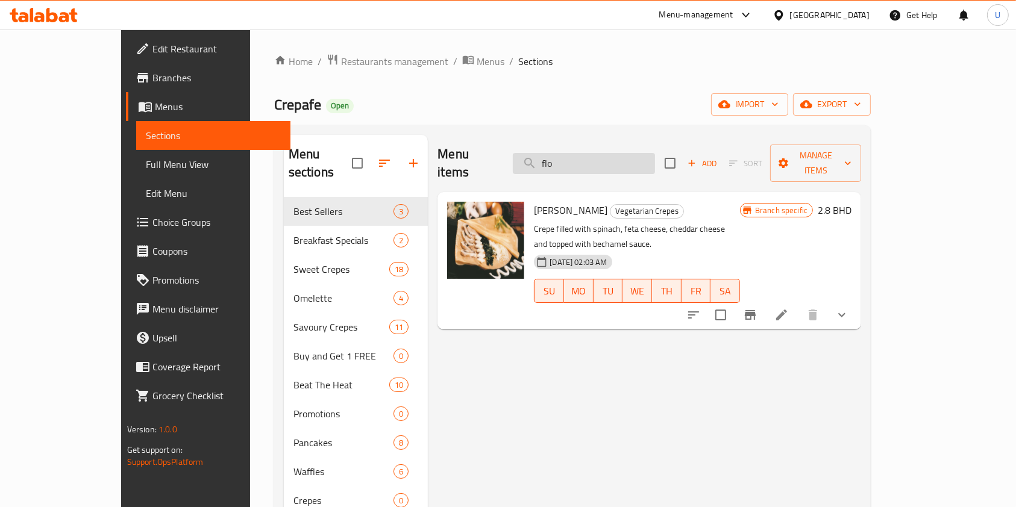
click at [625, 160] on input "flo" at bounding box center [584, 163] width 142 height 21
type input "f"
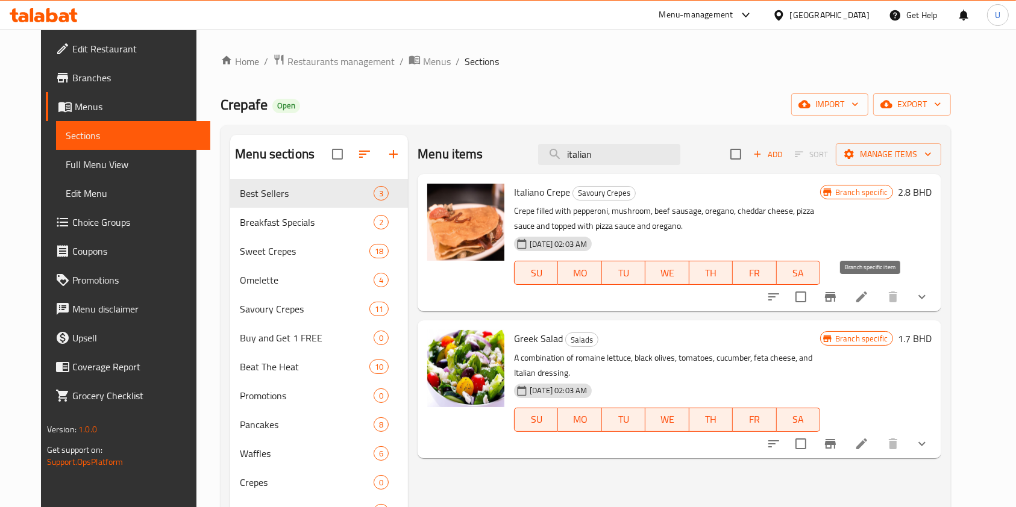
type input "italian"
click at [838, 299] on icon "Branch-specific-item" at bounding box center [830, 297] width 14 height 14
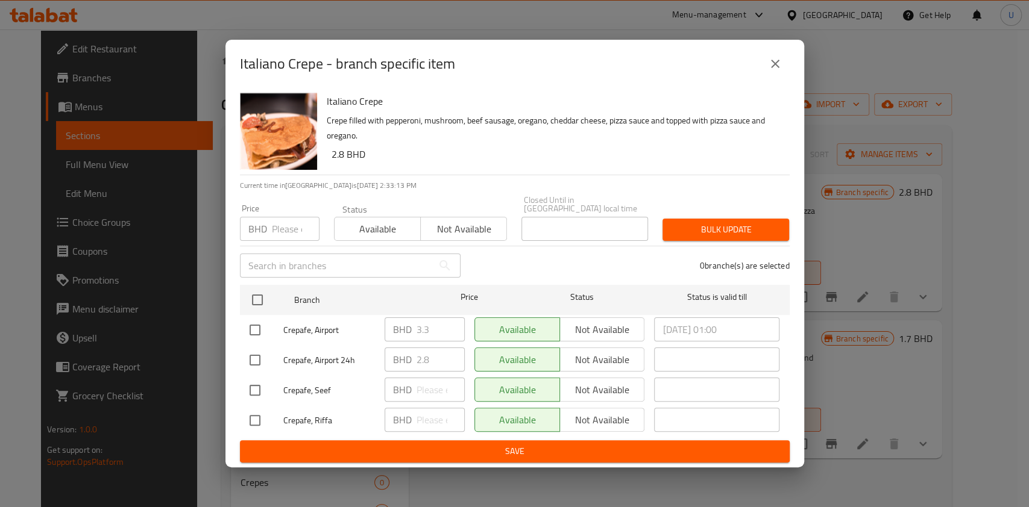
click at [289, 230] on input "number" at bounding box center [296, 229] width 48 height 24
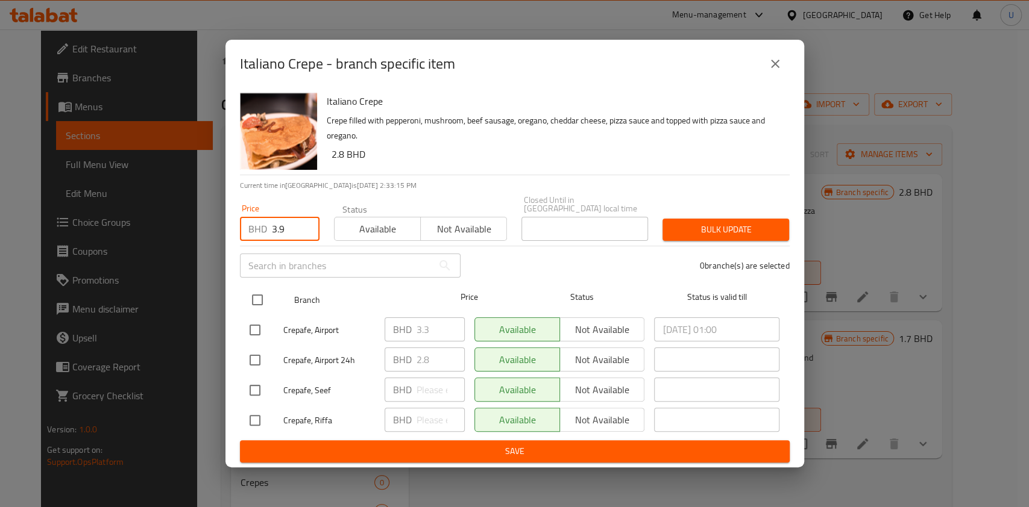
type input "3.9"
click at [260, 298] on input "checkbox" at bounding box center [257, 299] width 25 height 25
checkbox input "true"
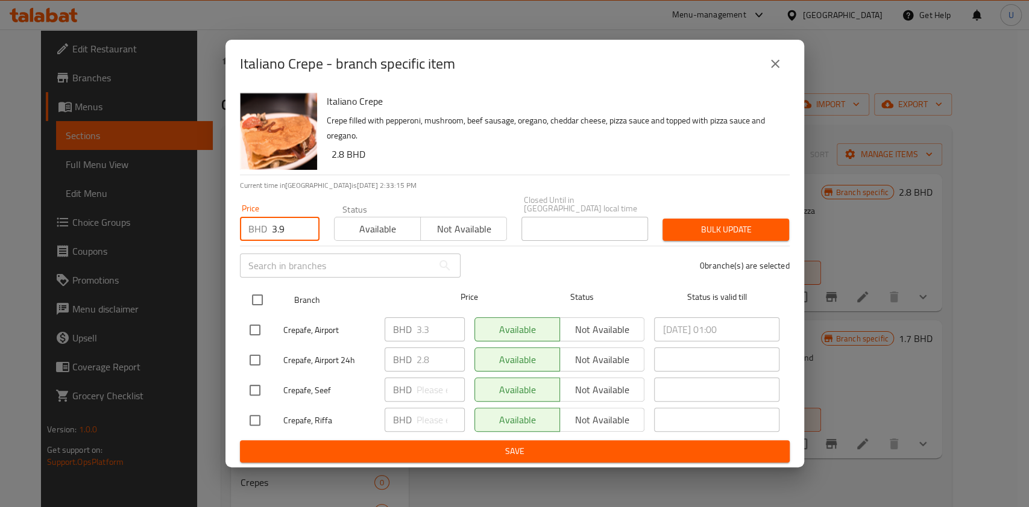
checkbox input "true"
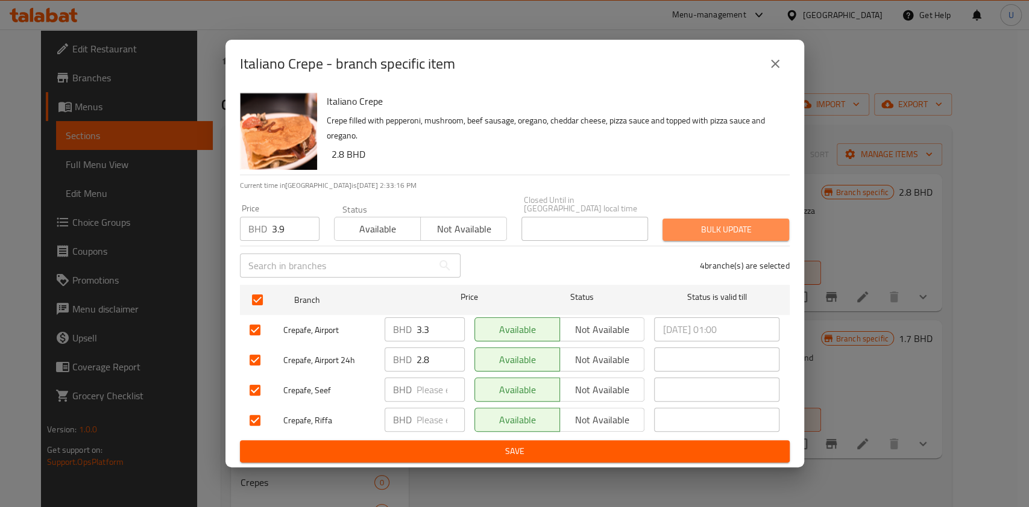
click at [691, 222] on span "Bulk update" at bounding box center [725, 229] width 107 height 15
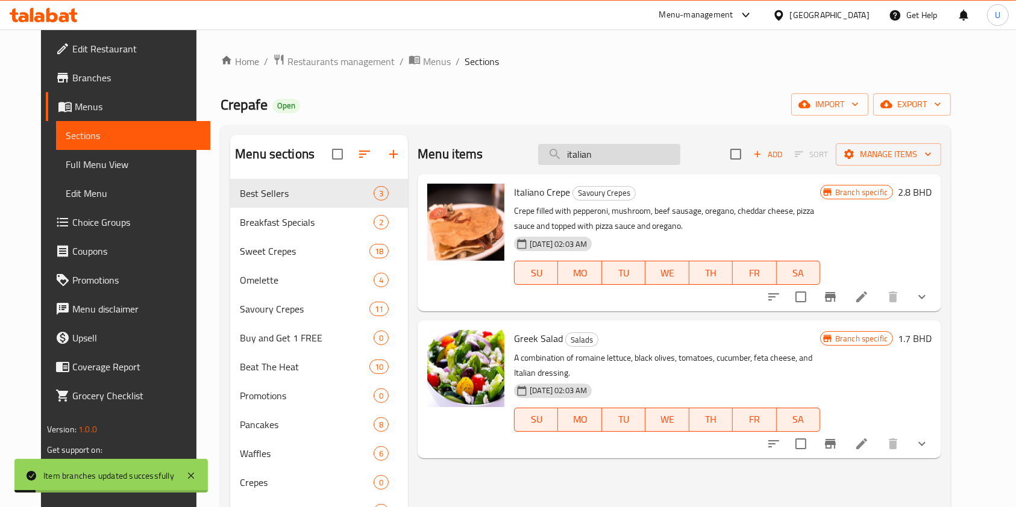
click at [593, 152] on input "italian" at bounding box center [609, 154] width 142 height 21
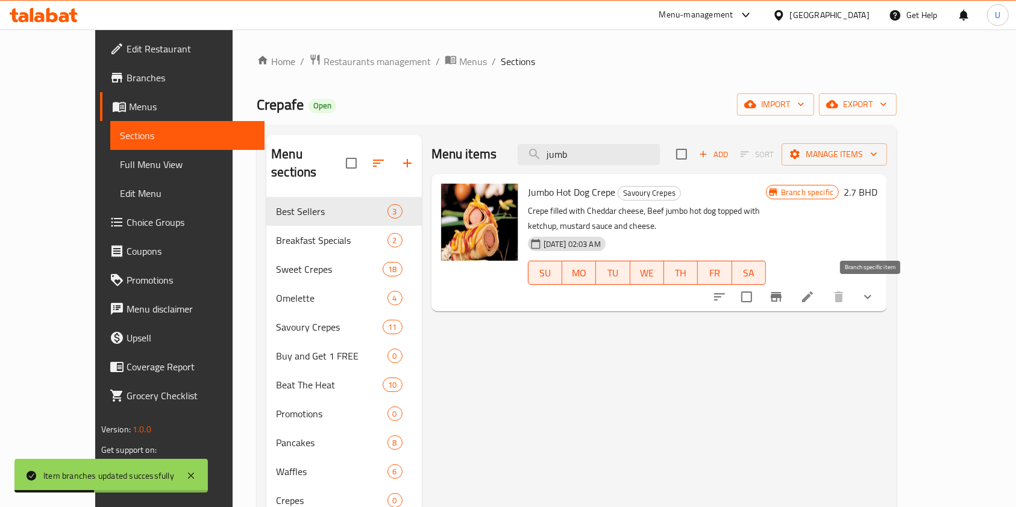
type input "jumb"
click at [791, 296] on button "Branch-specific-item" at bounding box center [776, 297] width 29 height 29
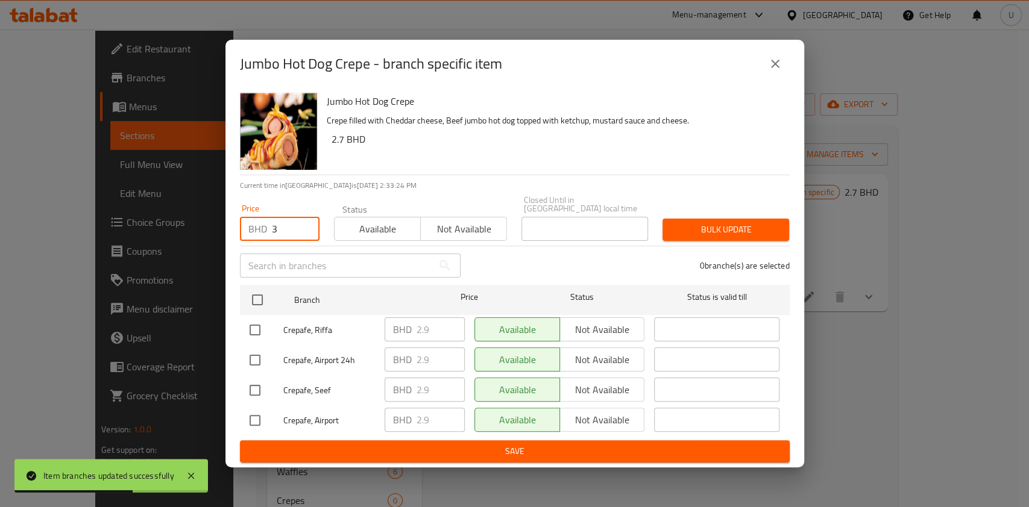
click at [280, 229] on input "3" at bounding box center [296, 229] width 48 height 24
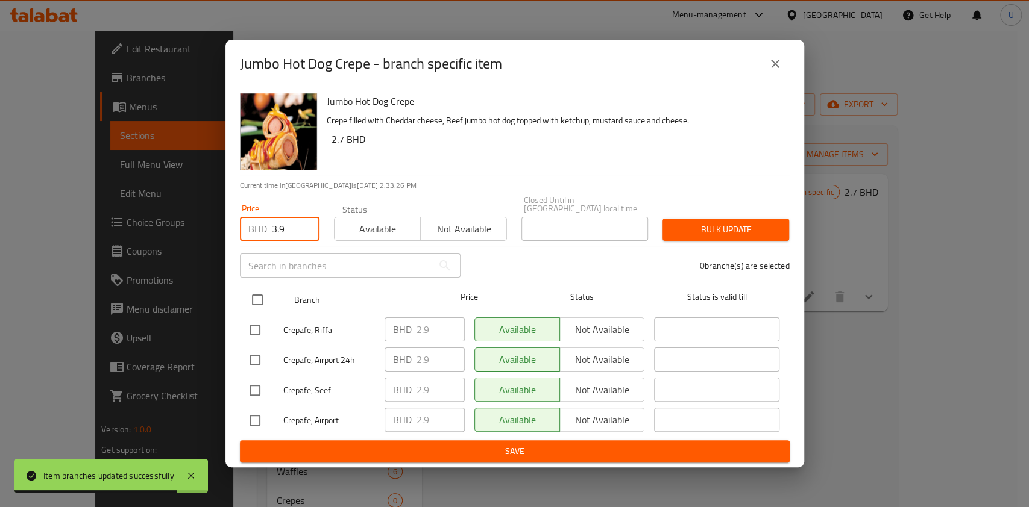
type input "3.9"
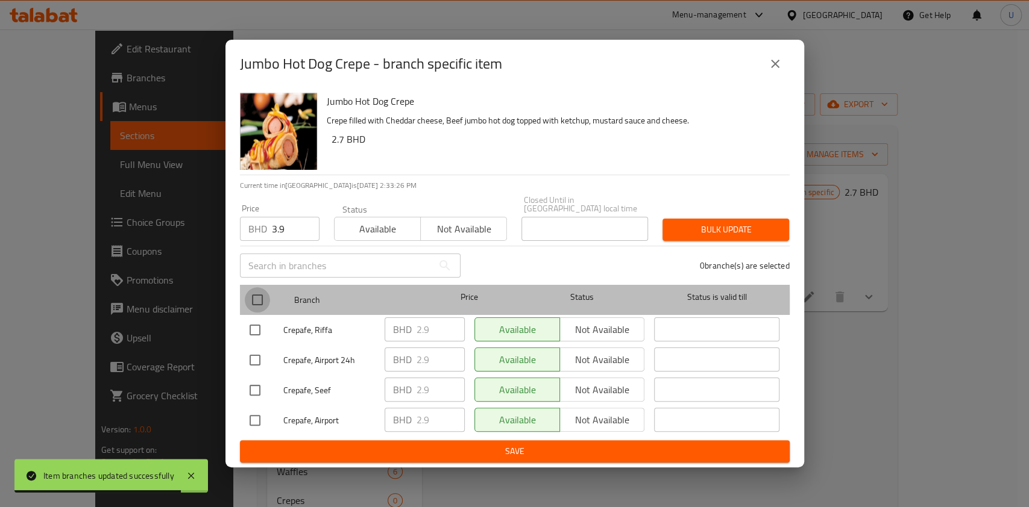
click at [253, 302] on input "checkbox" at bounding box center [257, 299] width 25 height 25
checkbox input "true"
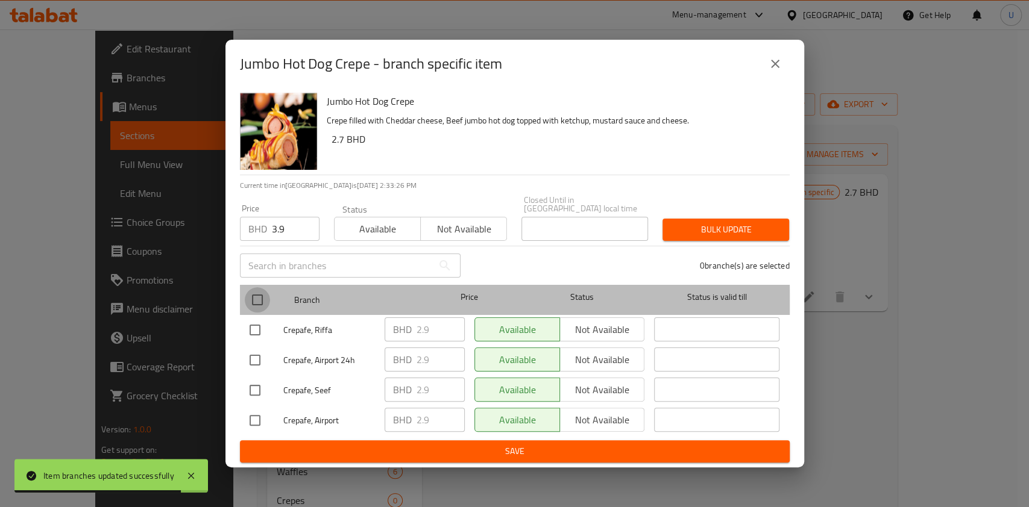
checkbox input "true"
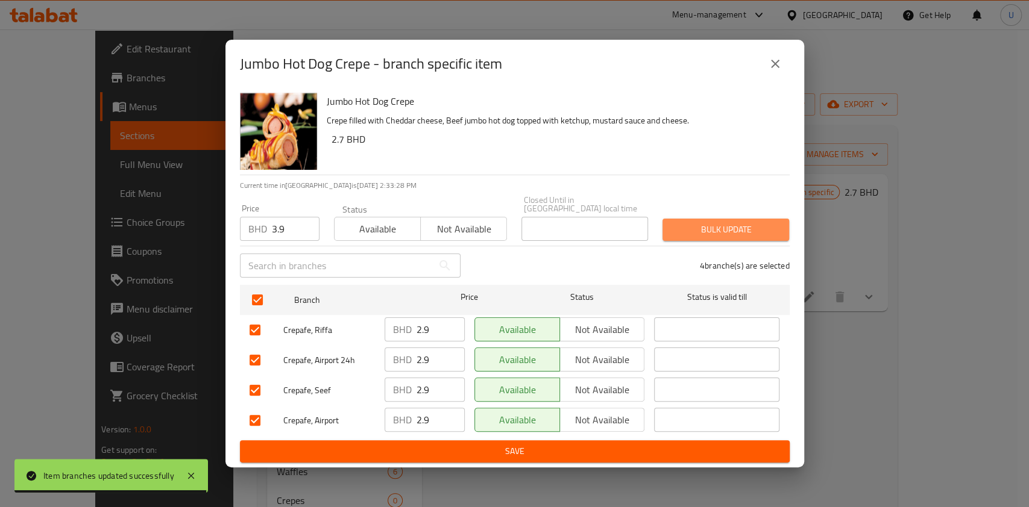
click at [693, 224] on span "Bulk update" at bounding box center [725, 229] width 107 height 15
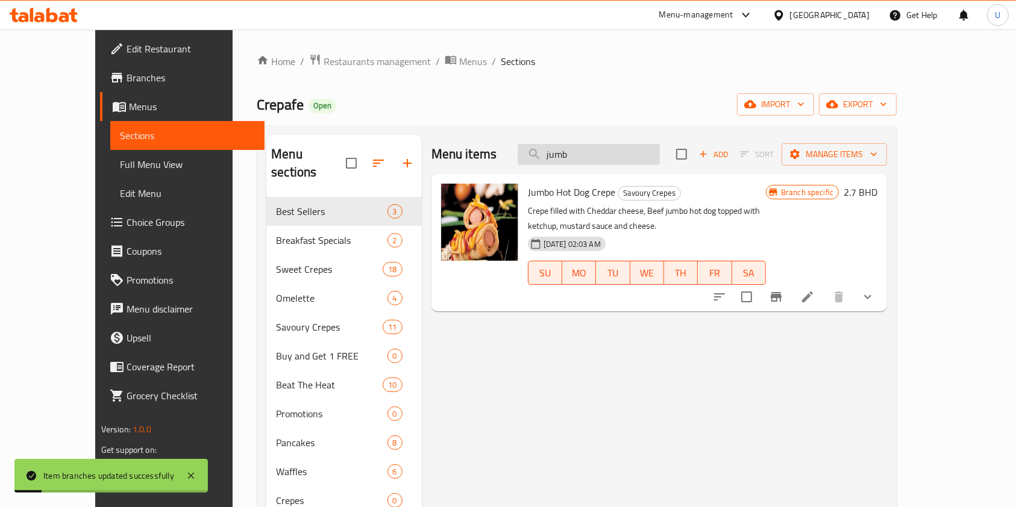
click at [591, 158] on input "jumb" at bounding box center [589, 154] width 142 height 21
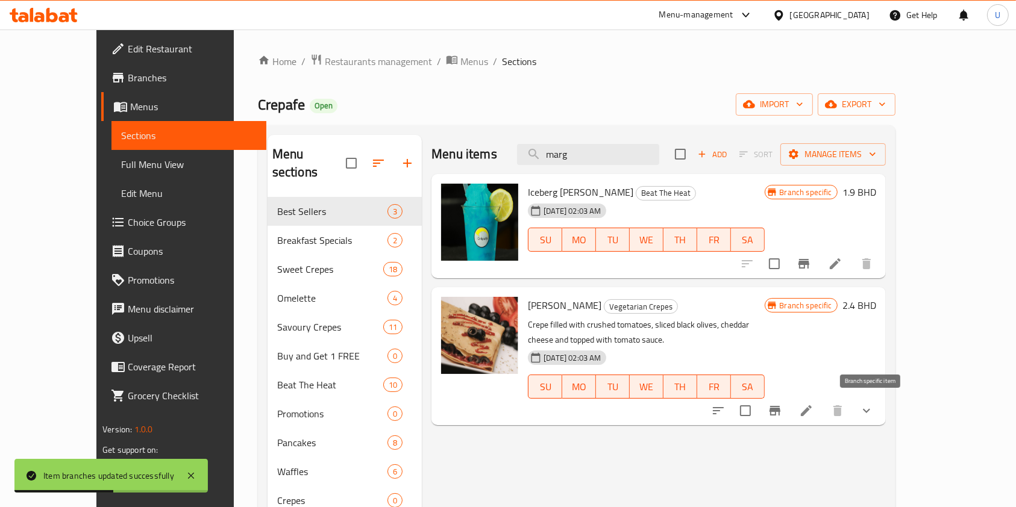
type input "marg"
click at [782, 407] on icon "Branch-specific-item" at bounding box center [775, 411] width 14 height 14
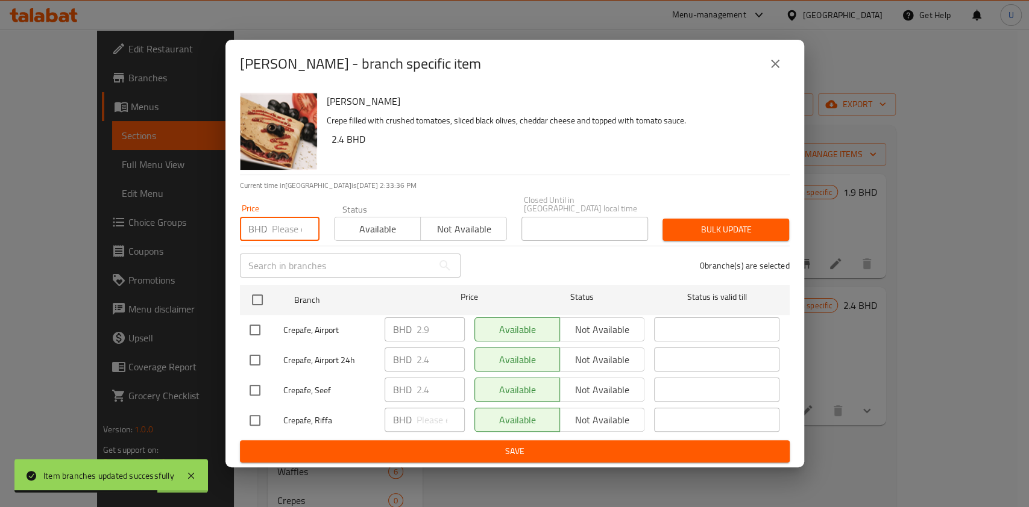
click at [277, 224] on input "number" at bounding box center [296, 229] width 48 height 24
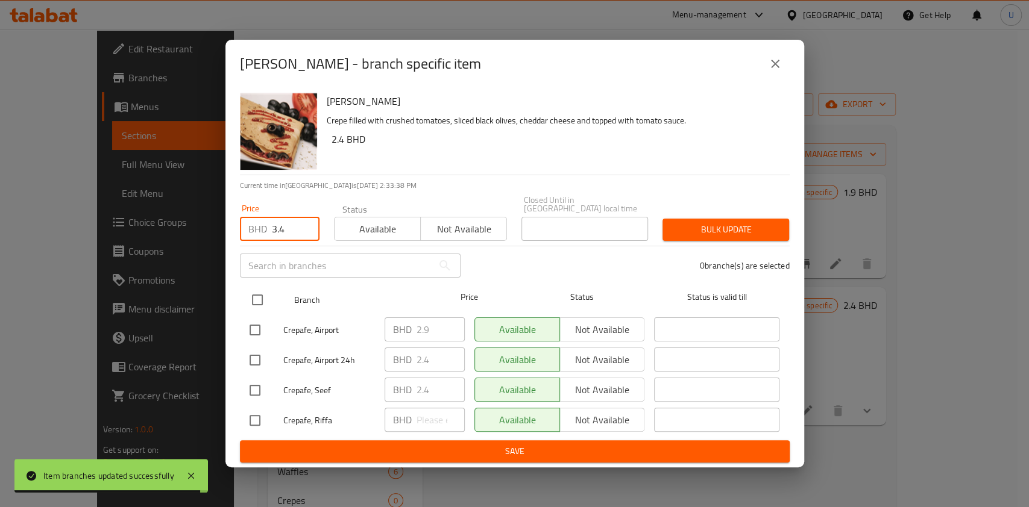
type input "3.4"
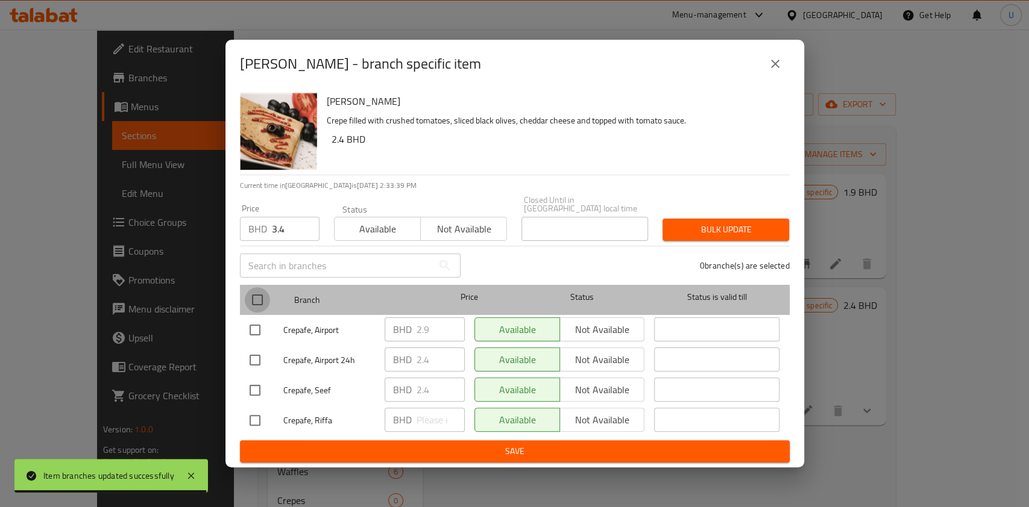
click at [259, 298] on input "checkbox" at bounding box center [257, 299] width 25 height 25
checkbox input "true"
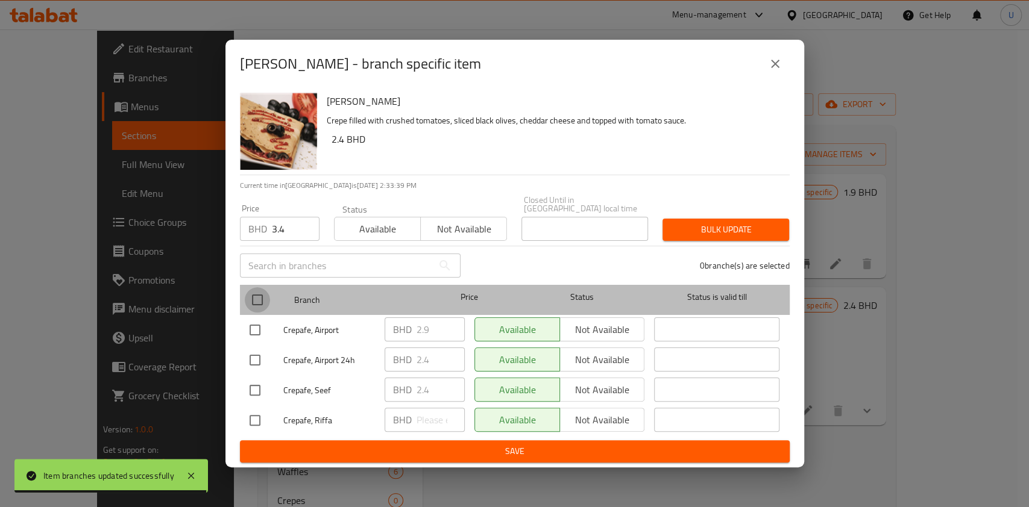
checkbox input "true"
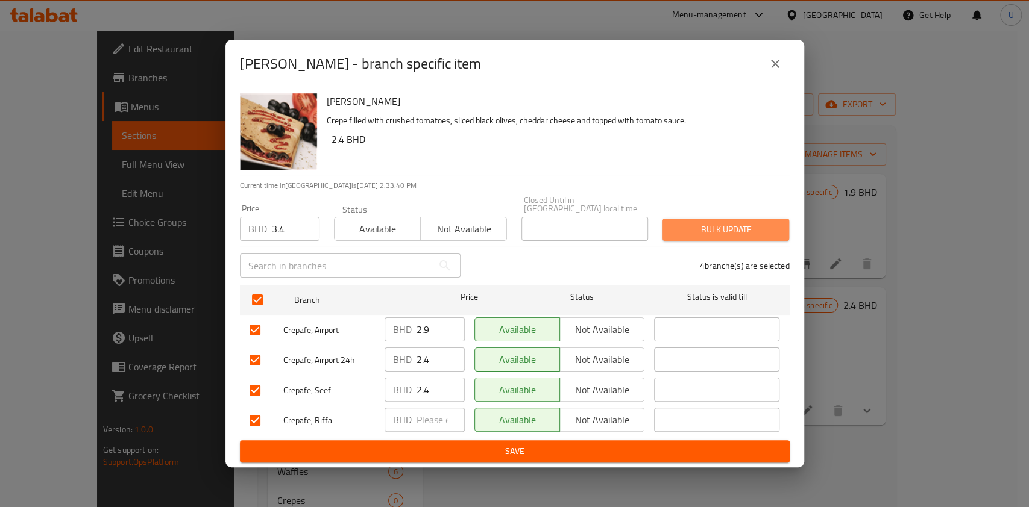
click at [715, 229] on span "Bulk update" at bounding box center [725, 229] width 107 height 15
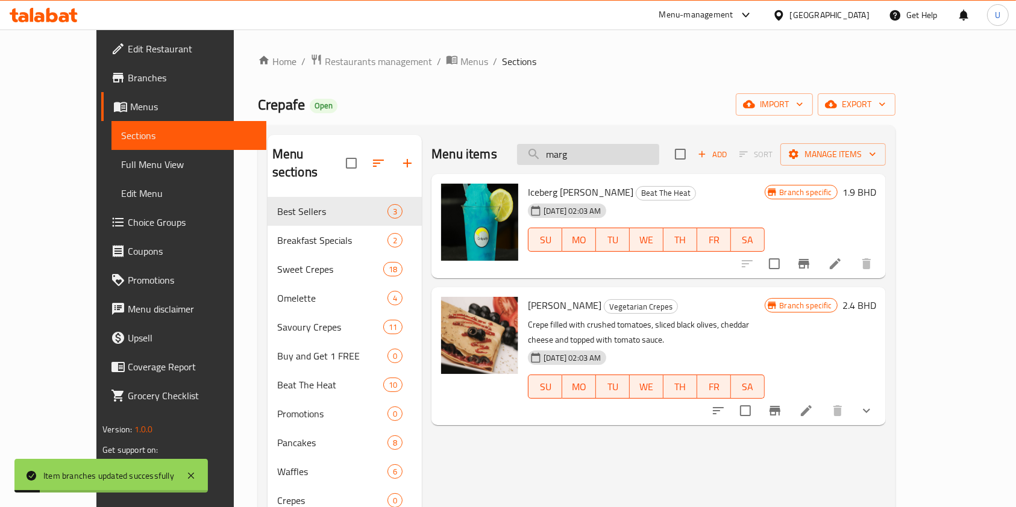
click at [592, 157] on input "marg" at bounding box center [588, 154] width 142 height 21
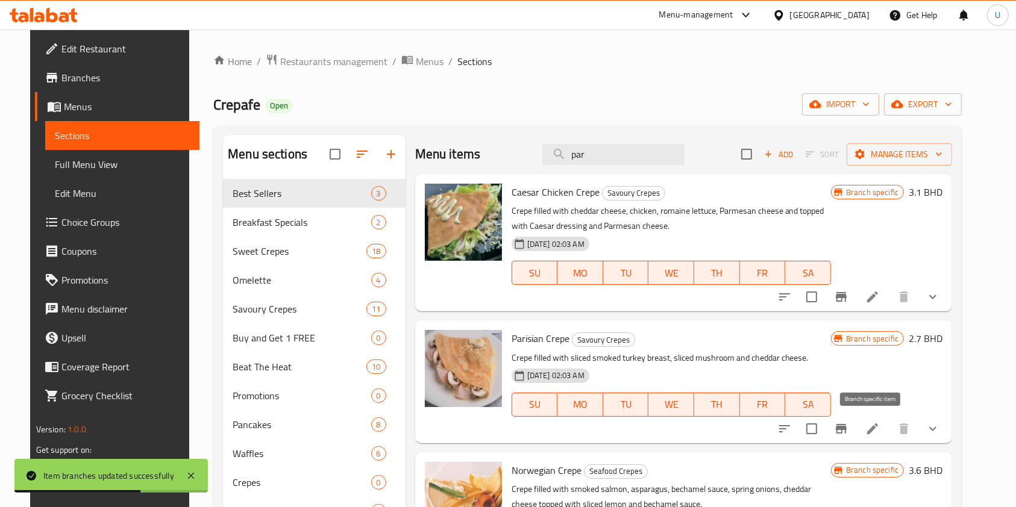
type input "par"
click at [847, 430] on icon "Branch-specific-item" at bounding box center [841, 429] width 11 height 10
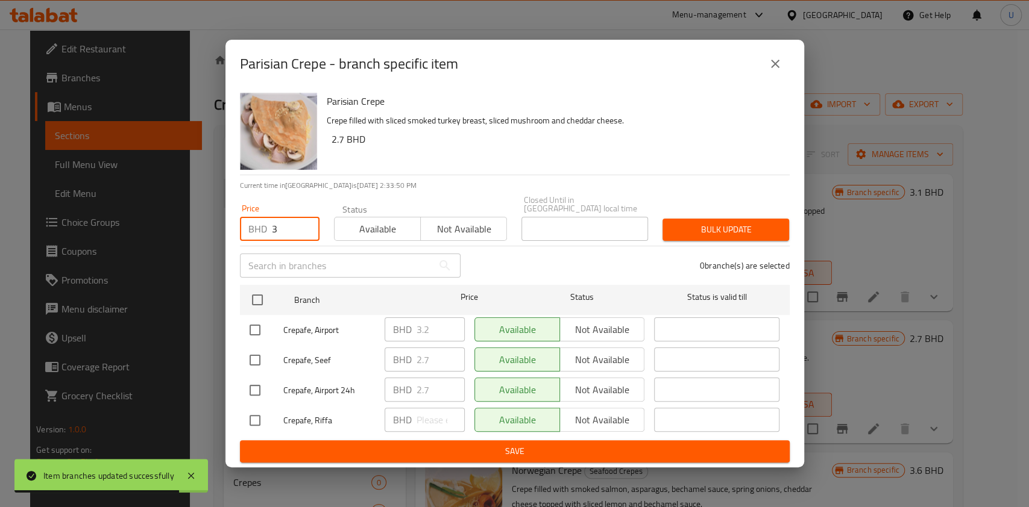
click at [288, 221] on input "3" at bounding box center [296, 229] width 48 height 24
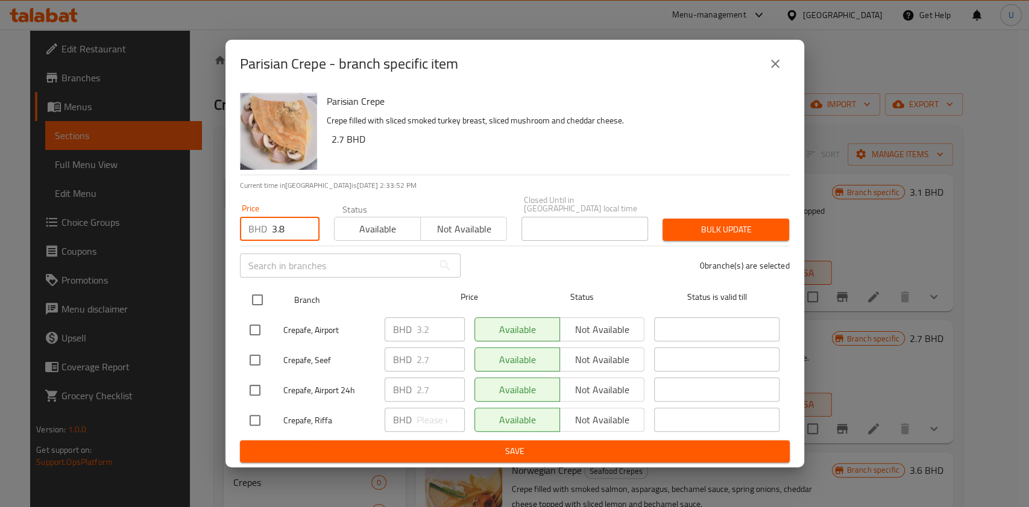
type input "3.8"
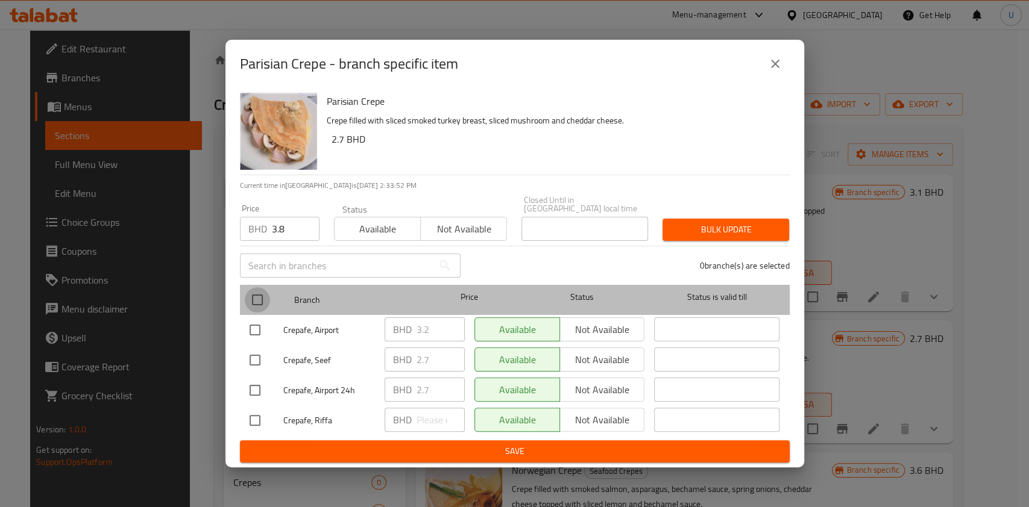
click at [251, 300] on input "checkbox" at bounding box center [257, 299] width 25 height 25
checkbox input "true"
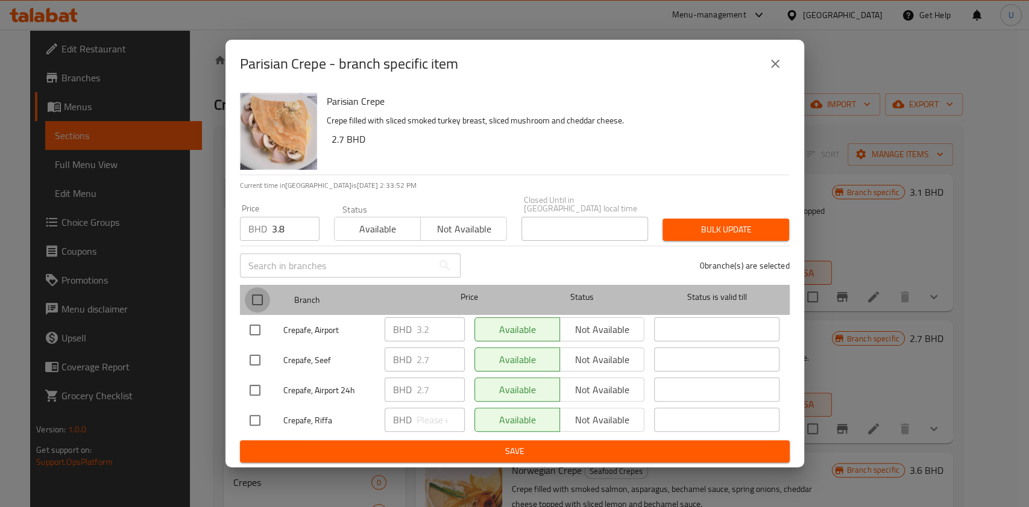
checkbox input "true"
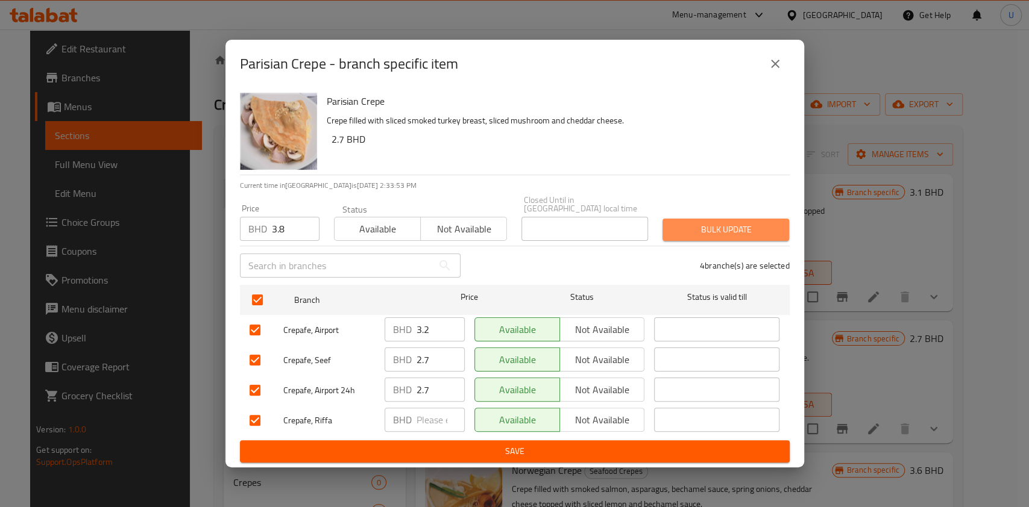
click at [693, 224] on span "Bulk update" at bounding box center [725, 229] width 107 height 15
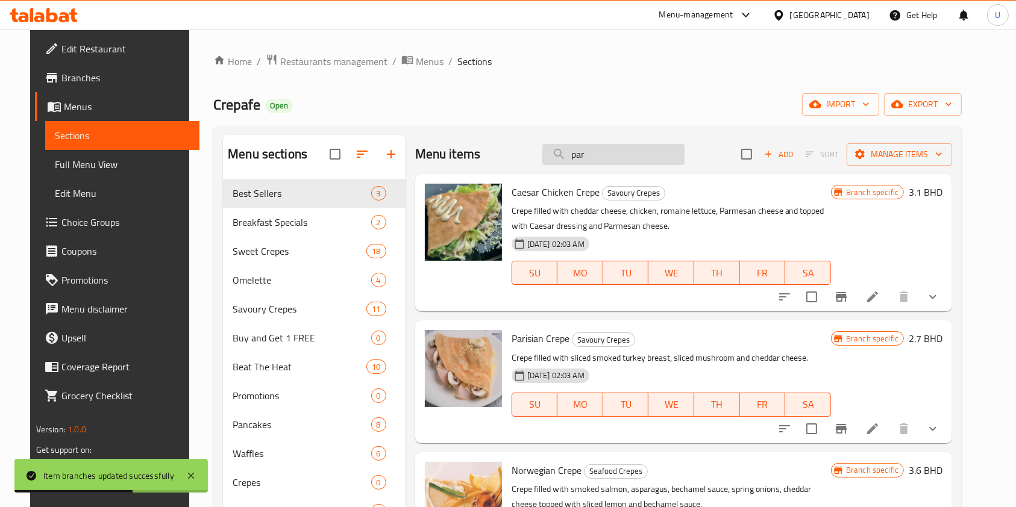
click at [636, 156] on input "par" at bounding box center [613, 154] width 142 height 21
type input "p"
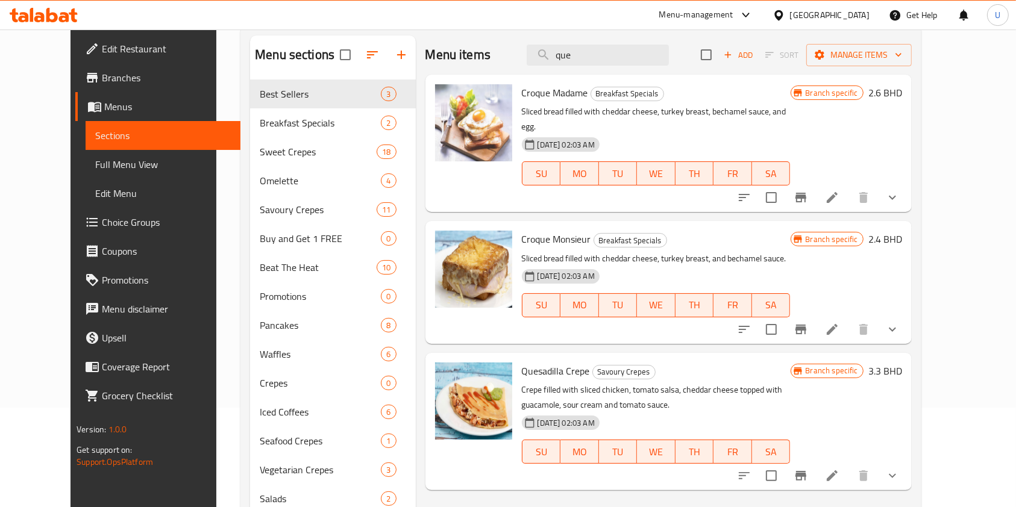
scroll to position [122, 0]
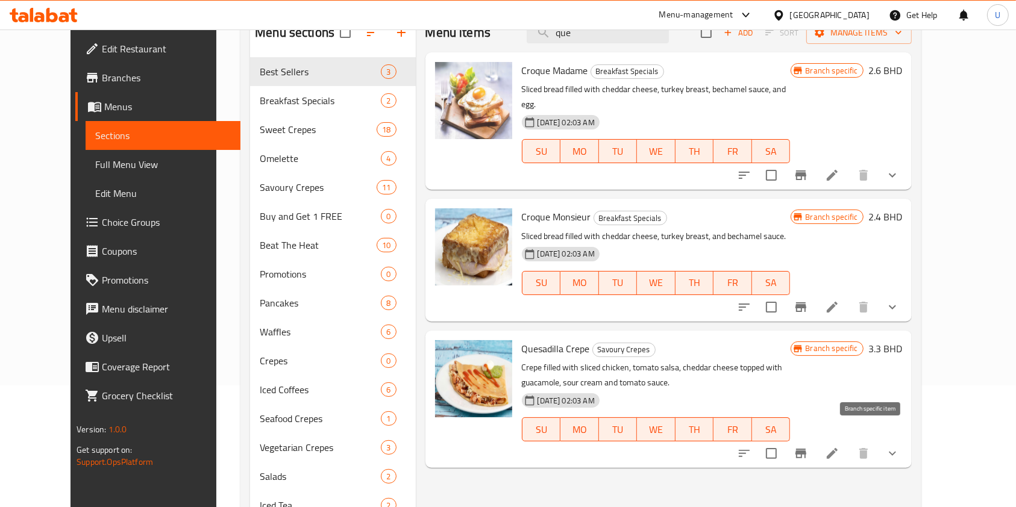
type input "que"
click at [808, 447] on icon "Branch-specific-item" at bounding box center [801, 454] width 14 height 14
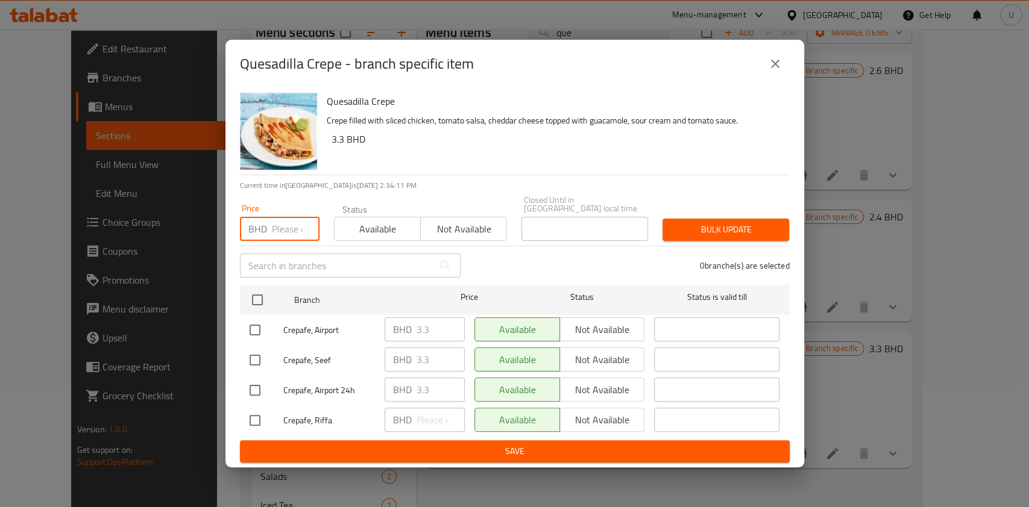
click at [276, 225] on input "number" at bounding box center [296, 229] width 48 height 24
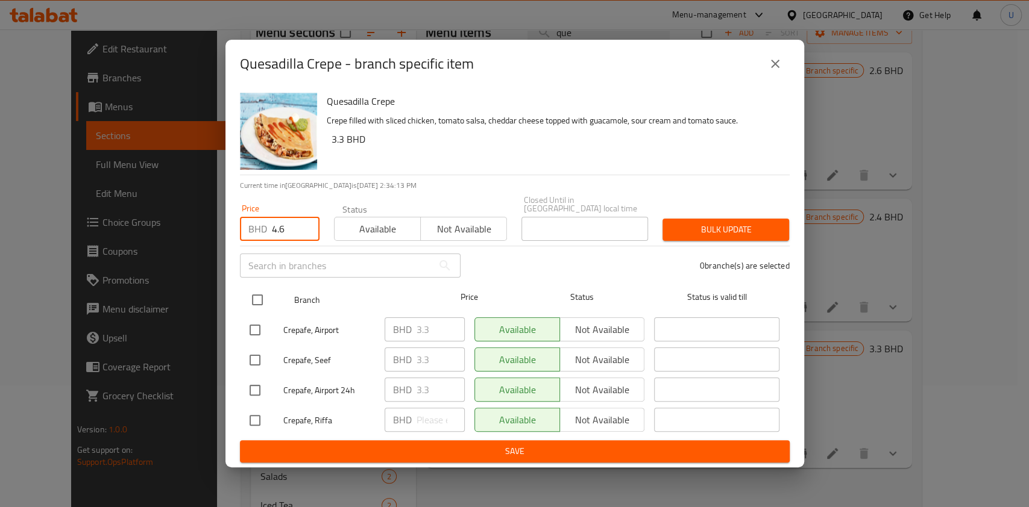
type input "4.6"
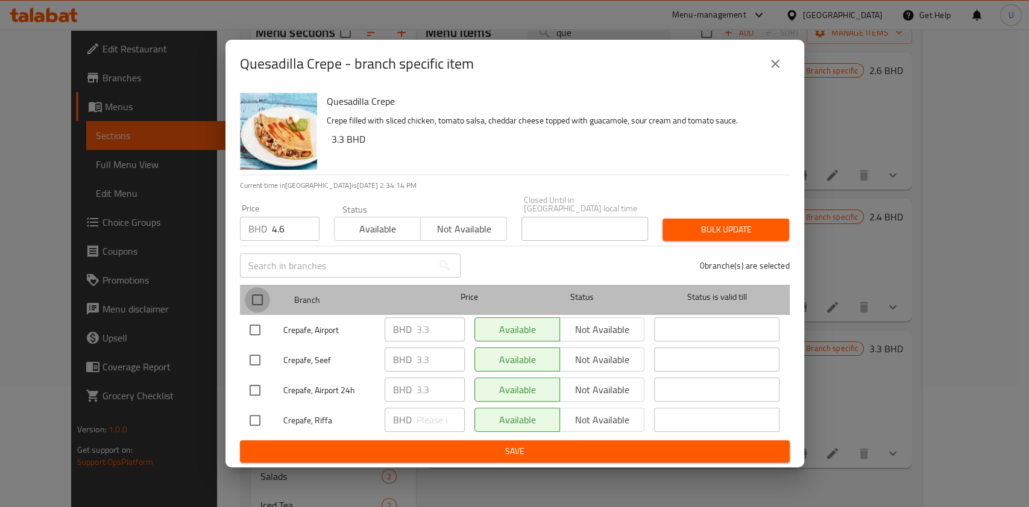
click at [256, 301] on input "checkbox" at bounding box center [257, 299] width 25 height 25
checkbox input "true"
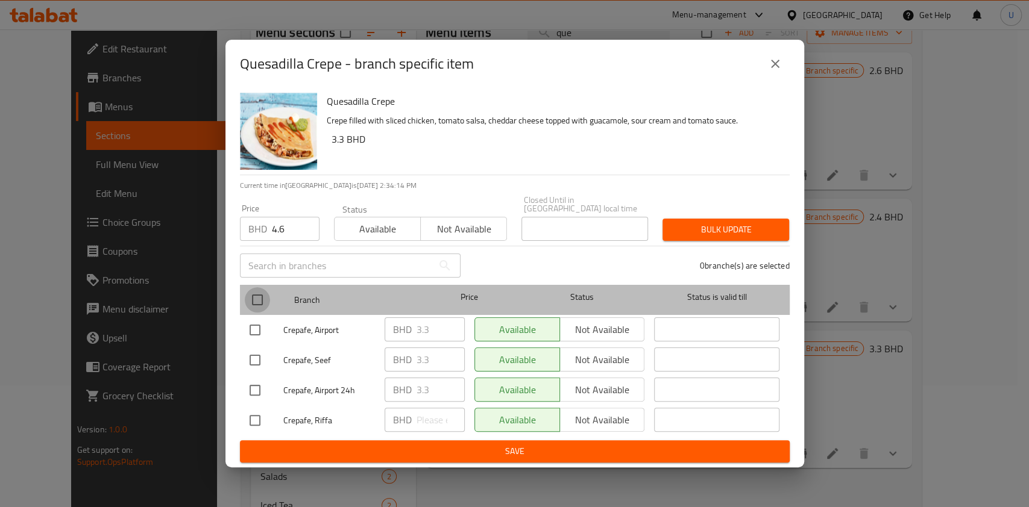
checkbox input "true"
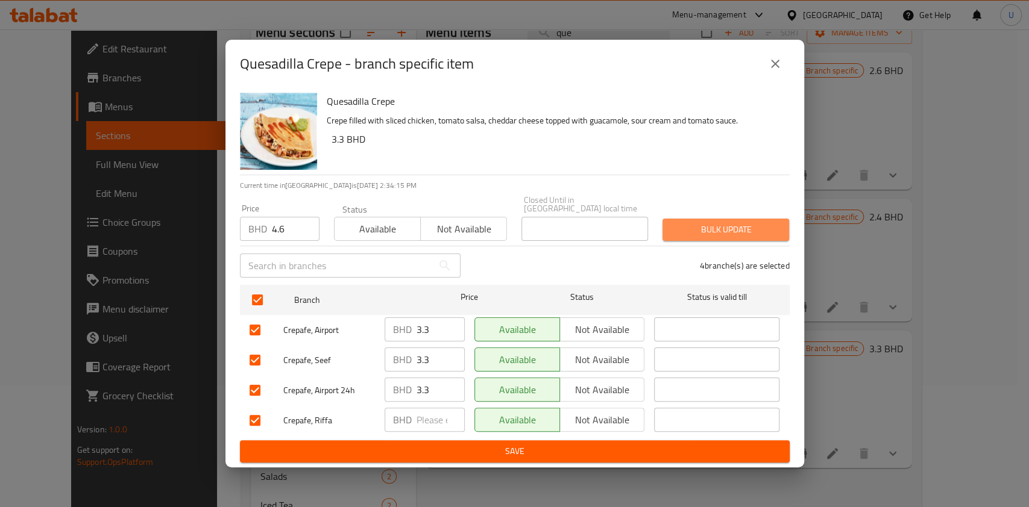
click at [714, 219] on button "Bulk update" at bounding box center [725, 230] width 127 height 22
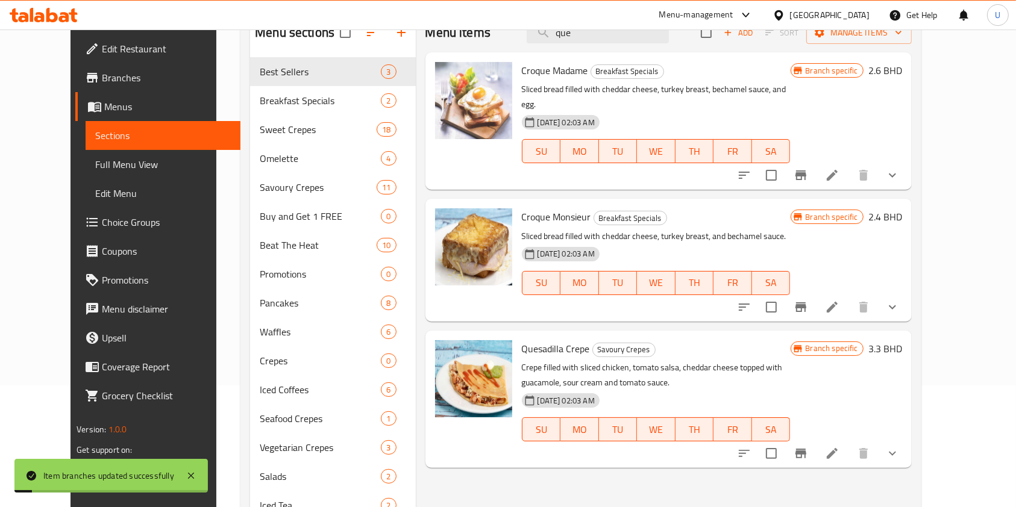
scroll to position [0, 0]
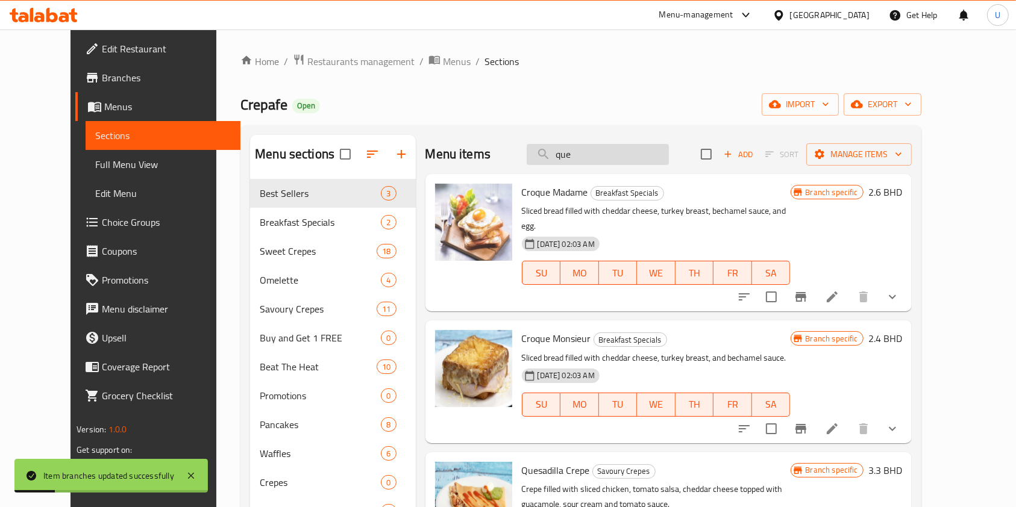
click at [615, 158] on input "que" at bounding box center [598, 154] width 142 height 21
type input "q"
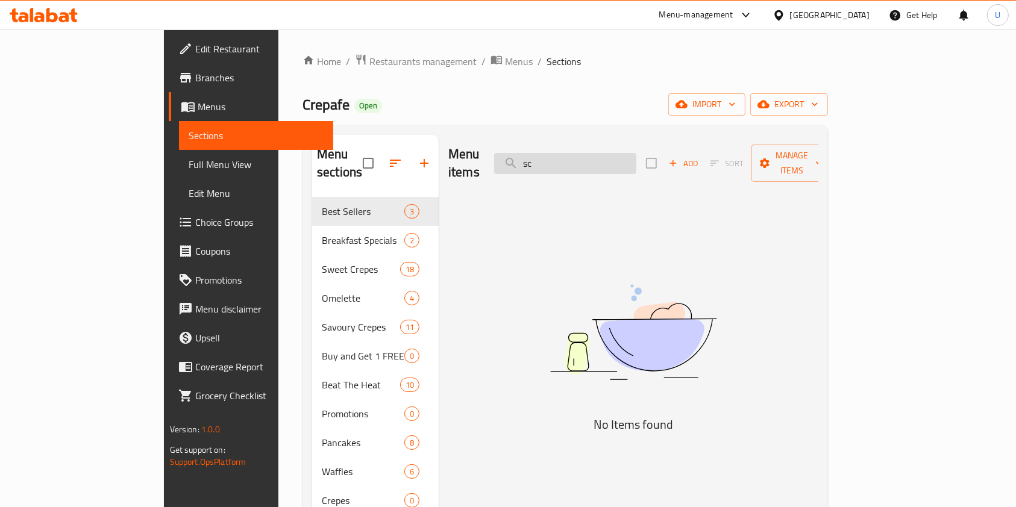
type input "s"
type input "e"
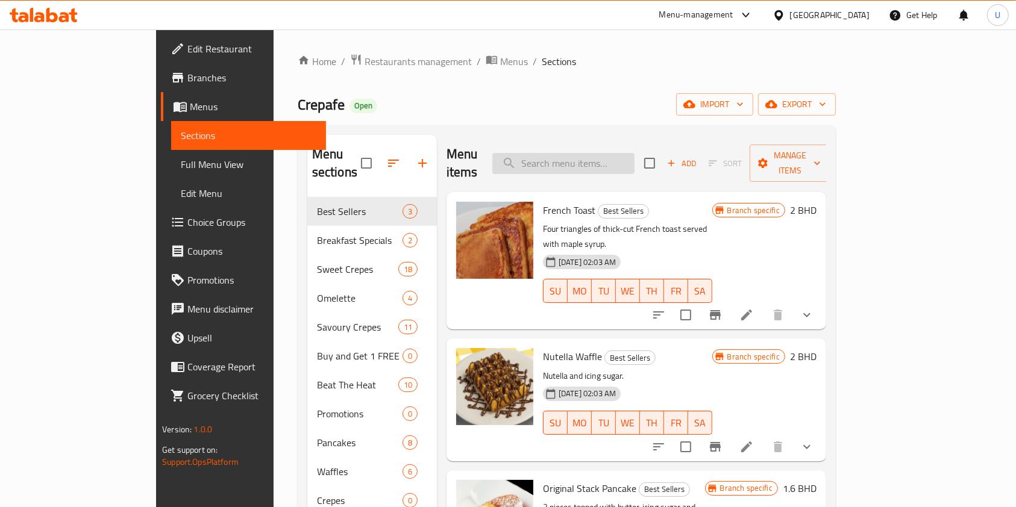
click at [615, 157] on input "search" at bounding box center [563, 163] width 142 height 21
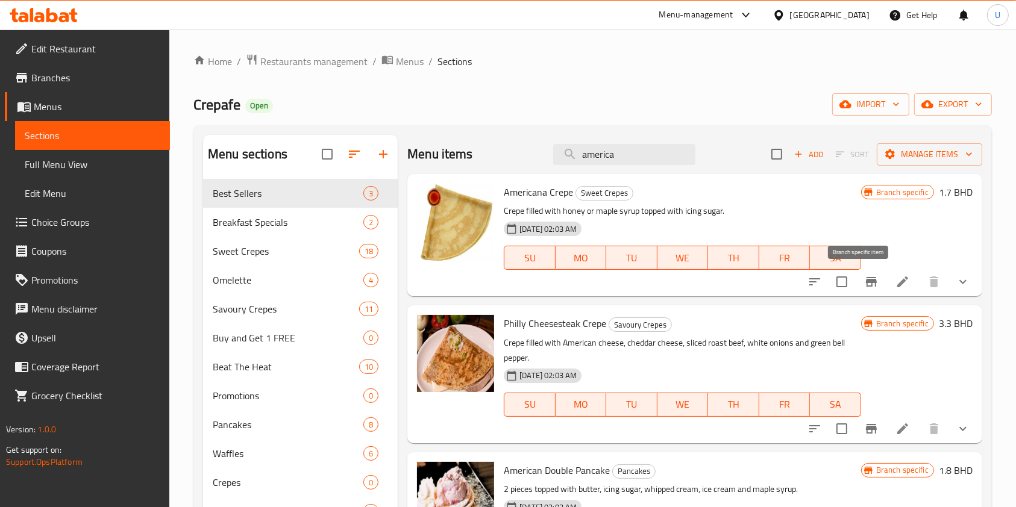
type input "america"
click at [864, 287] on icon "Branch-specific-item" at bounding box center [871, 282] width 14 height 14
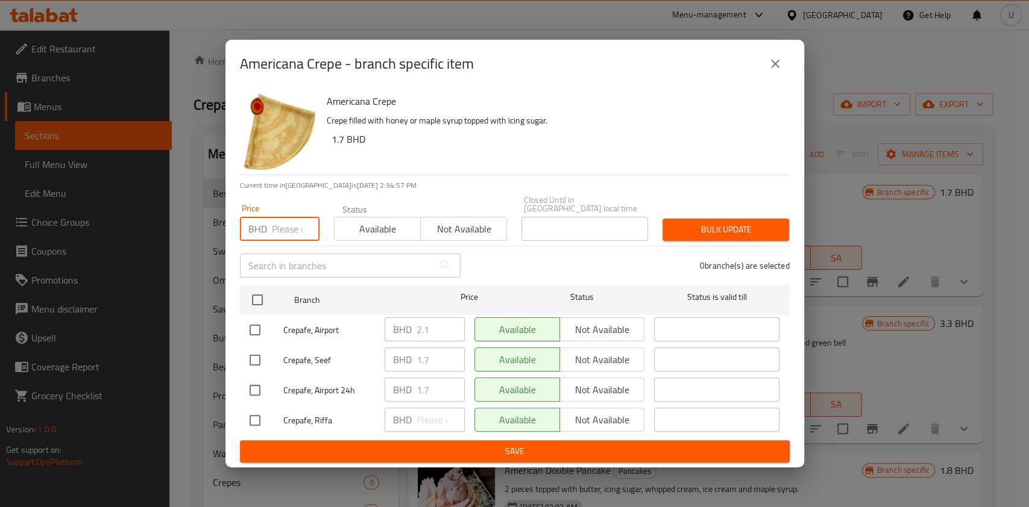
click at [278, 228] on input "number" at bounding box center [296, 229] width 48 height 24
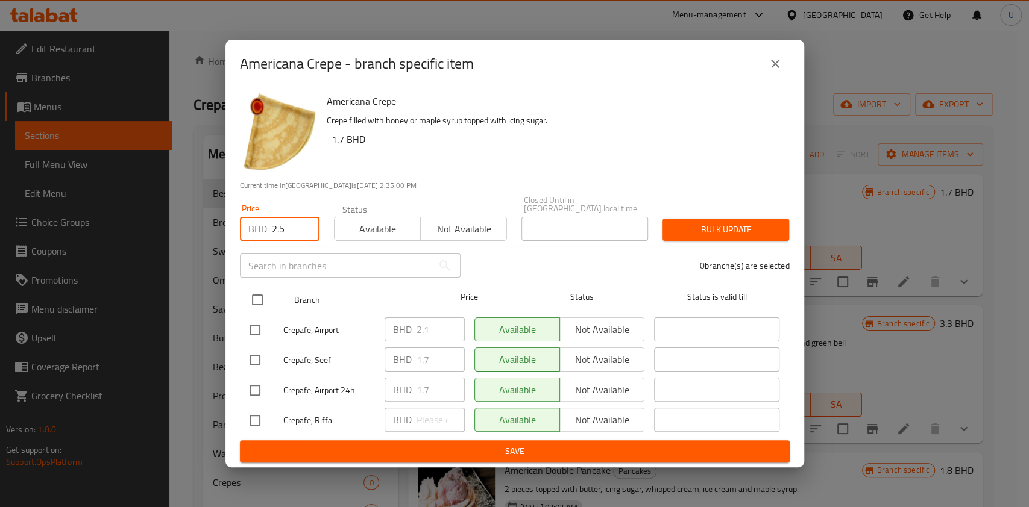
type input "2.5"
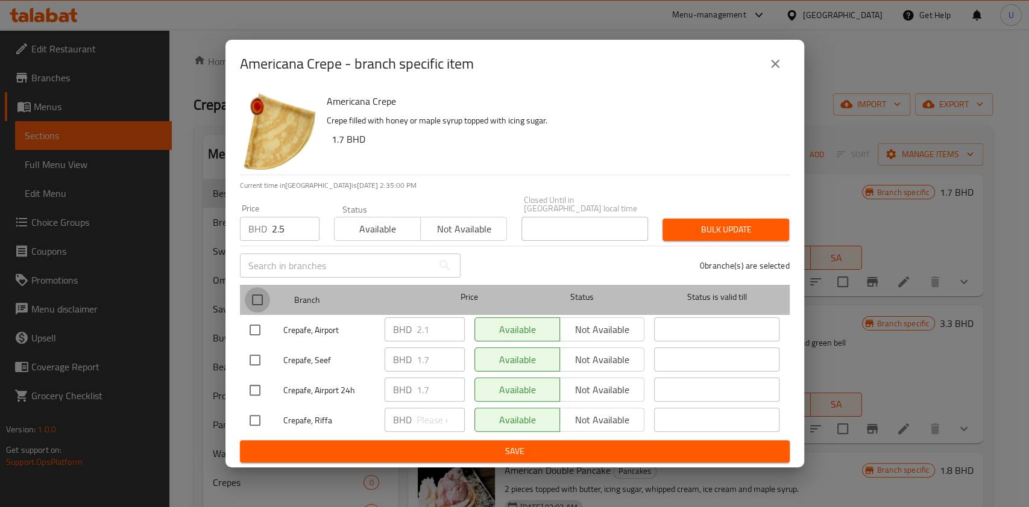
click at [260, 292] on input "checkbox" at bounding box center [257, 299] width 25 height 25
checkbox input "true"
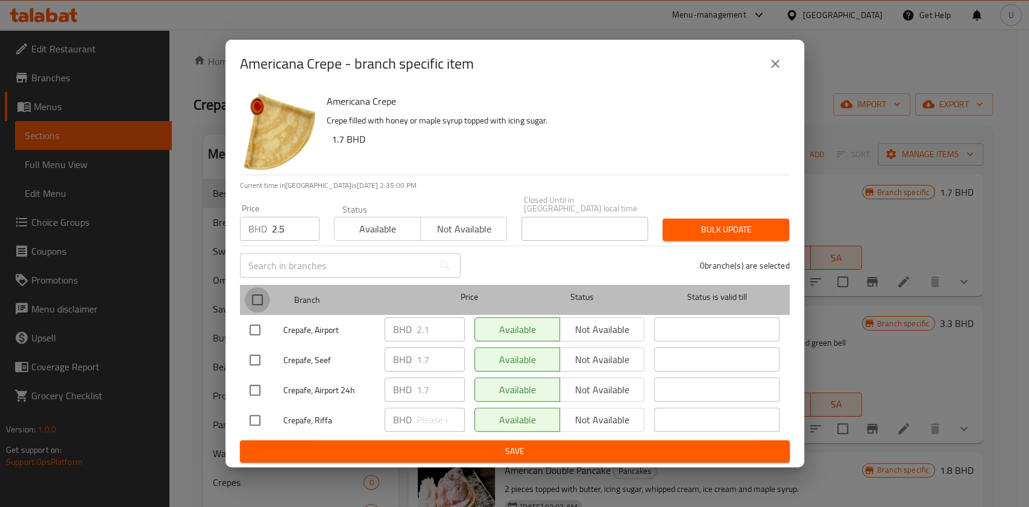
checkbox input "true"
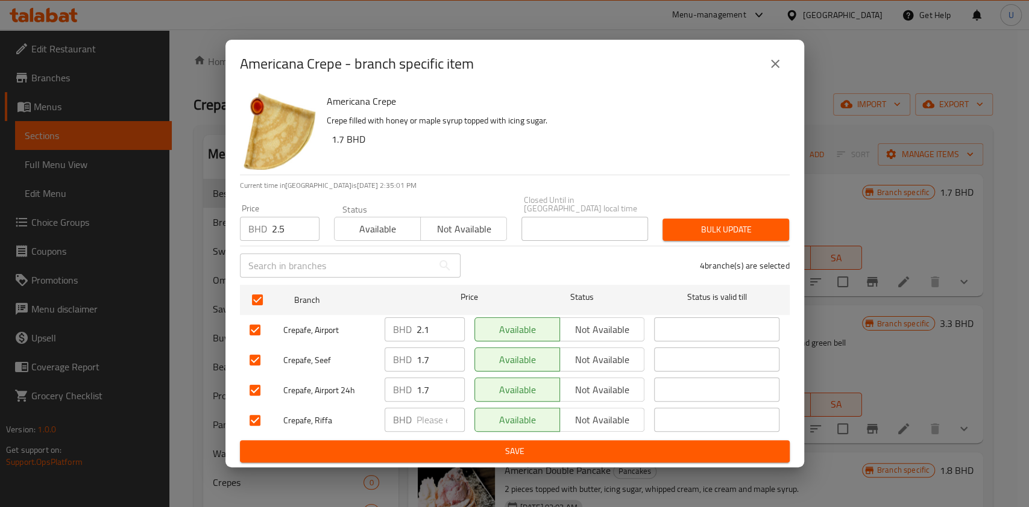
click at [691, 222] on span "Bulk update" at bounding box center [725, 229] width 107 height 15
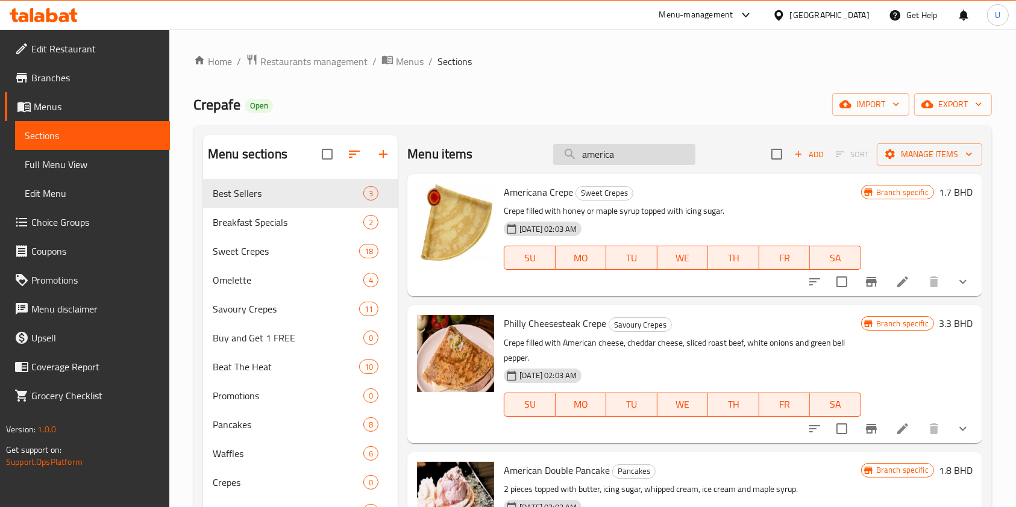
click at [593, 157] on input "america" at bounding box center [624, 154] width 142 height 21
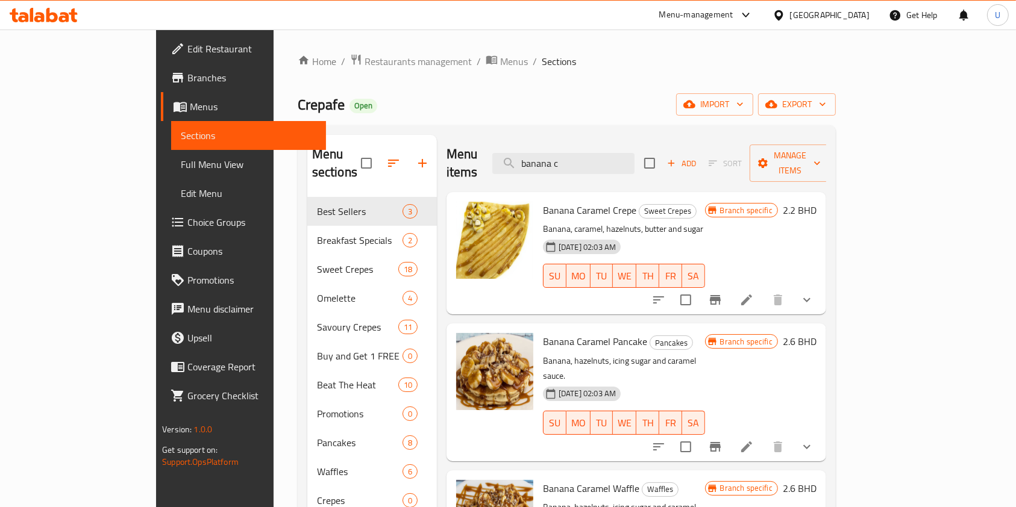
type input "banana c"
click at [723, 293] on icon "Branch-specific-item" at bounding box center [715, 300] width 14 height 14
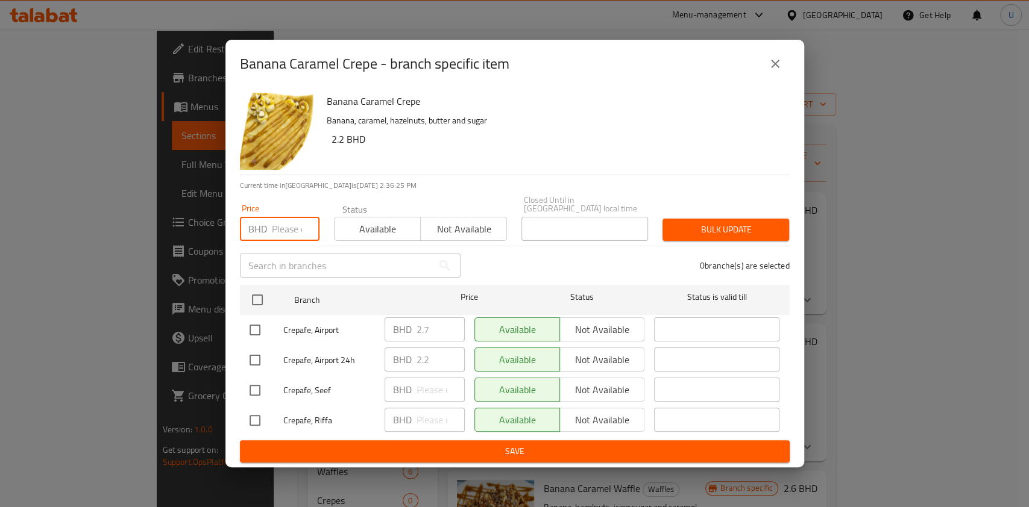
click at [283, 222] on input "number" at bounding box center [296, 229] width 48 height 24
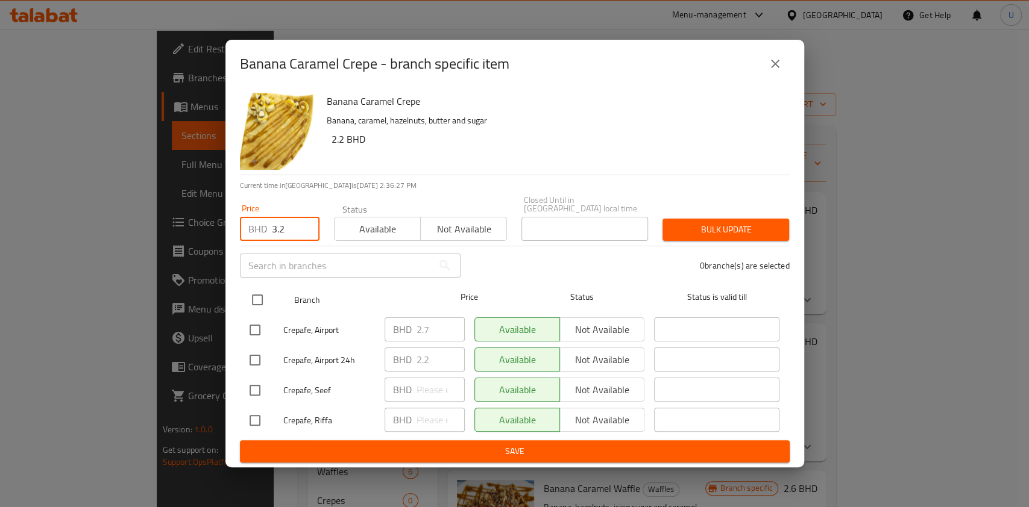
type input "3.2"
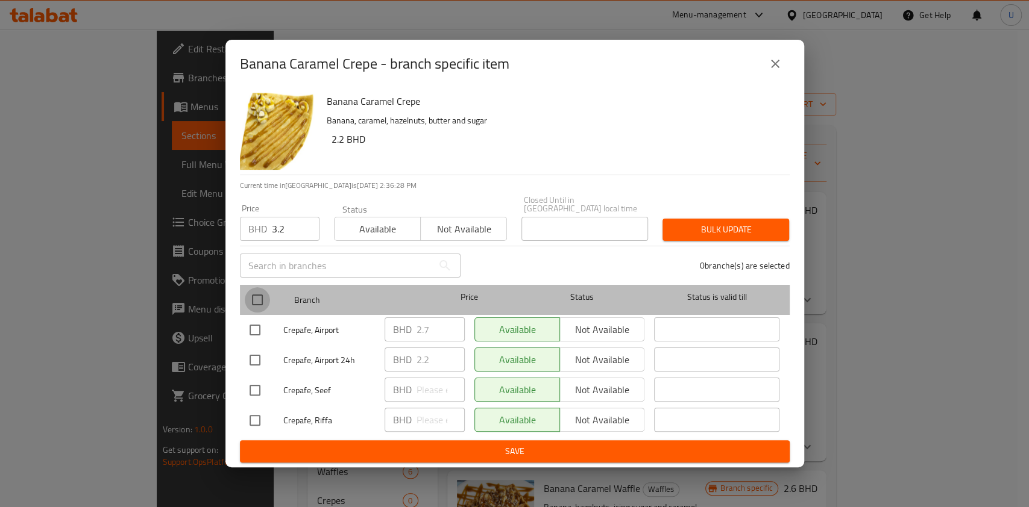
click at [257, 297] on input "checkbox" at bounding box center [257, 299] width 25 height 25
checkbox input "true"
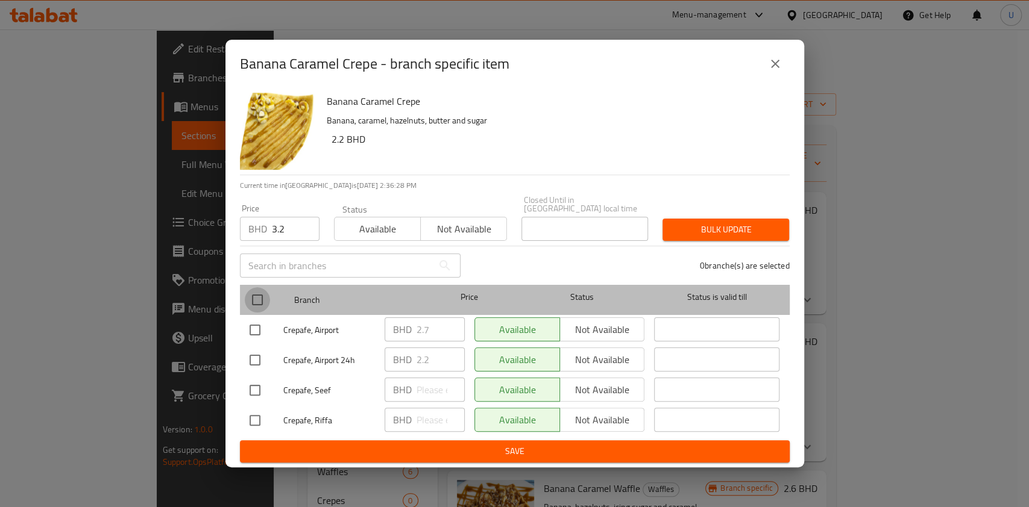
checkbox input "true"
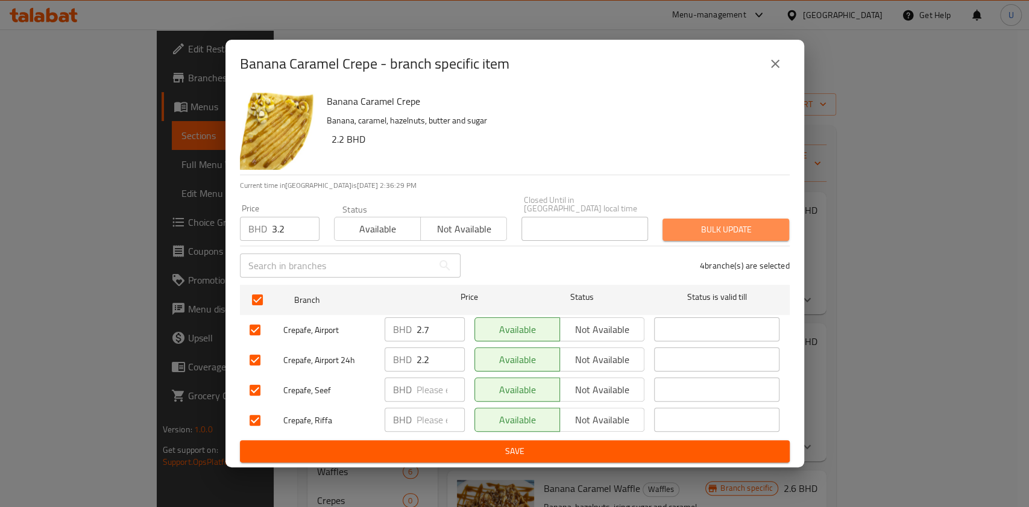
click at [685, 224] on span "Bulk update" at bounding box center [725, 229] width 107 height 15
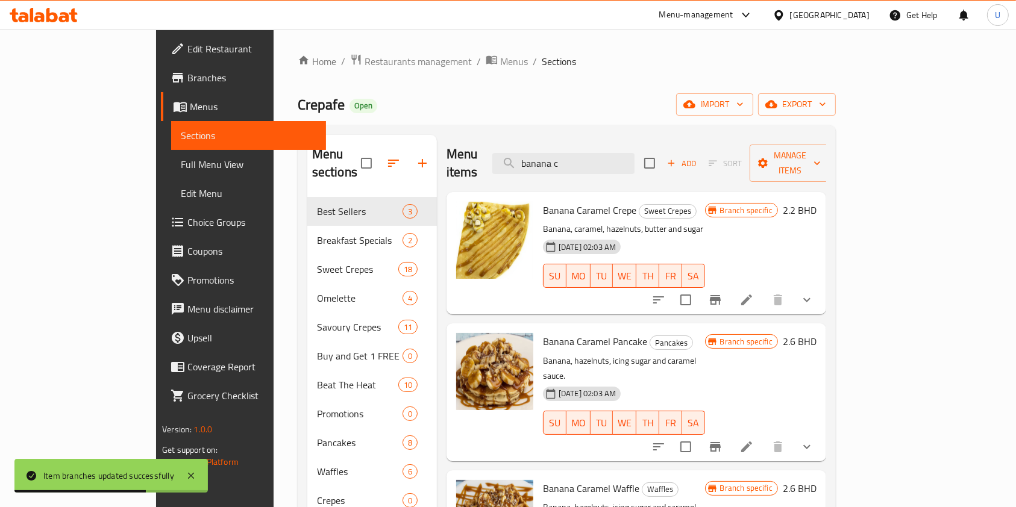
drag, startPoint x: 629, startPoint y: 155, endPoint x: 554, endPoint y: 166, distance: 74.9
click at [554, 166] on div "Menu items banana c Add Sort Manage items" at bounding box center [637, 163] width 380 height 57
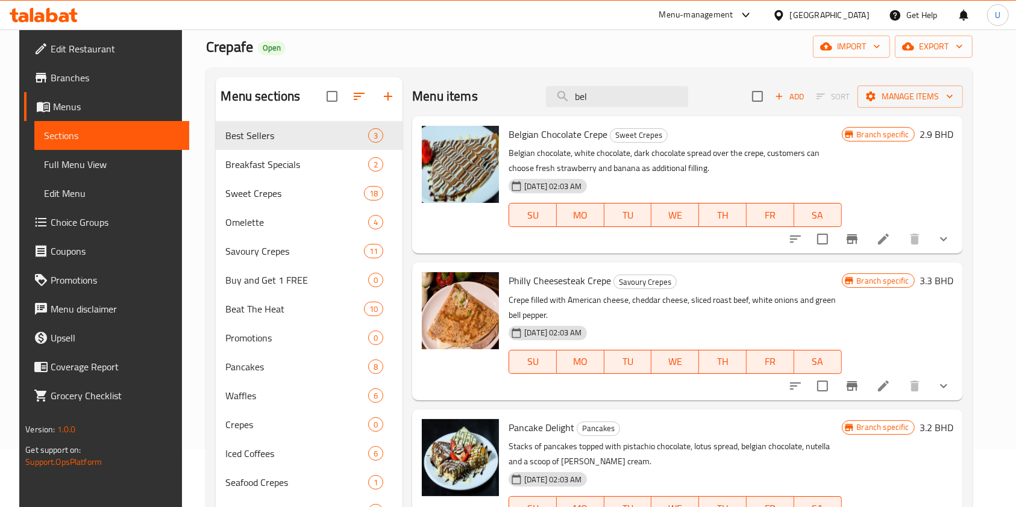
scroll to position [51, 0]
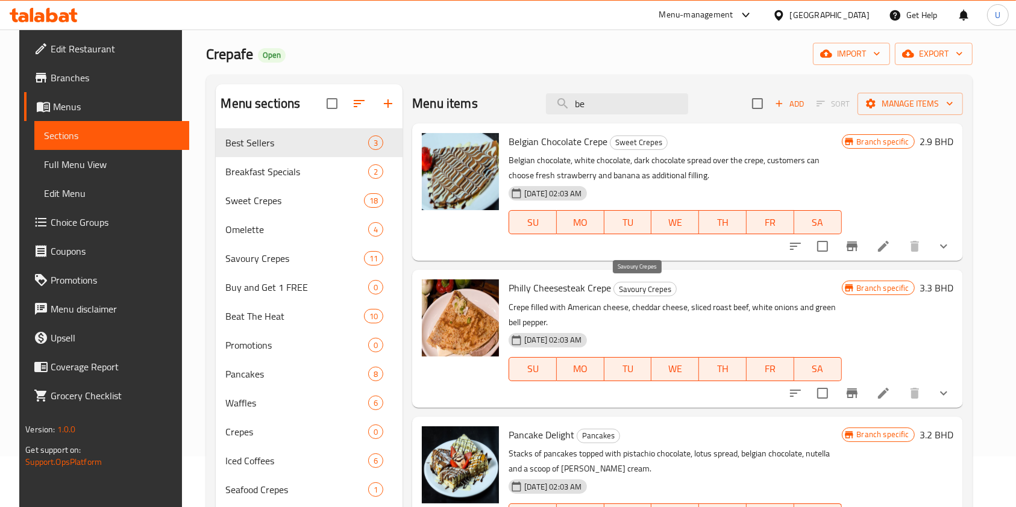
type input "b"
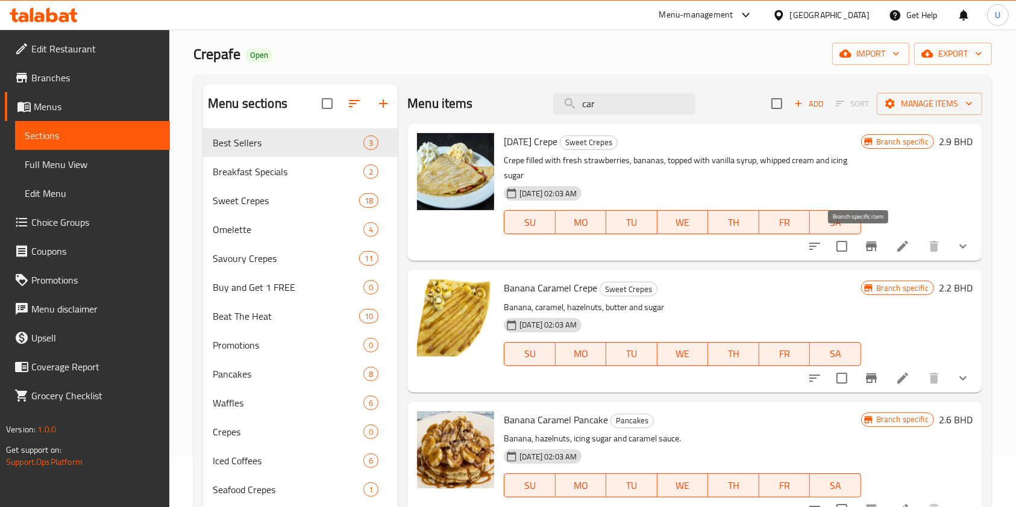
type input "car"
click at [866, 248] on icon "Branch-specific-item" at bounding box center [871, 247] width 11 height 10
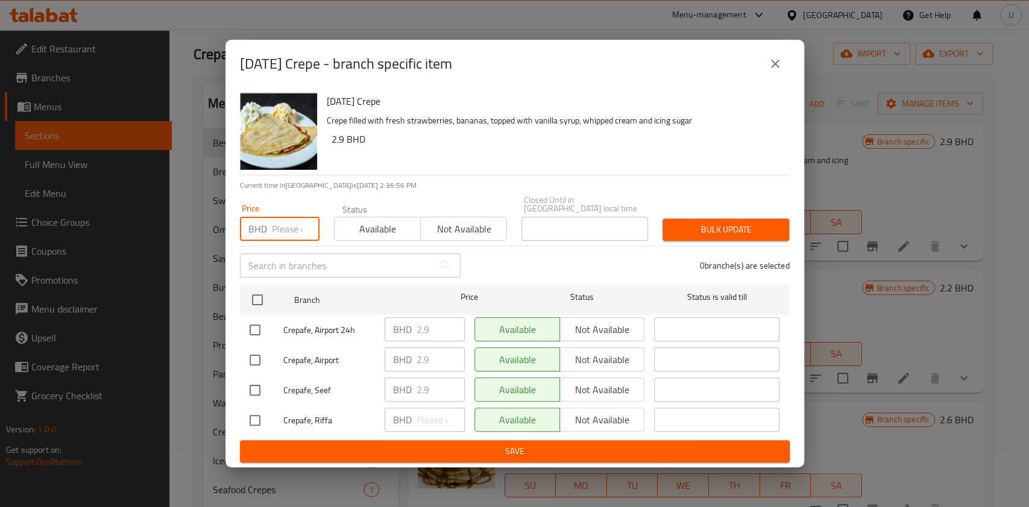
click at [287, 227] on input "number" at bounding box center [296, 229] width 48 height 24
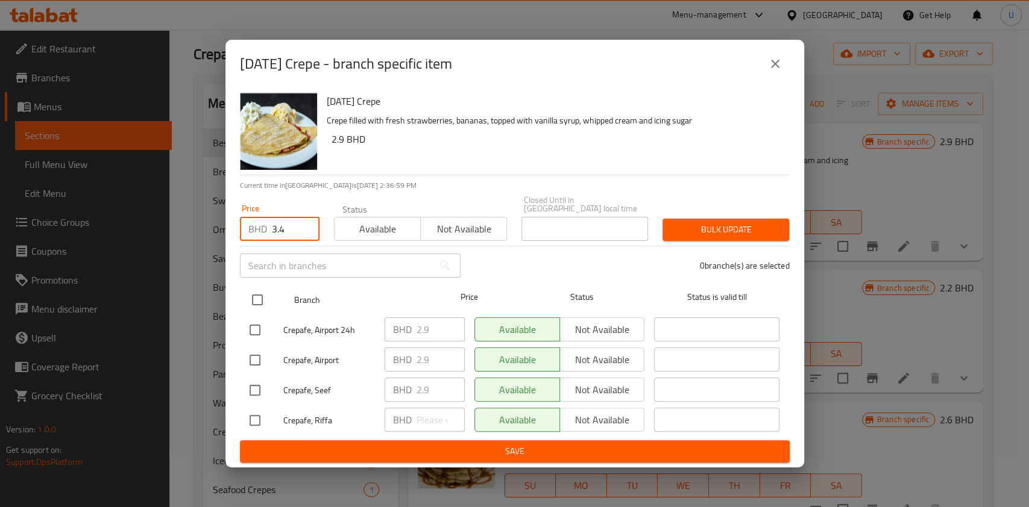
type input "3.4"
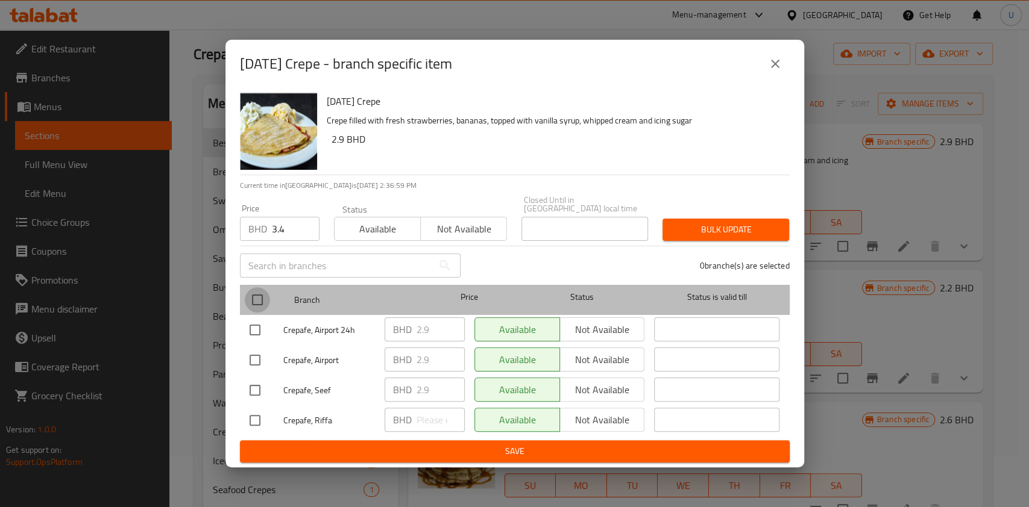
click at [260, 295] on input "checkbox" at bounding box center [257, 299] width 25 height 25
checkbox input "true"
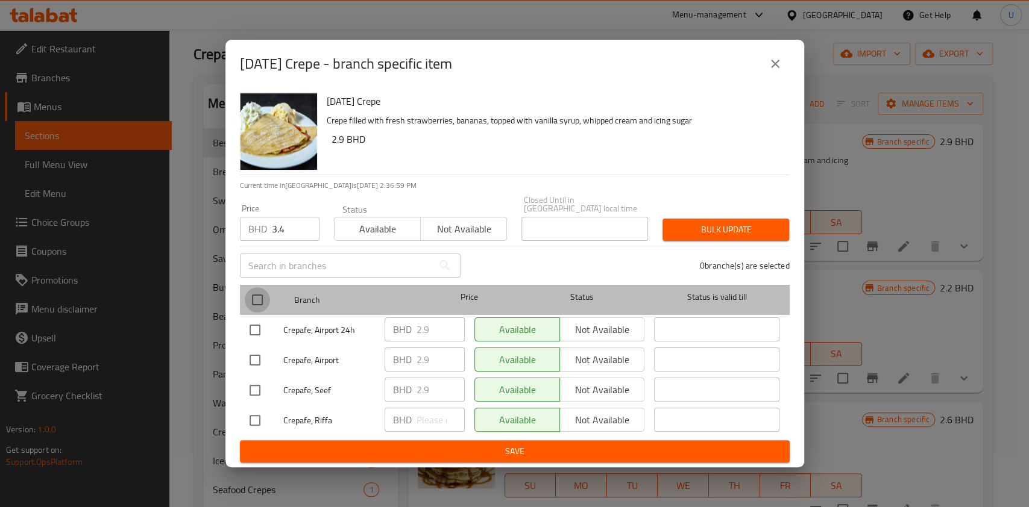
checkbox input "true"
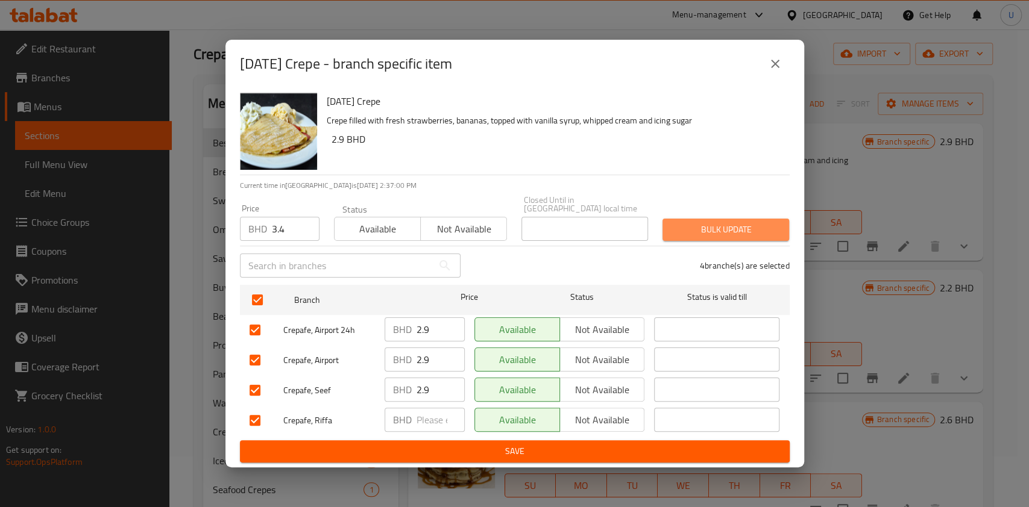
click at [693, 222] on span "Bulk update" at bounding box center [725, 229] width 107 height 15
